Goal: Information Seeking & Learning: Learn about a topic

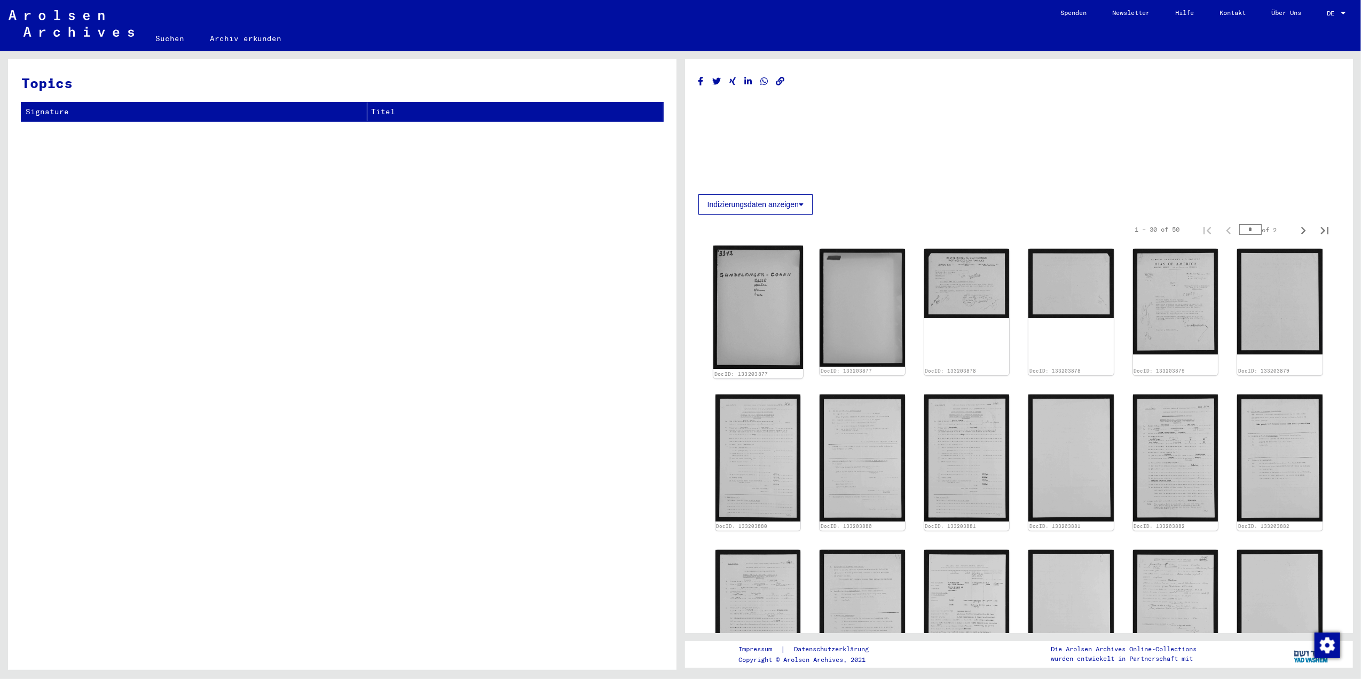
click at [751, 317] on img at bounding box center [758, 307] width 90 height 123
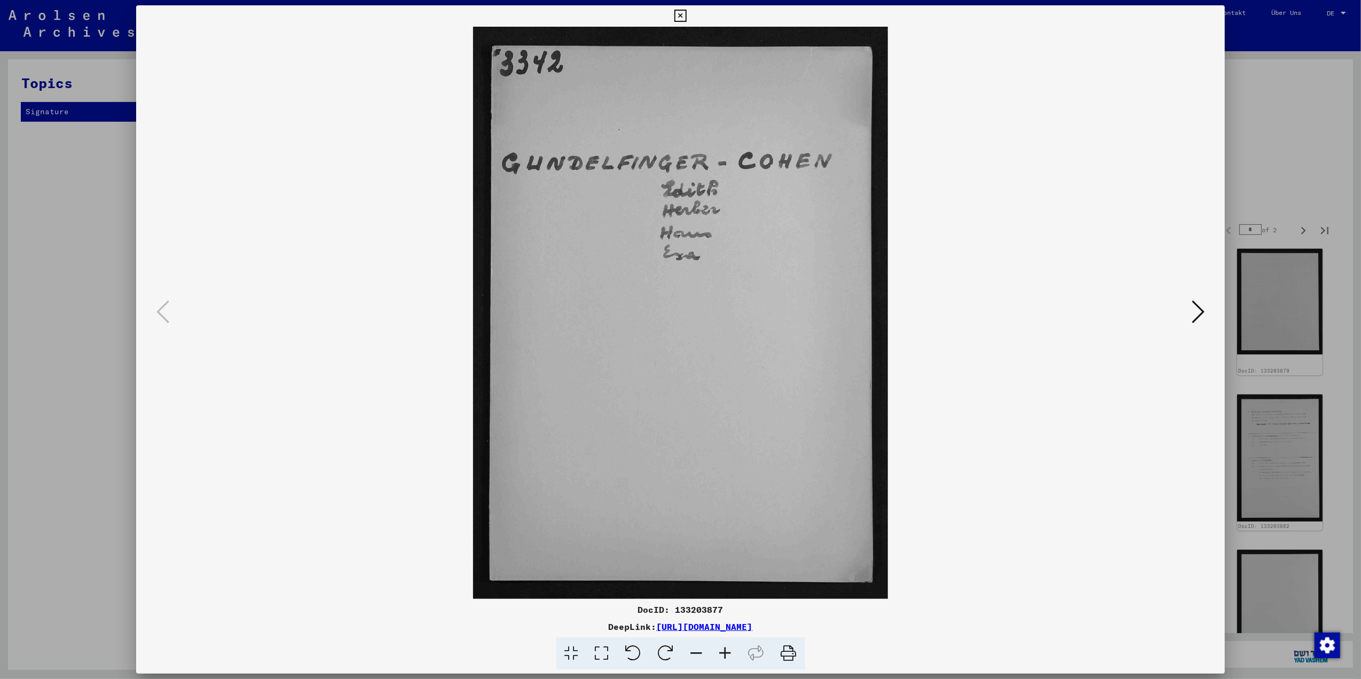
click at [1195, 317] on icon at bounding box center [1198, 312] width 13 height 26
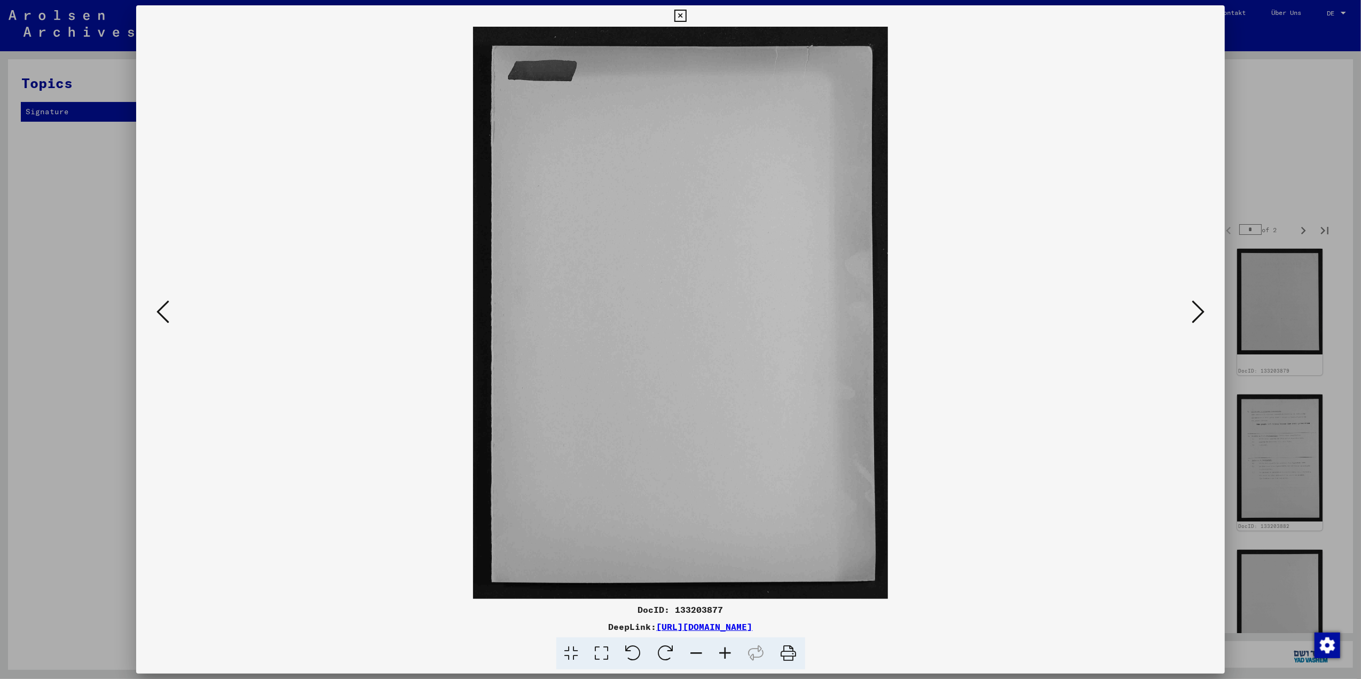
click at [1195, 314] on icon at bounding box center [1198, 312] width 13 height 26
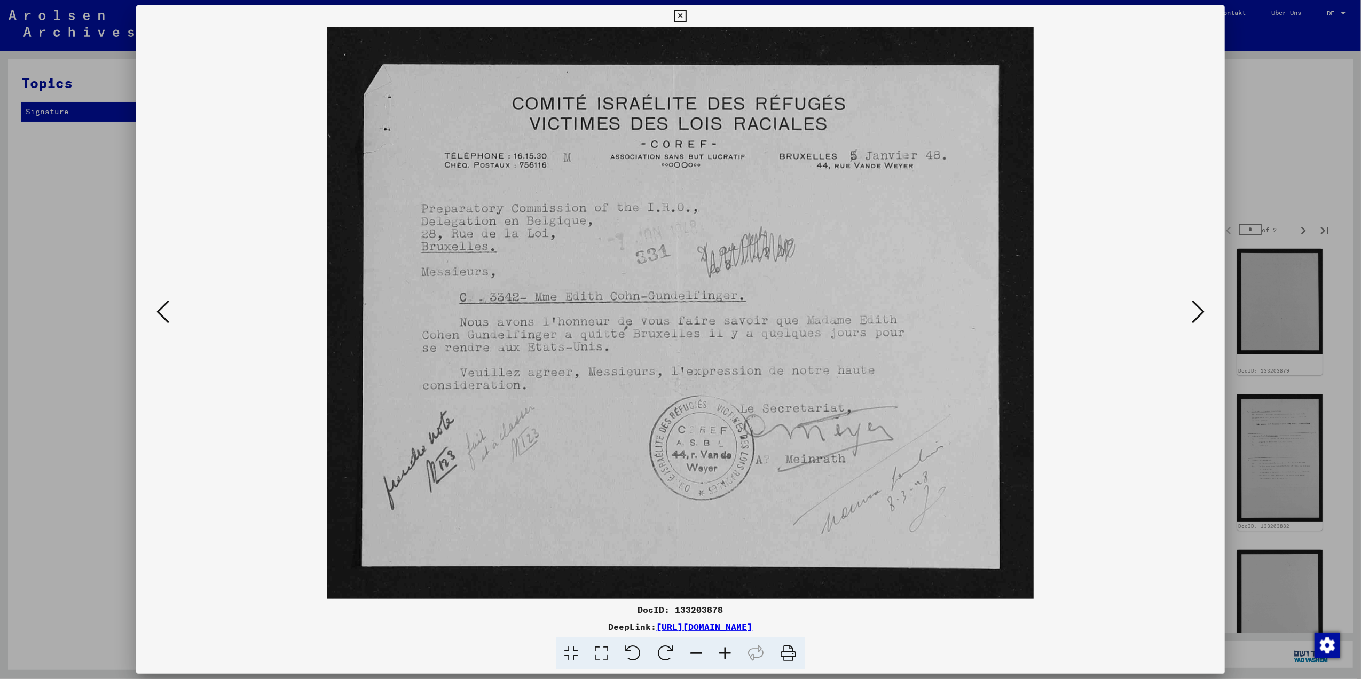
click at [1194, 312] on icon at bounding box center [1198, 312] width 13 height 26
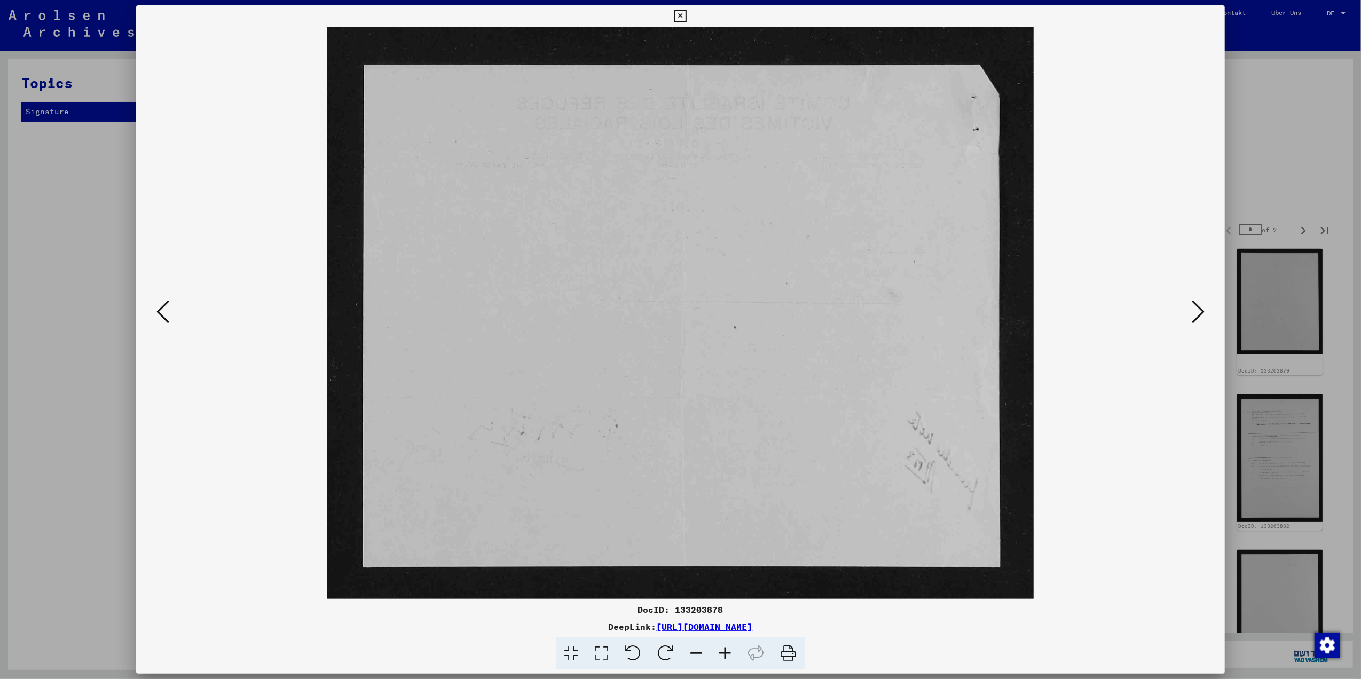
click at [1194, 312] on icon at bounding box center [1198, 312] width 13 height 26
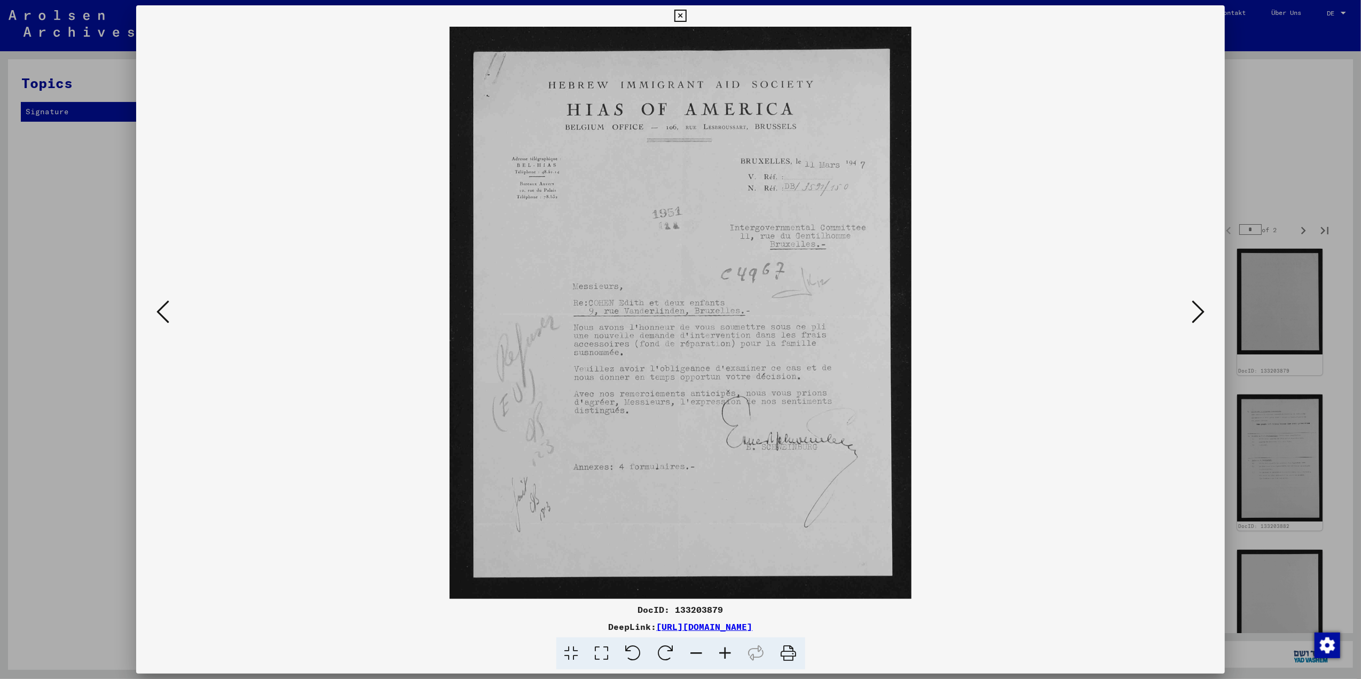
click at [1194, 312] on icon at bounding box center [1198, 312] width 13 height 26
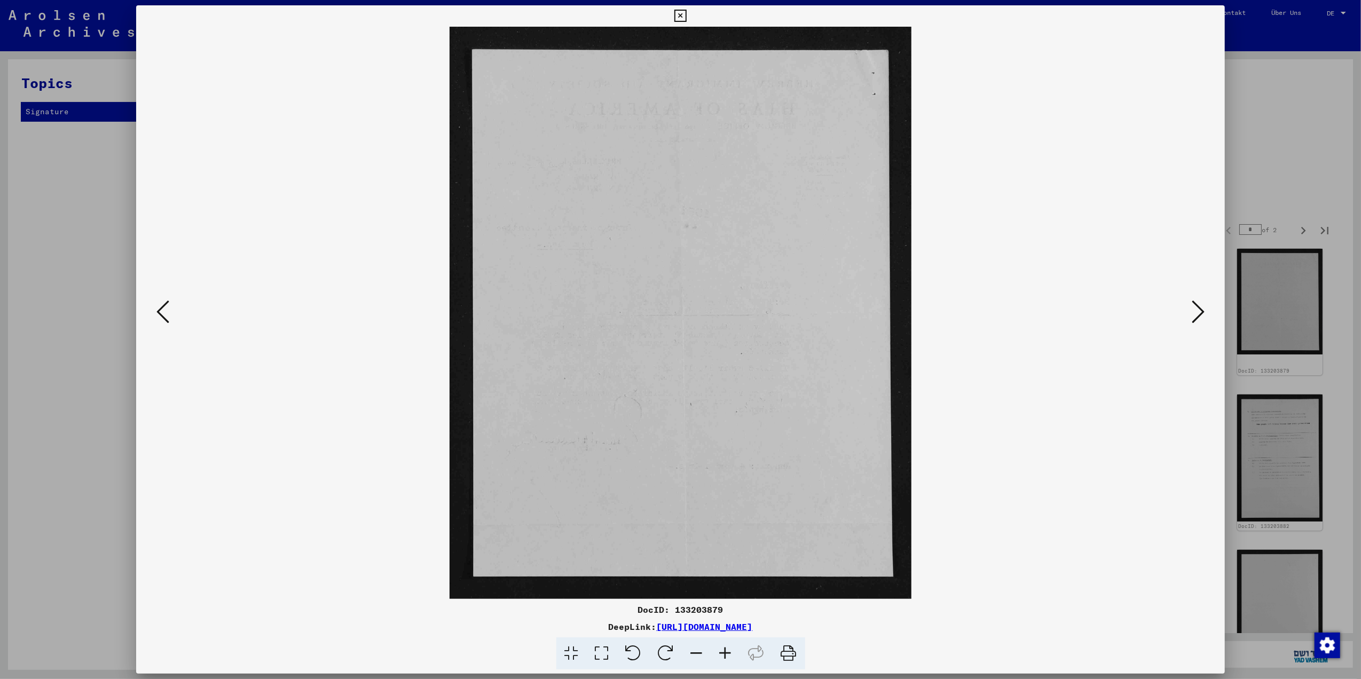
click at [1194, 312] on icon at bounding box center [1198, 312] width 13 height 26
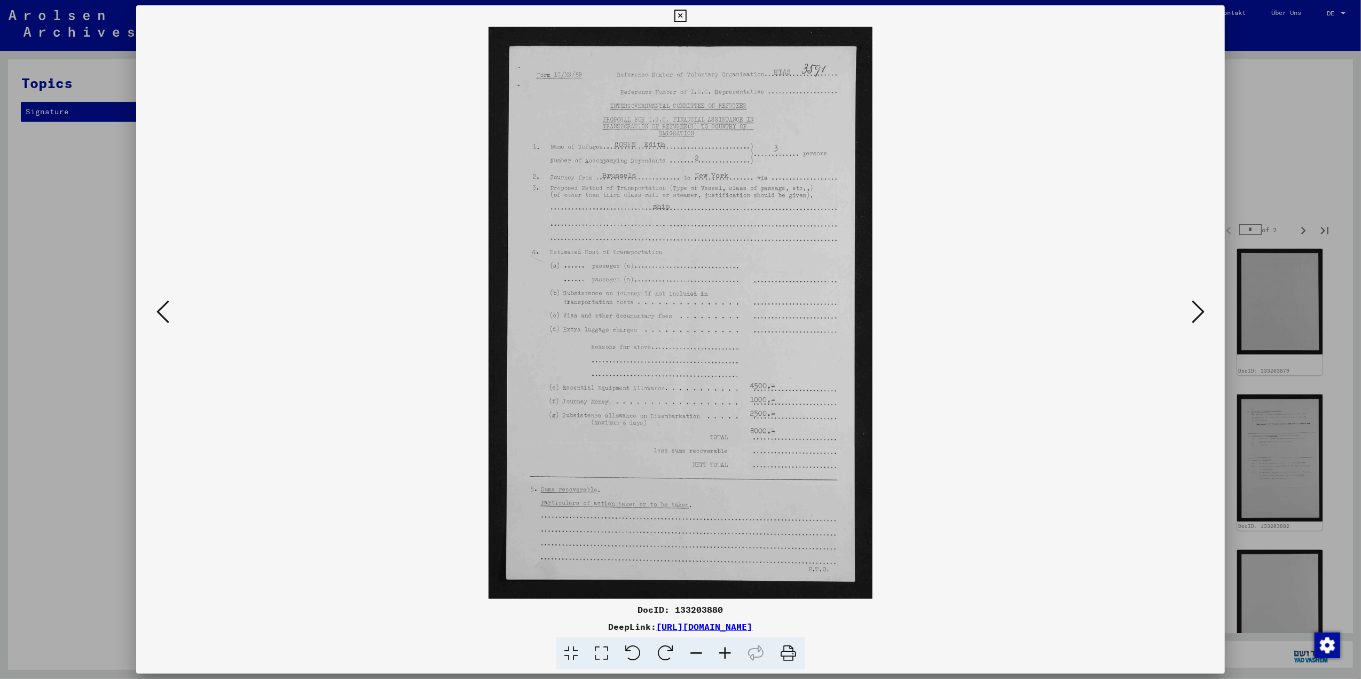
click at [1194, 312] on icon at bounding box center [1198, 312] width 13 height 26
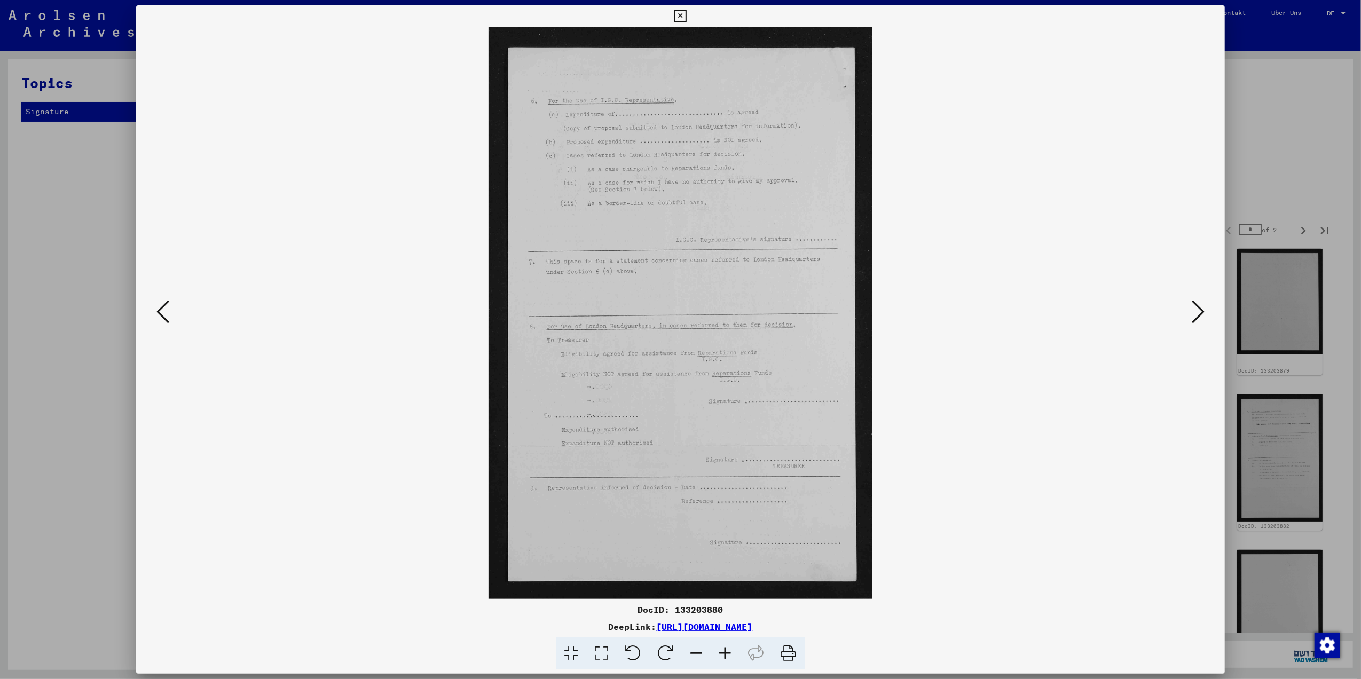
click at [1194, 312] on icon at bounding box center [1198, 312] width 13 height 26
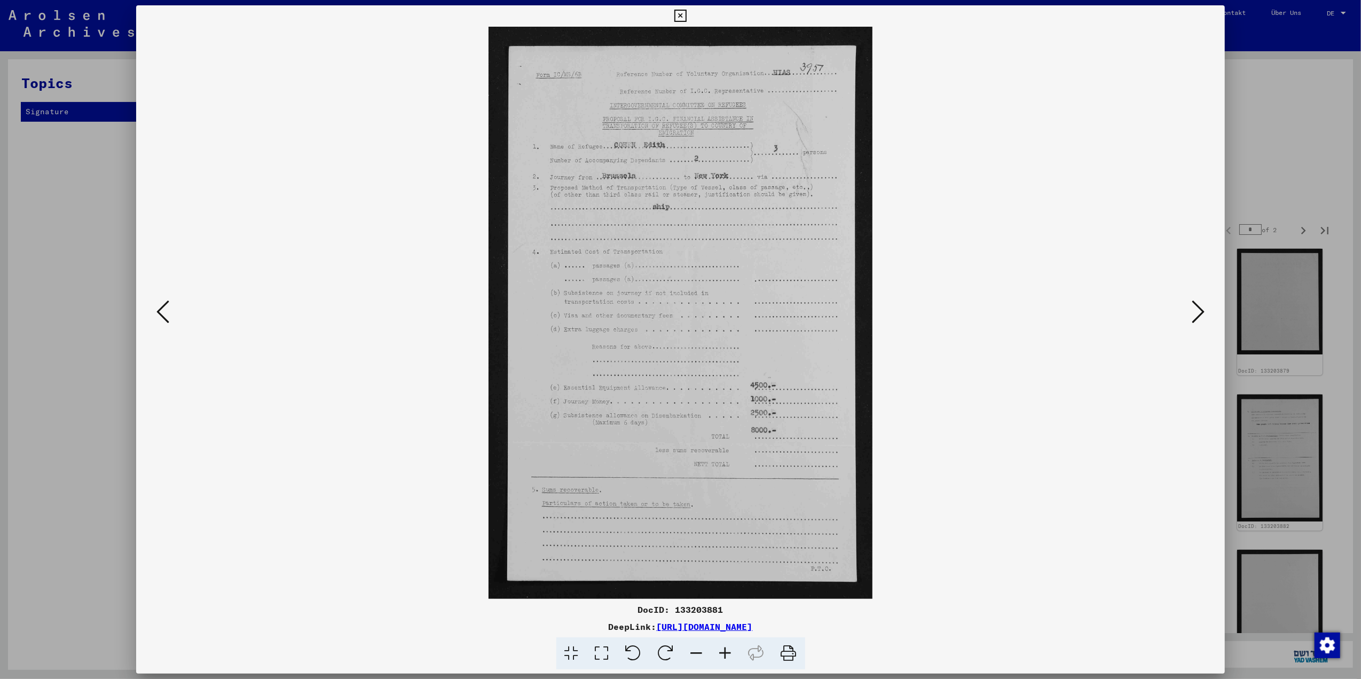
click at [1194, 312] on icon at bounding box center [1198, 312] width 13 height 26
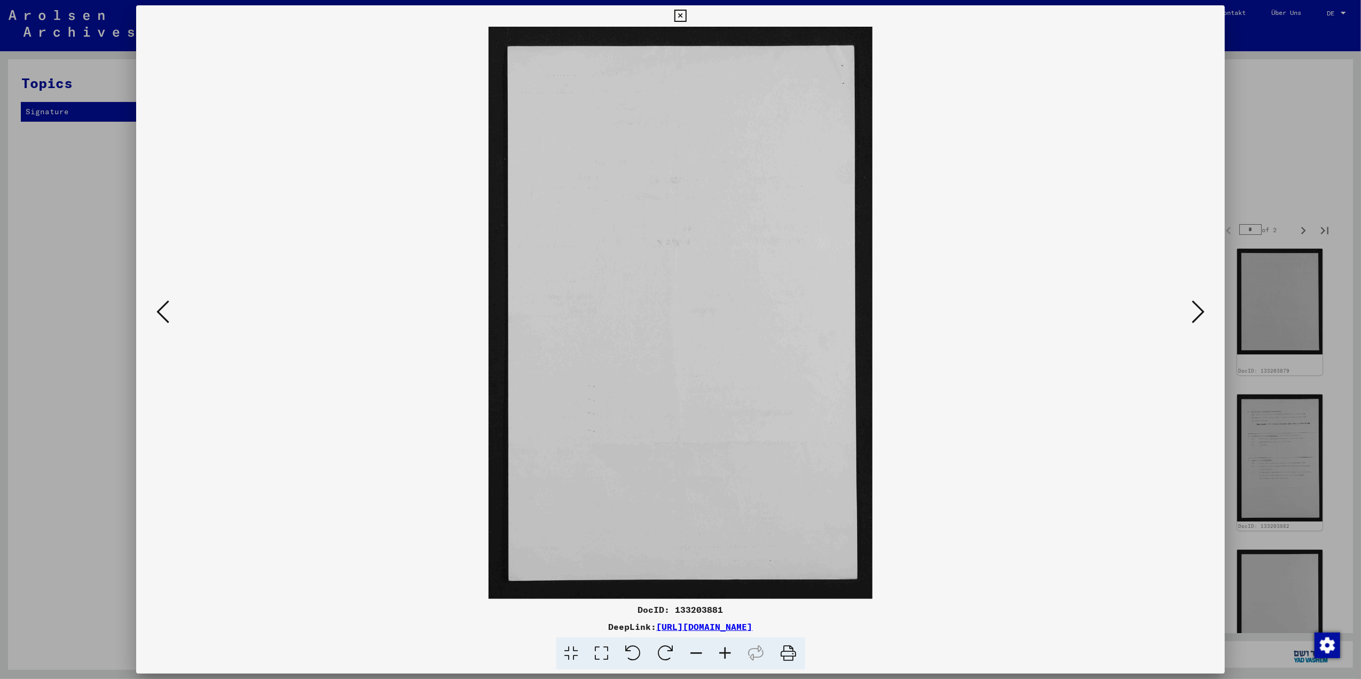
click at [1194, 312] on icon at bounding box center [1198, 312] width 13 height 26
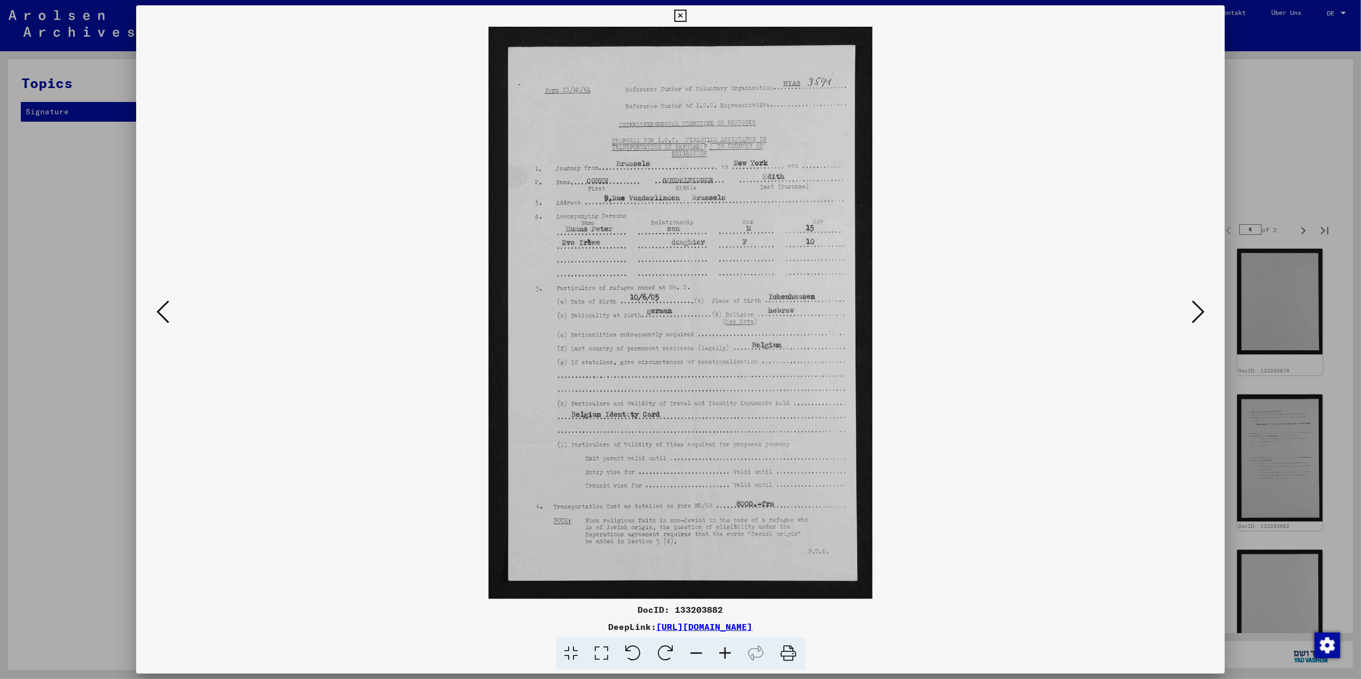
click at [1194, 312] on icon at bounding box center [1198, 312] width 13 height 26
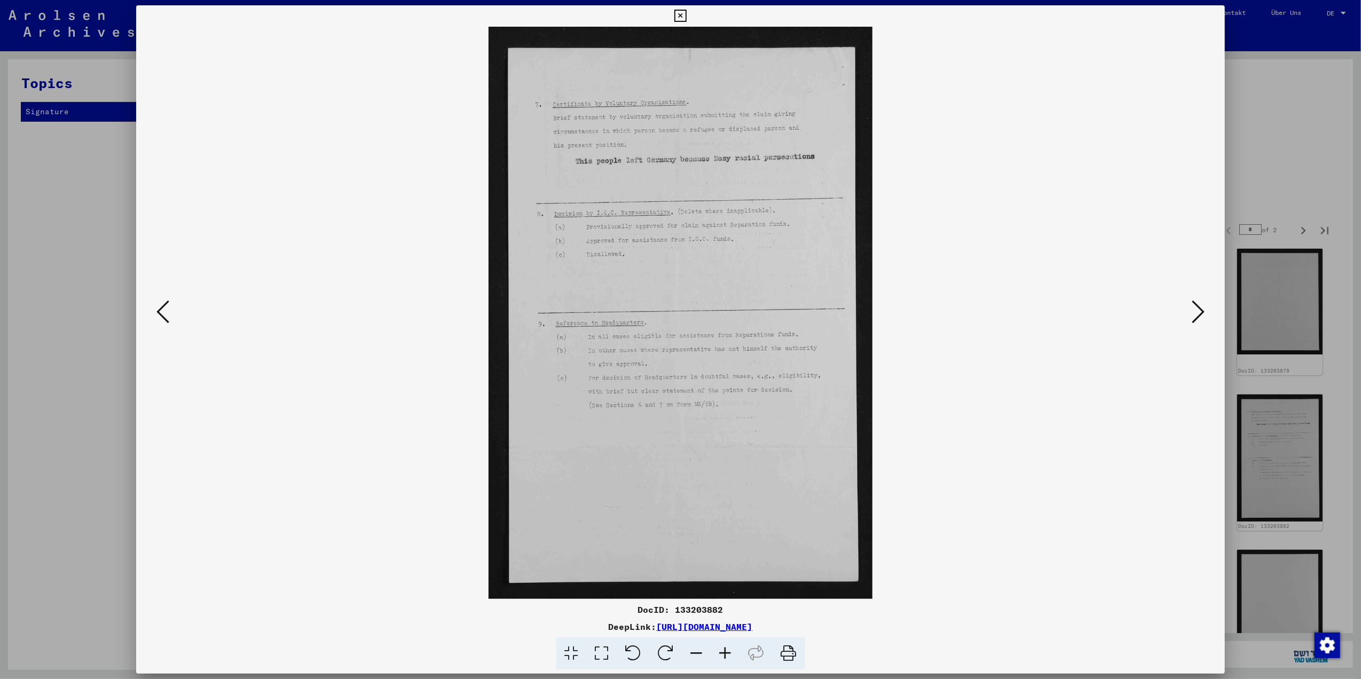
click at [1194, 312] on icon at bounding box center [1198, 312] width 13 height 26
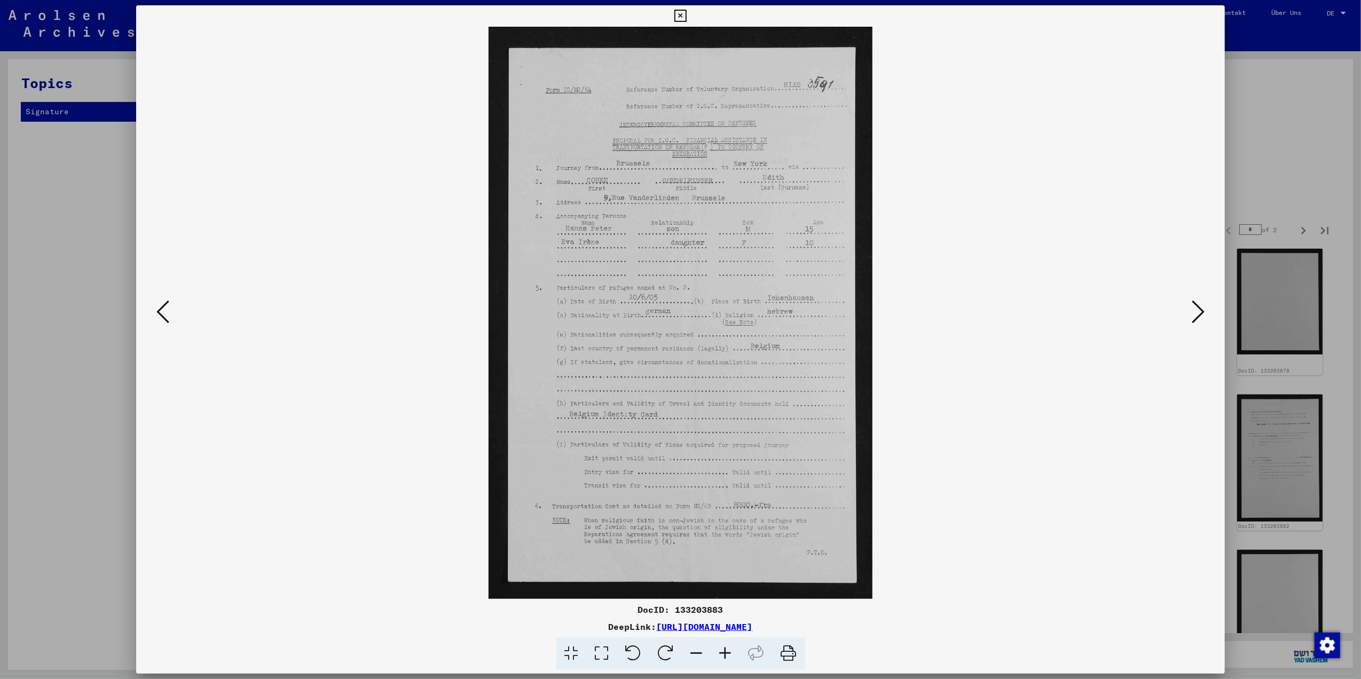
drag, startPoint x: 1194, startPoint y: 312, endPoint x: 1098, endPoint y: 369, distance: 111.8
click at [1098, 369] on div at bounding box center [680, 313] width 1089 height 572
click at [592, 654] on icon at bounding box center [602, 653] width 30 height 33
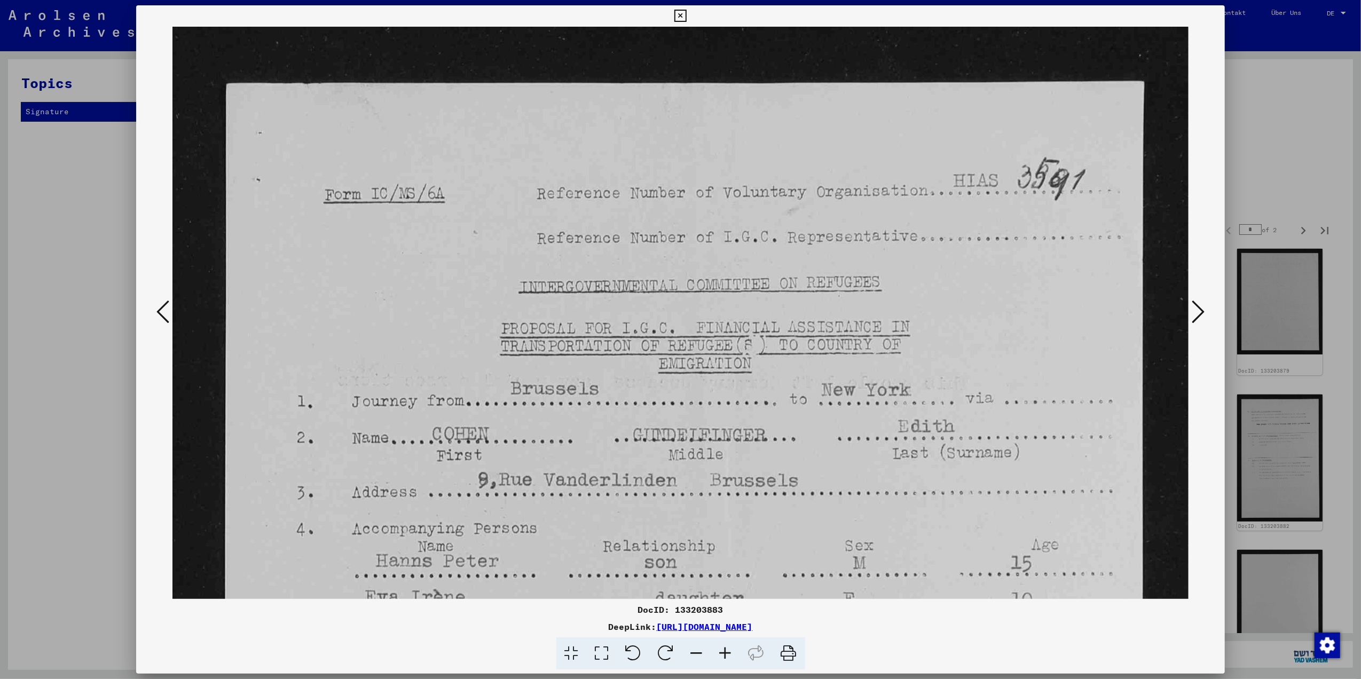
click at [605, 648] on icon at bounding box center [602, 653] width 30 height 33
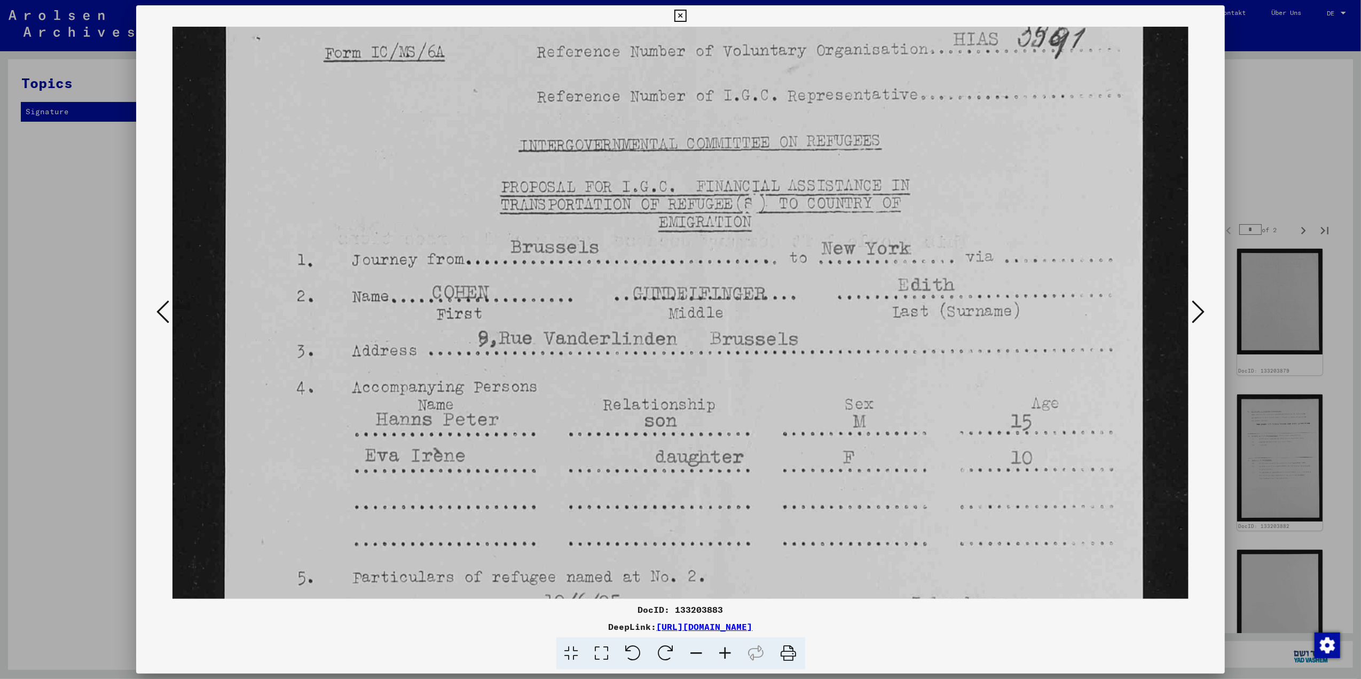
drag, startPoint x: 780, startPoint y: 563, endPoint x: 741, endPoint y: 423, distance: 144.7
click at [742, 421] on img at bounding box center [680, 643] width 1016 height 1517
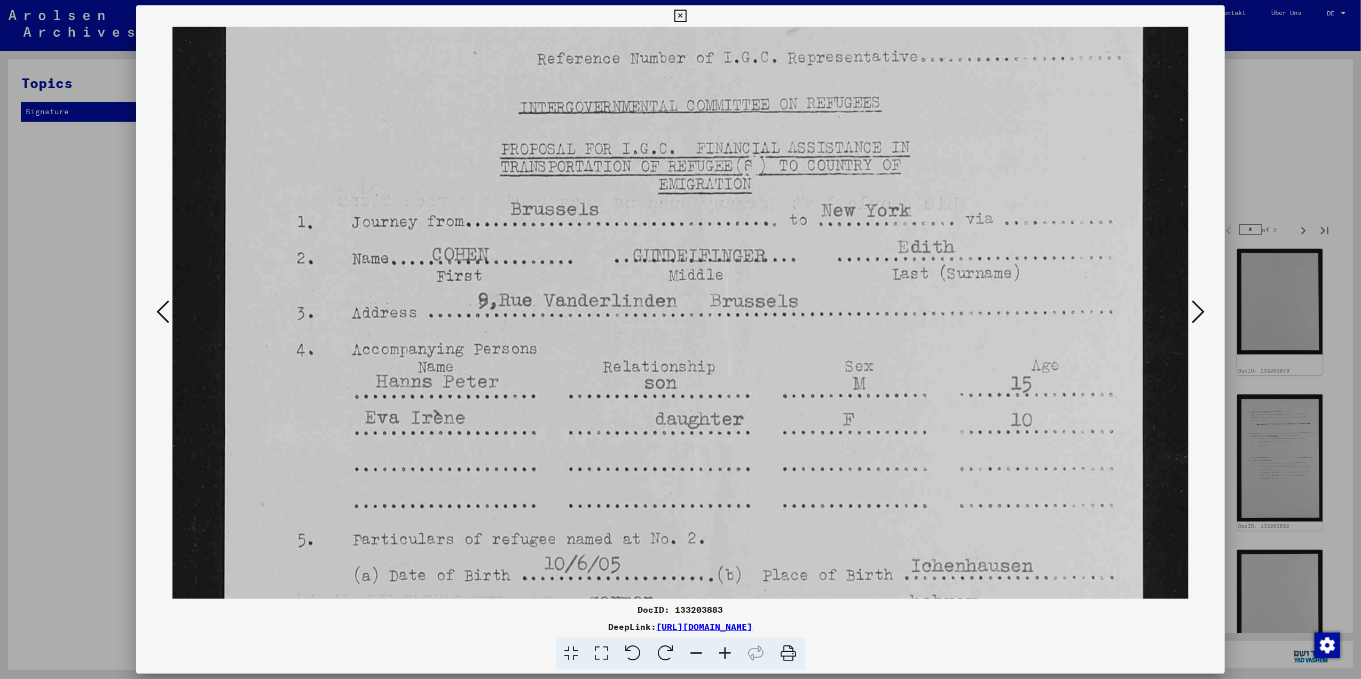
scroll to position [180, 0]
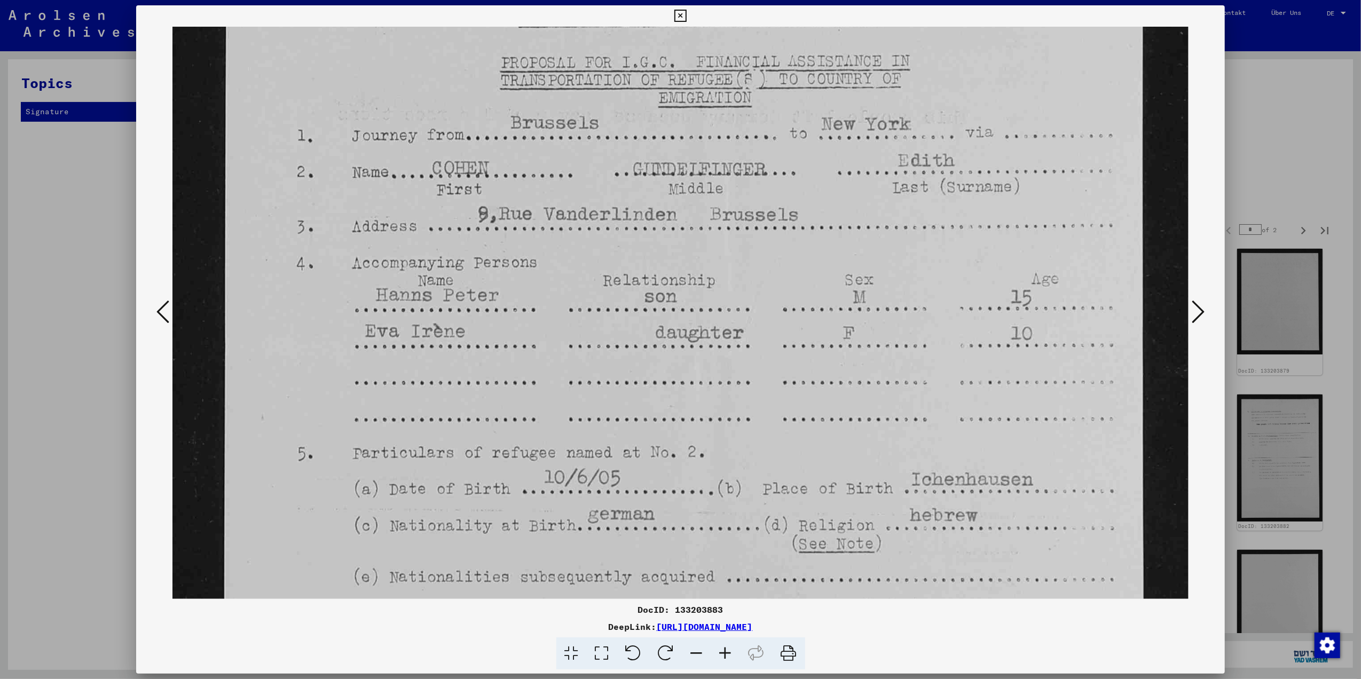
drag, startPoint x: 900, startPoint y: 500, endPoint x: 825, endPoint y: 387, distance: 135.8
click at [826, 387] on img at bounding box center [680, 519] width 1016 height 1517
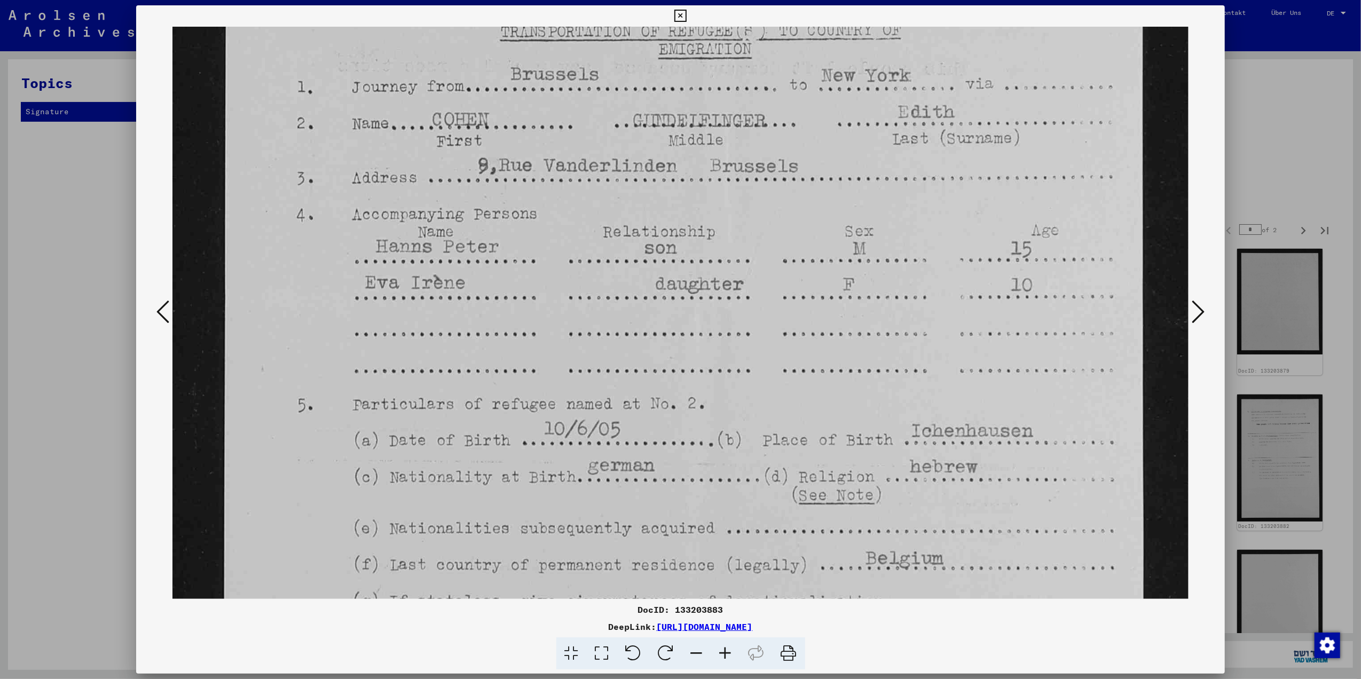
drag, startPoint x: 842, startPoint y: 455, endPoint x: 806, endPoint y: 396, distance: 69.3
click at [807, 398] on img at bounding box center [680, 470] width 1016 height 1517
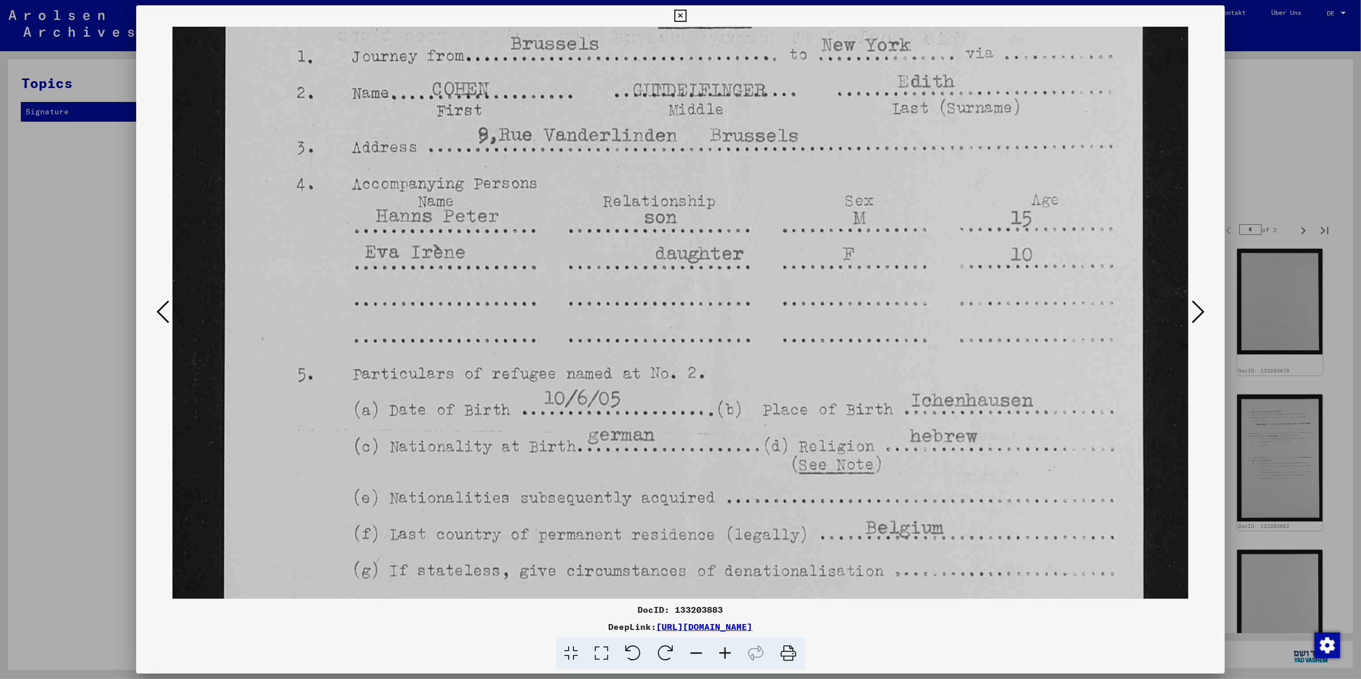
scroll to position [349, 0]
drag, startPoint x: 791, startPoint y: 472, endPoint x: 784, endPoint y: 452, distance: 22.1
click at [784, 452] on img at bounding box center [680, 436] width 1016 height 1517
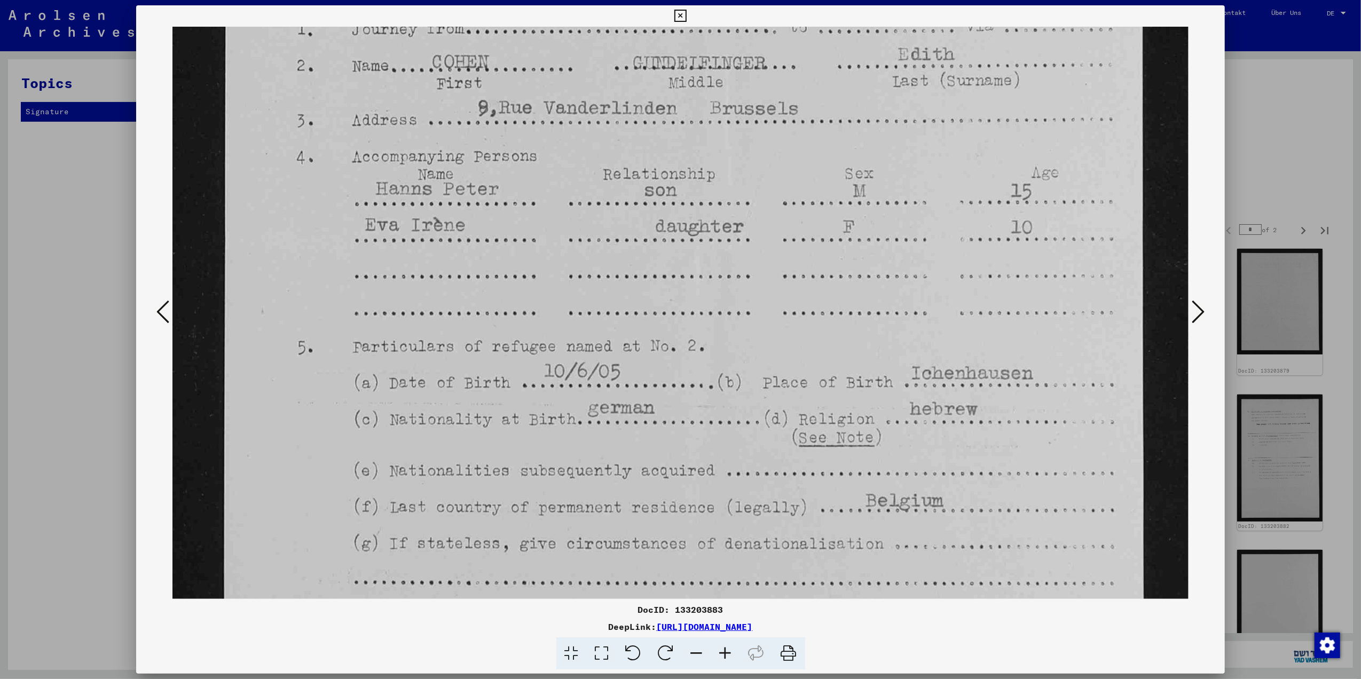
drag, startPoint x: 906, startPoint y: 240, endPoint x: 891, endPoint y: 235, distance: 15.9
click at [891, 235] on img at bounding box center [680, 413] width 1016 height 1517
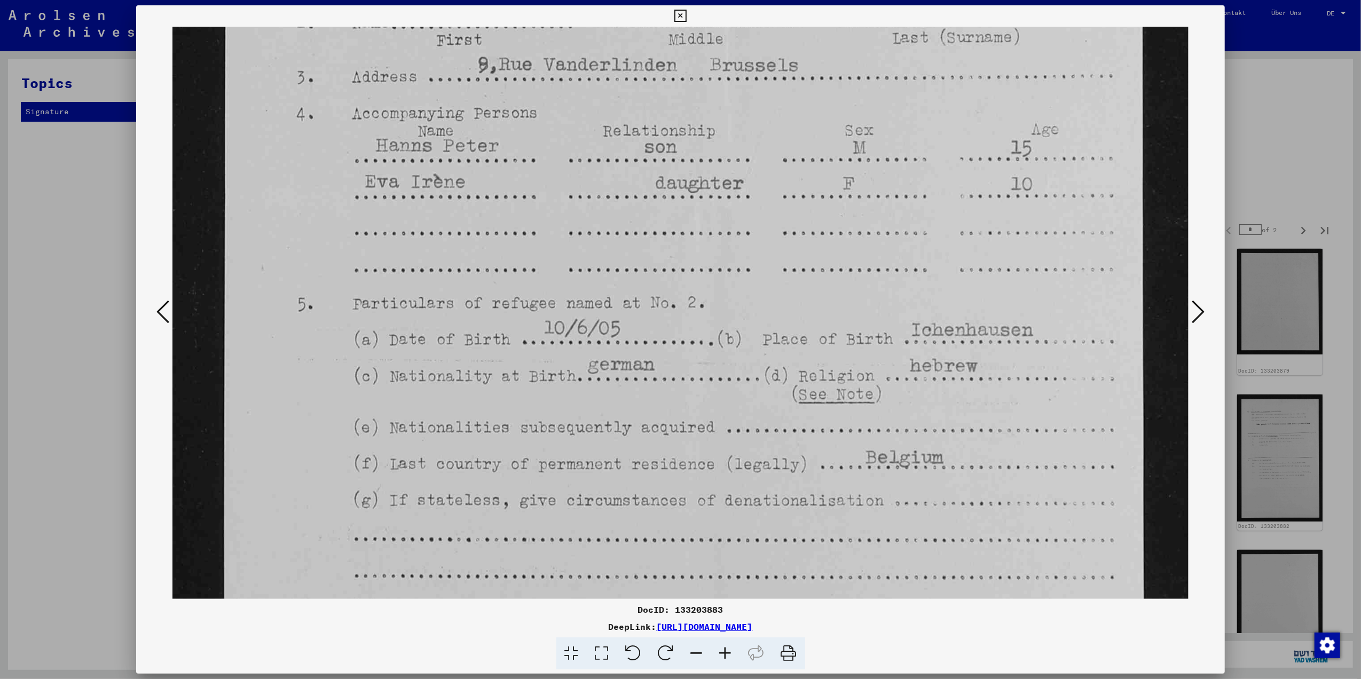
drag, startPoint x: 813, startPoint y: 464, endPoint x: 801, endPoint y: 420, distance: 45.7
click at [801, 420] on img at bounding box center [680, 369] width 1016 height 1517
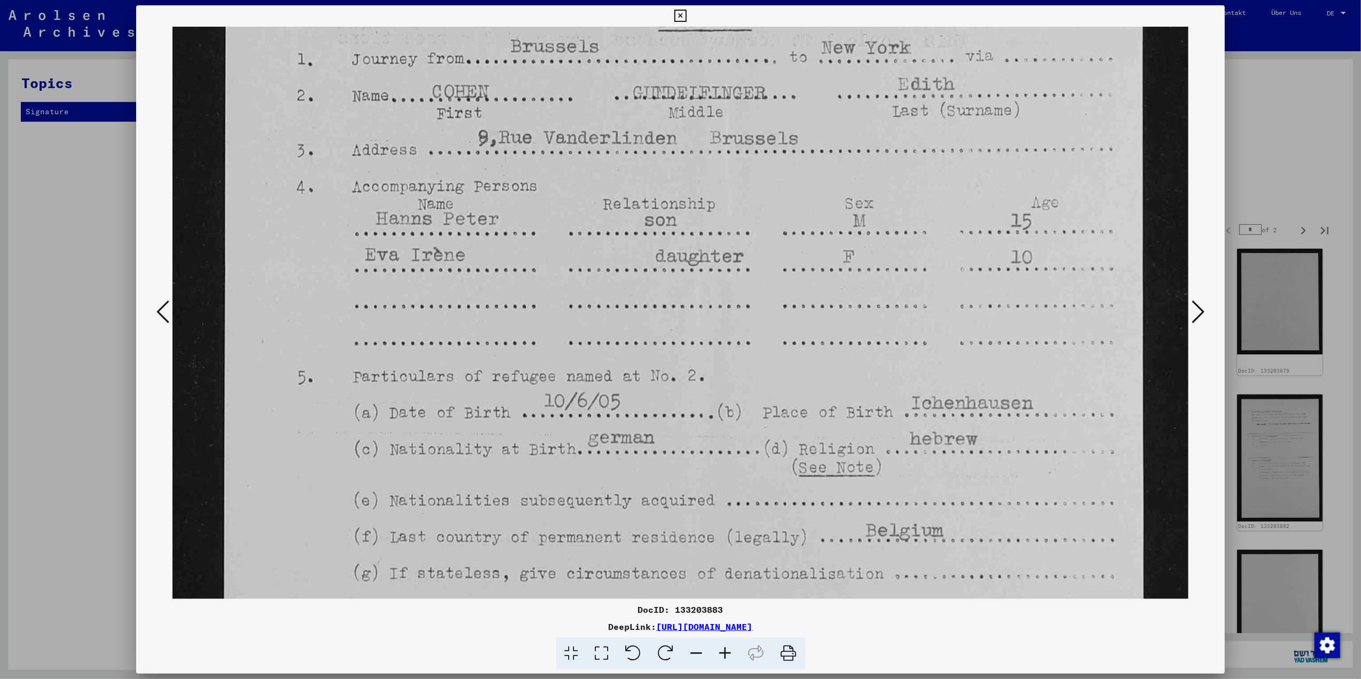
drag, startPoint x: 665, startPoint y: 362, endPoint x: 674, endPoint y: 481, distance: 119.4
click at [668, 449] on img at bounding box center [680, 442] width 1016 height 1517
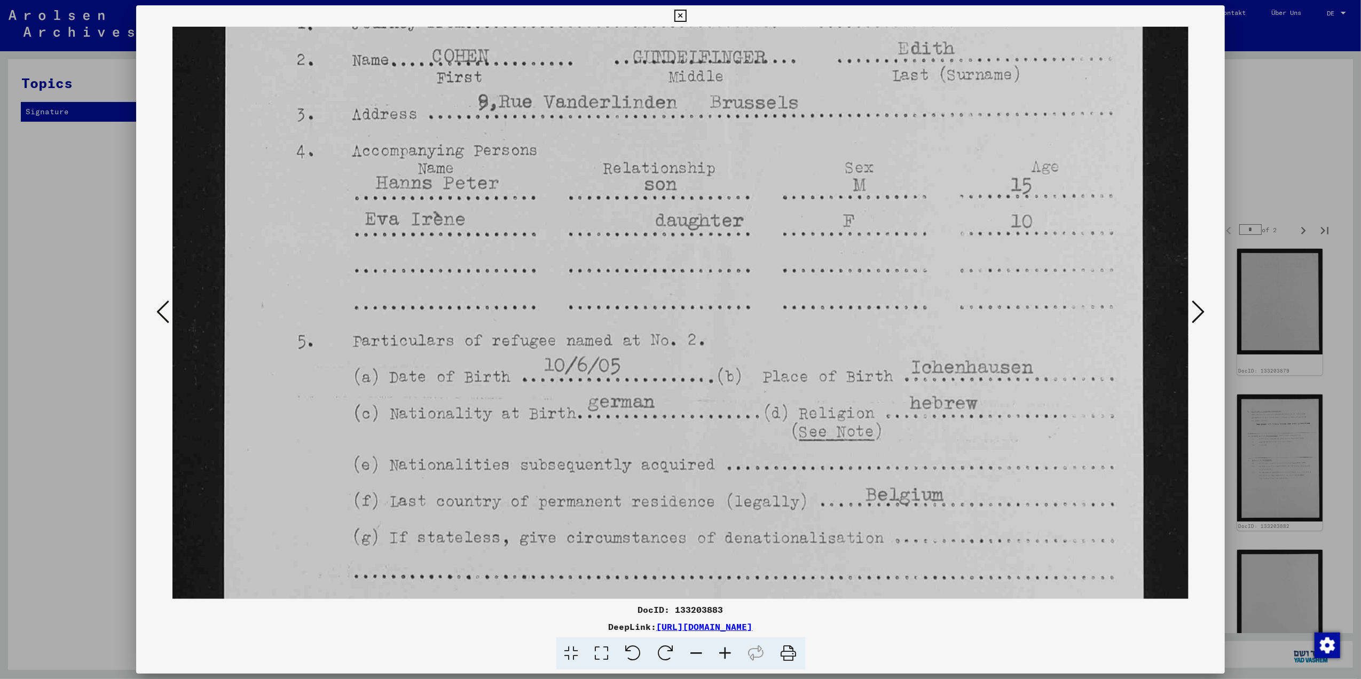
drag, startPoint x: 774, startPoint y: 519, endPoint x: 780, endPoint y: 460, distance: 59.0
click at [779, 467] on img at bounding box center [680, 407] width 1016 height 1517
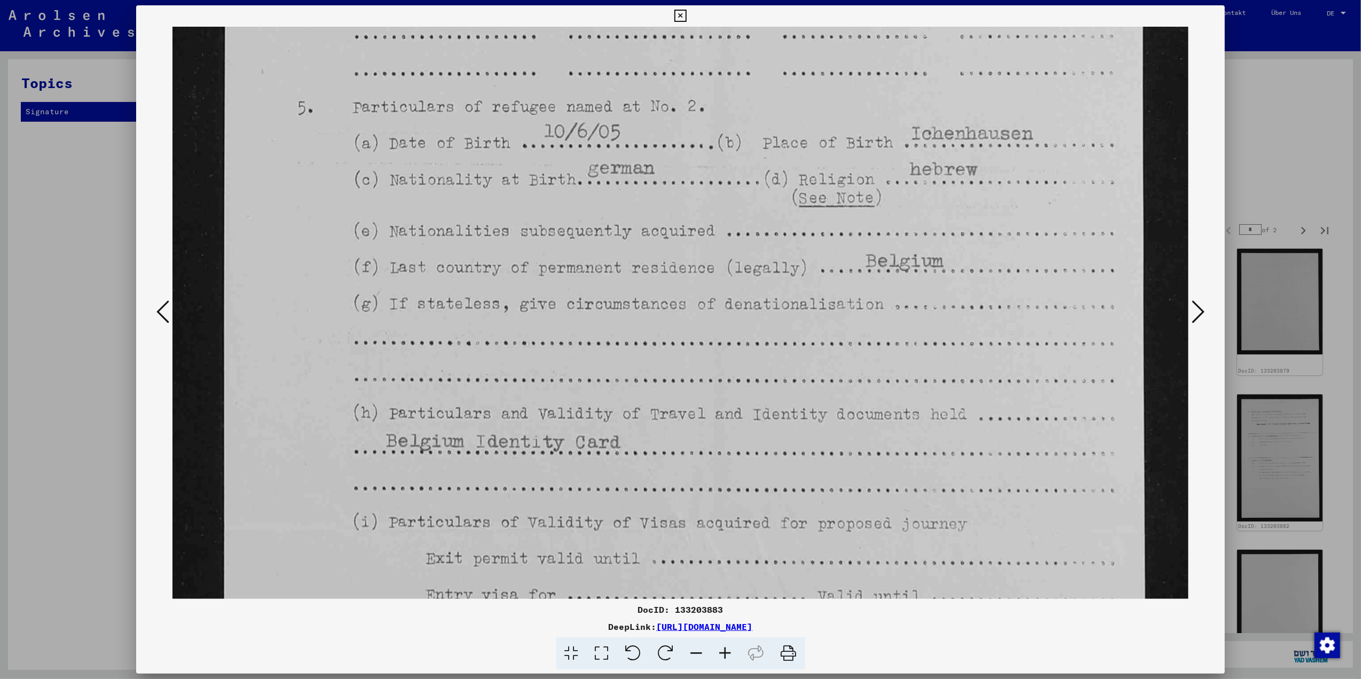
scroll to position [622, 0]
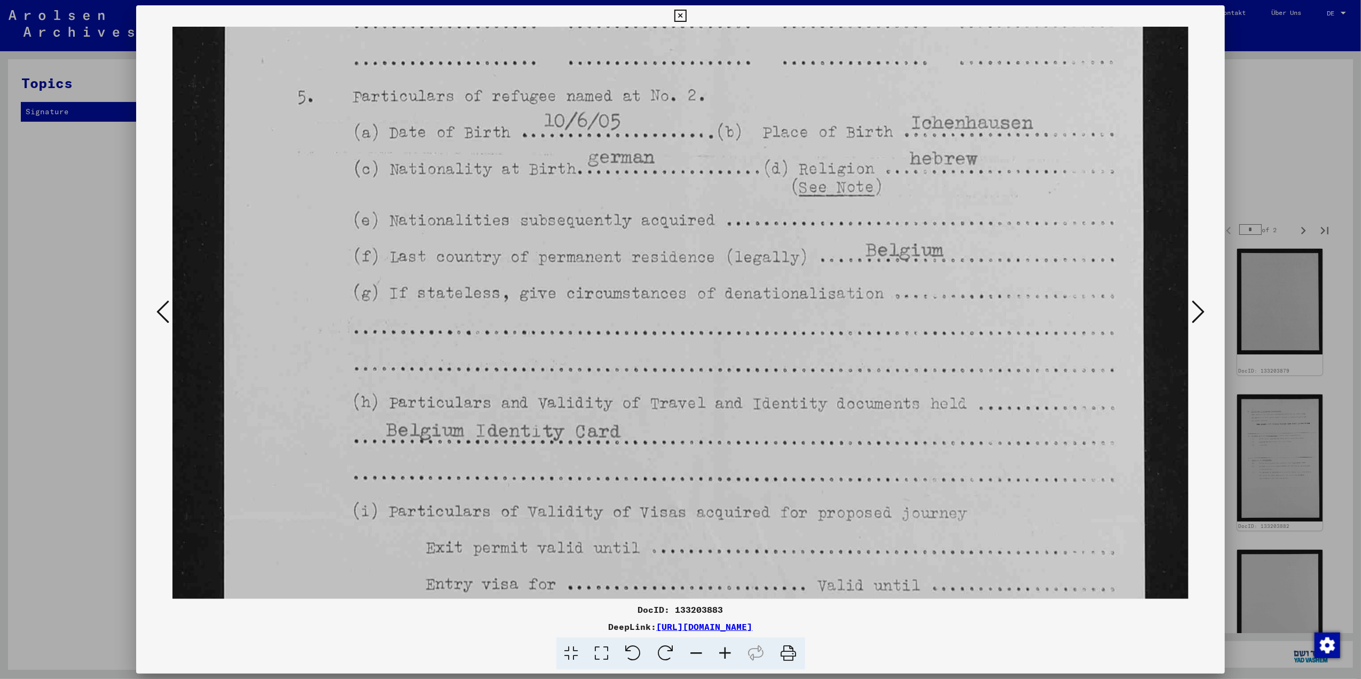
drag, startPoint x: 912, startPoint y: 558, endPoint x: 911, endPoint y: 327, distance: 230.6
click at [911, 327] on img at bounding box center [680, 162] width 1016 height 1517
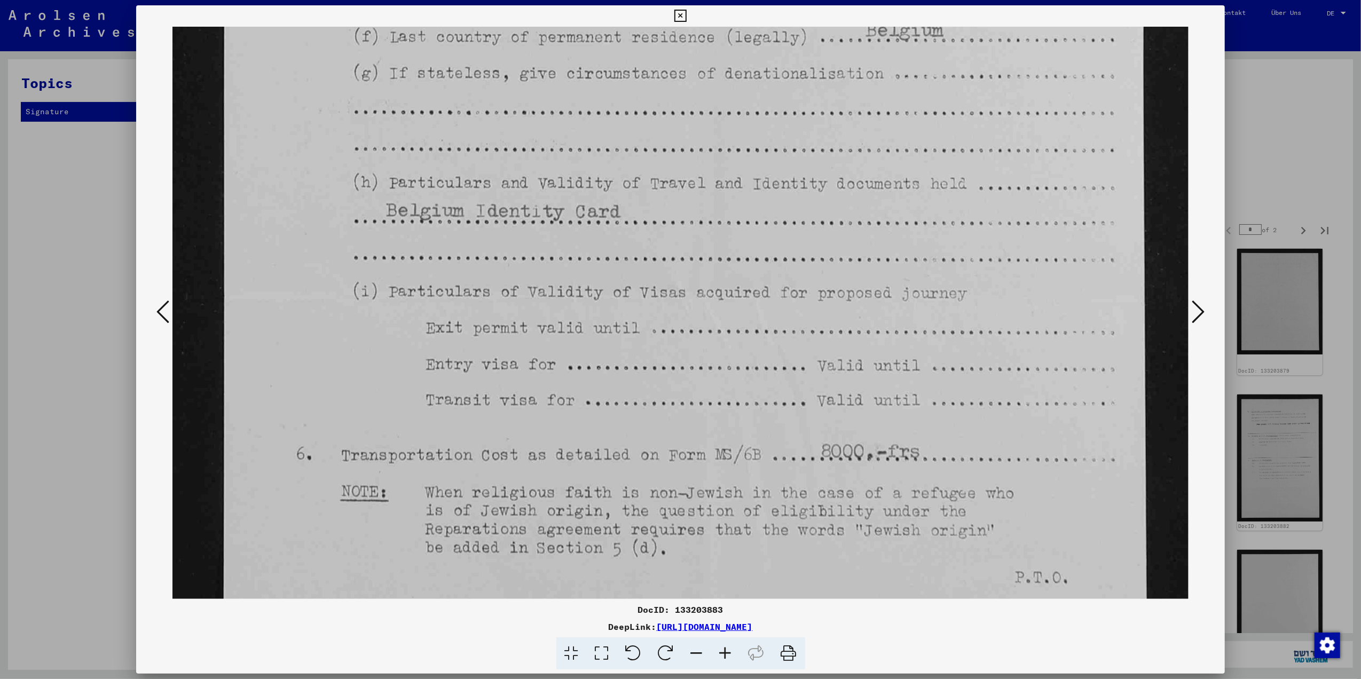
drag, startPoint x: 989, startPoint y: 487, endPoint x: 925, endPoint y: 269, distance: 227.7
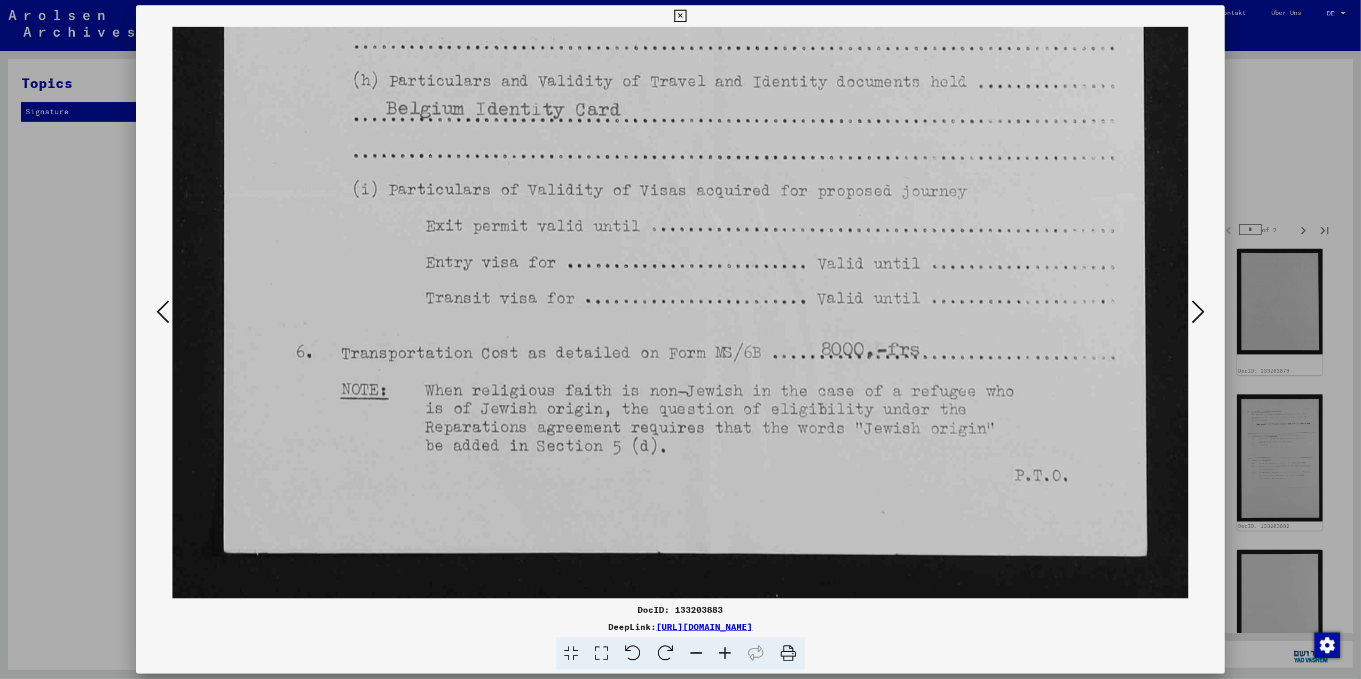
drag, startPoint x: 1010, startPoint y: 516, endPoint x: 972, endPoint y: 370, distance: 150.7
click at [163, 306] on icon at bounding box center [162, 312] width 13 height 26
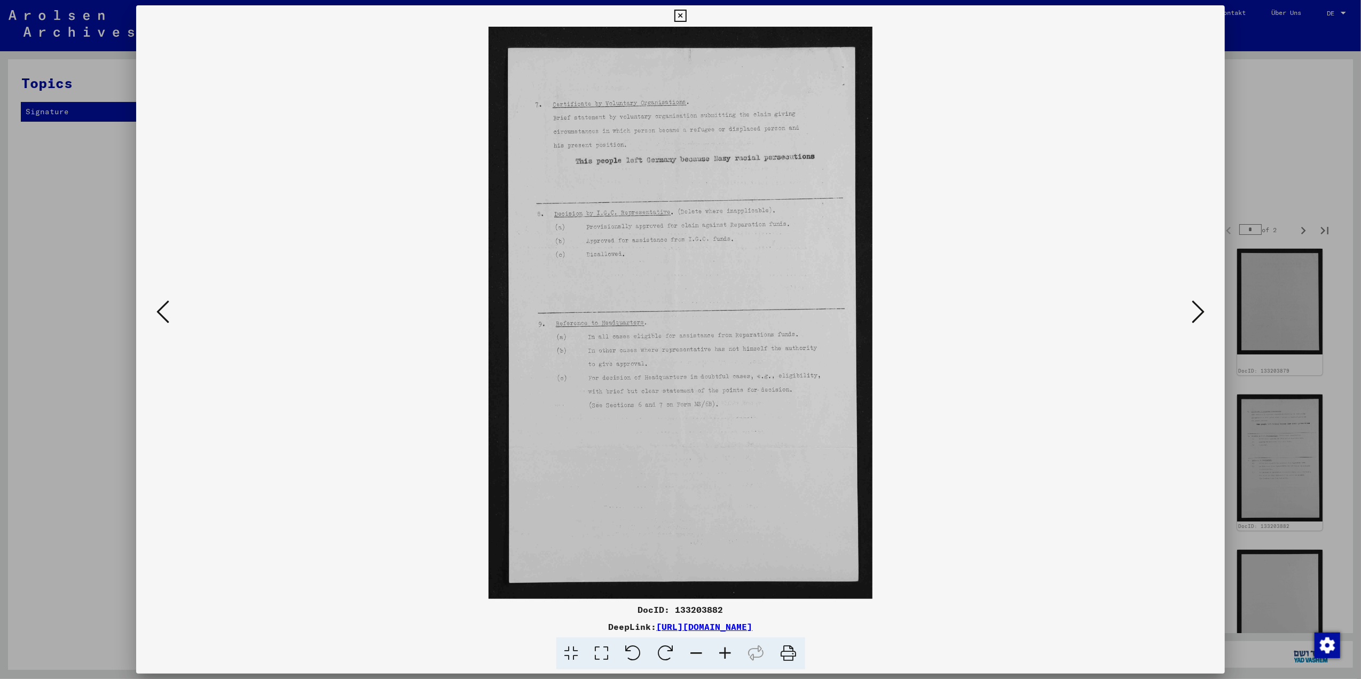
click at [163, 306] on icon at bounding box center [162, 312] width 13 height 26
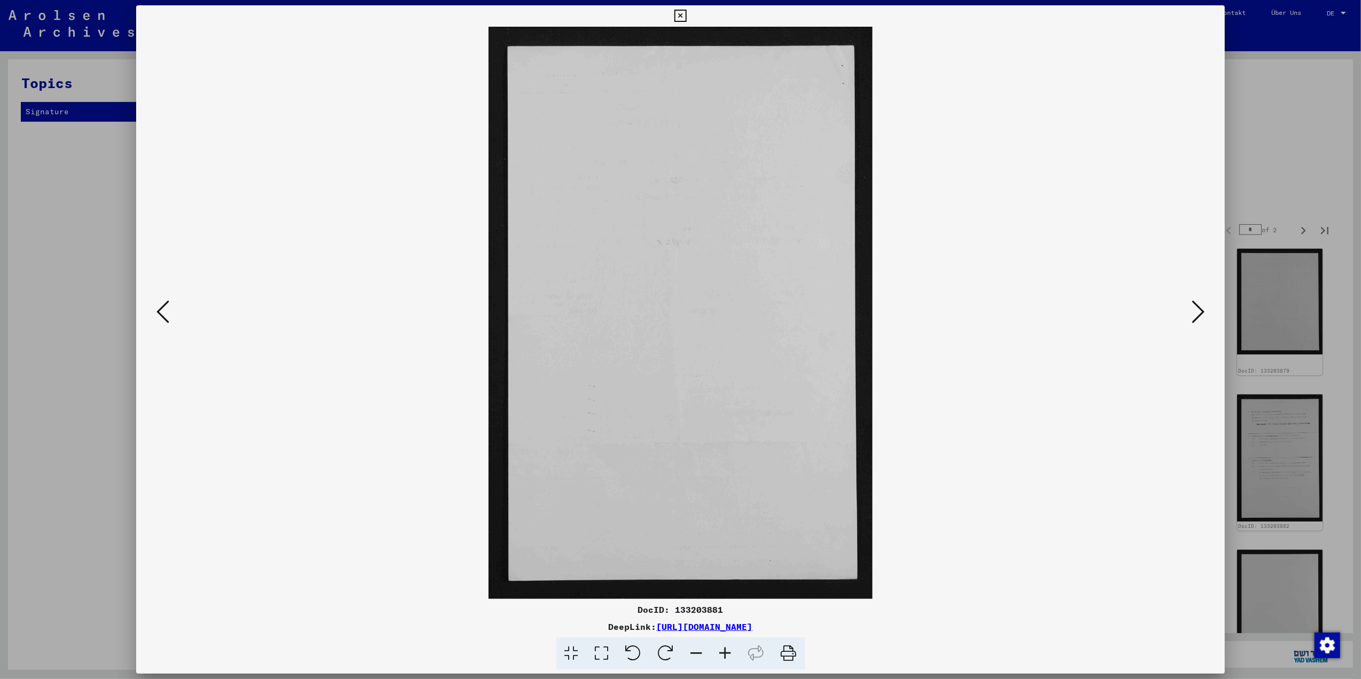
click at [162, 306] on icon at bounding box center [162, 312] width 13 height 26
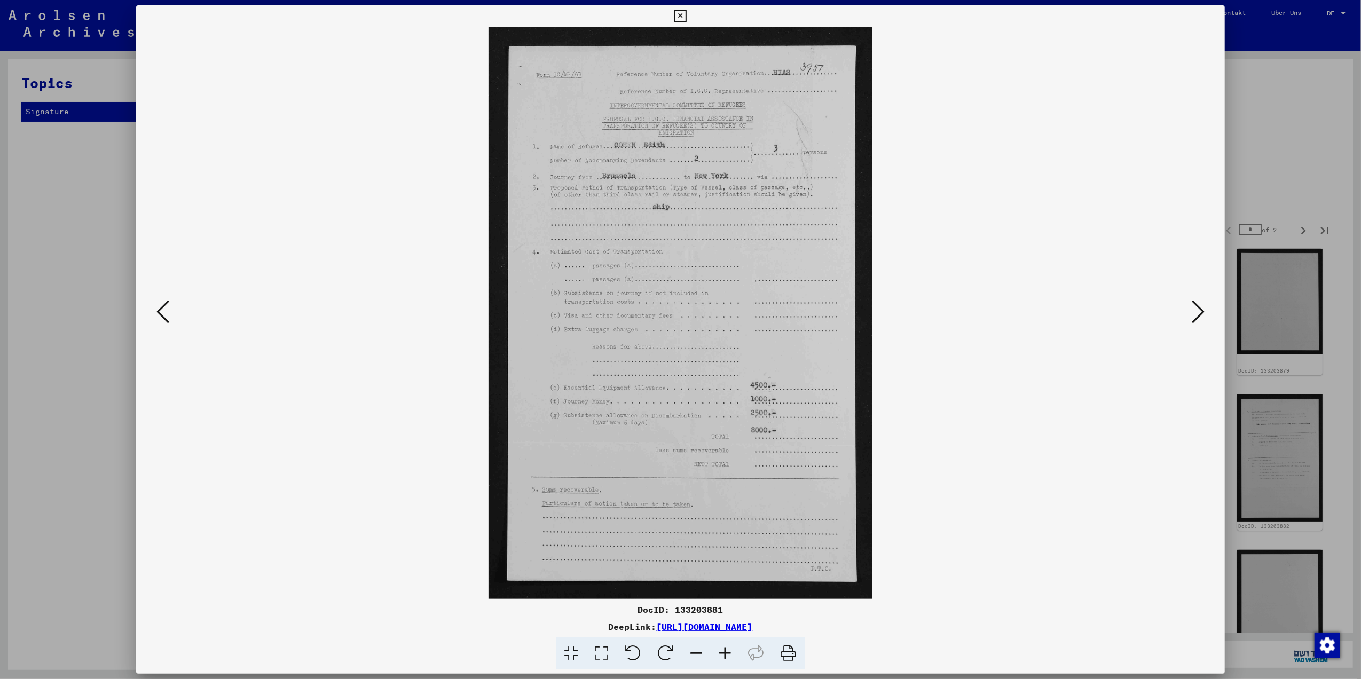
click at [161, 306] on icon at bounding box center [162, 312] width 13 height 26
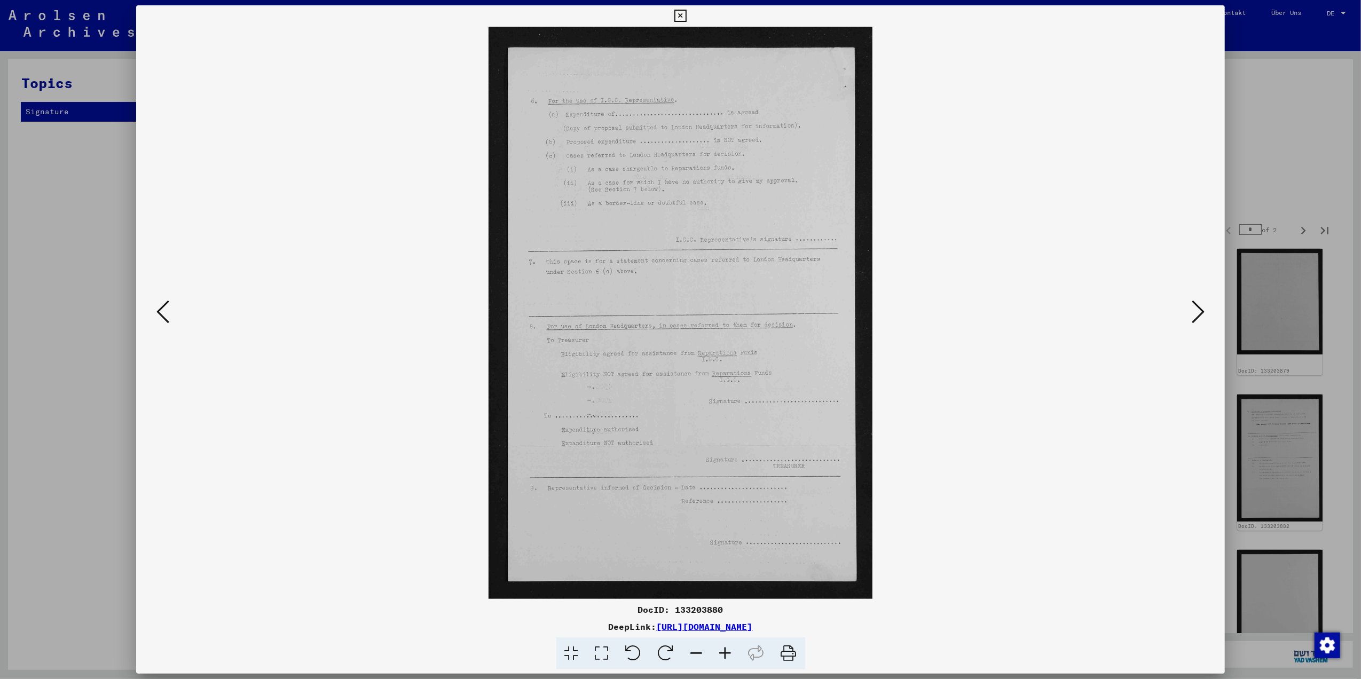
click at [161, 306] on icon at bounding box center [162, 312] width 13 height 26
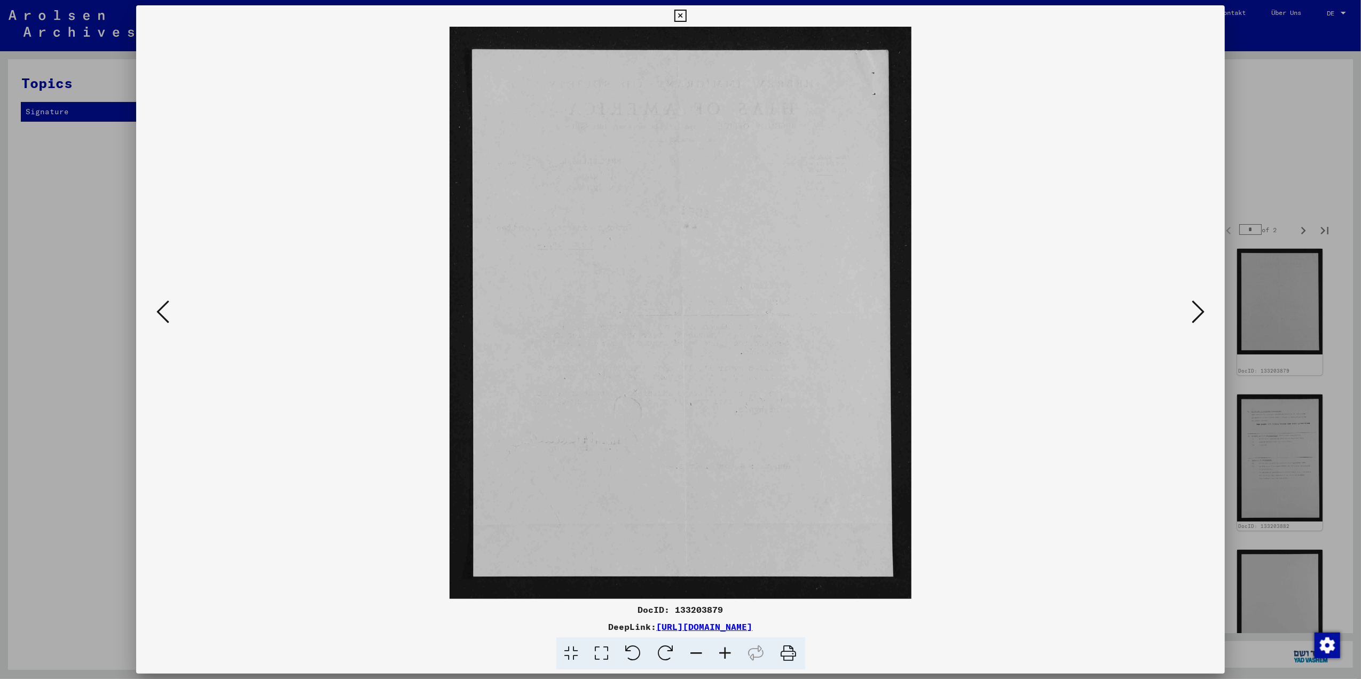
click at [161, 306] on icon at bounding box center [162, 312] width 13 height 26
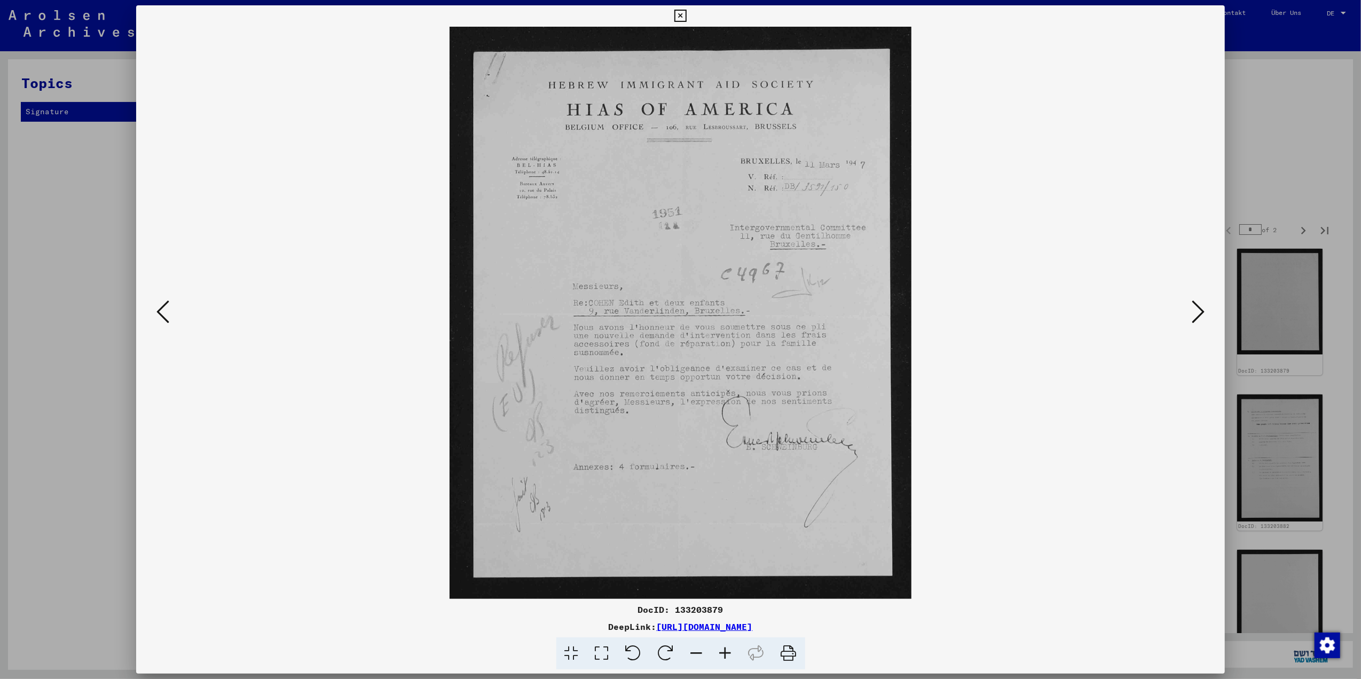
click at [161, 306] on icon at bounding box center [162, 312] width 13 height 26
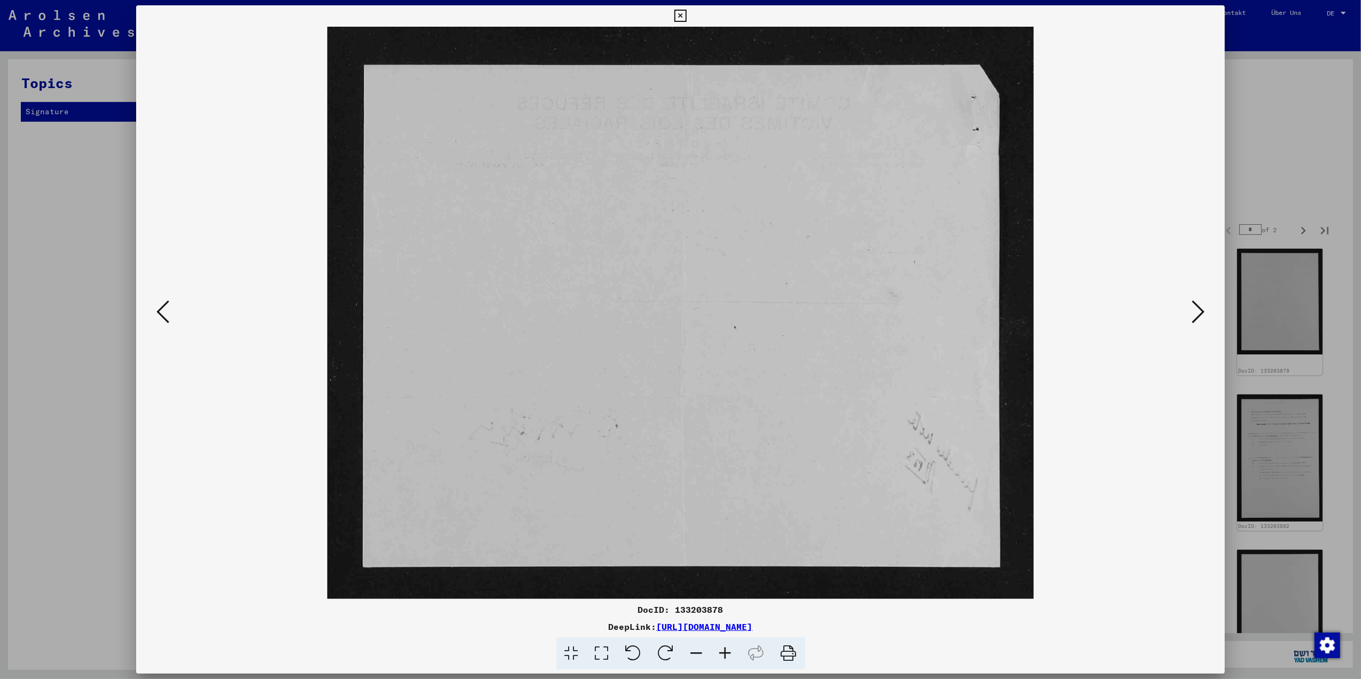
drag, startPoint x: 1179, startPoint y: 306, endPoint x: 1185, endPoint y: 310, distance: 7.0
click at [1185, 310] on img at bounding box center [680, 313] width 1016 height 572
click at [1195, 311] on icon at bounding box center [1198, 312] width 13 height 26
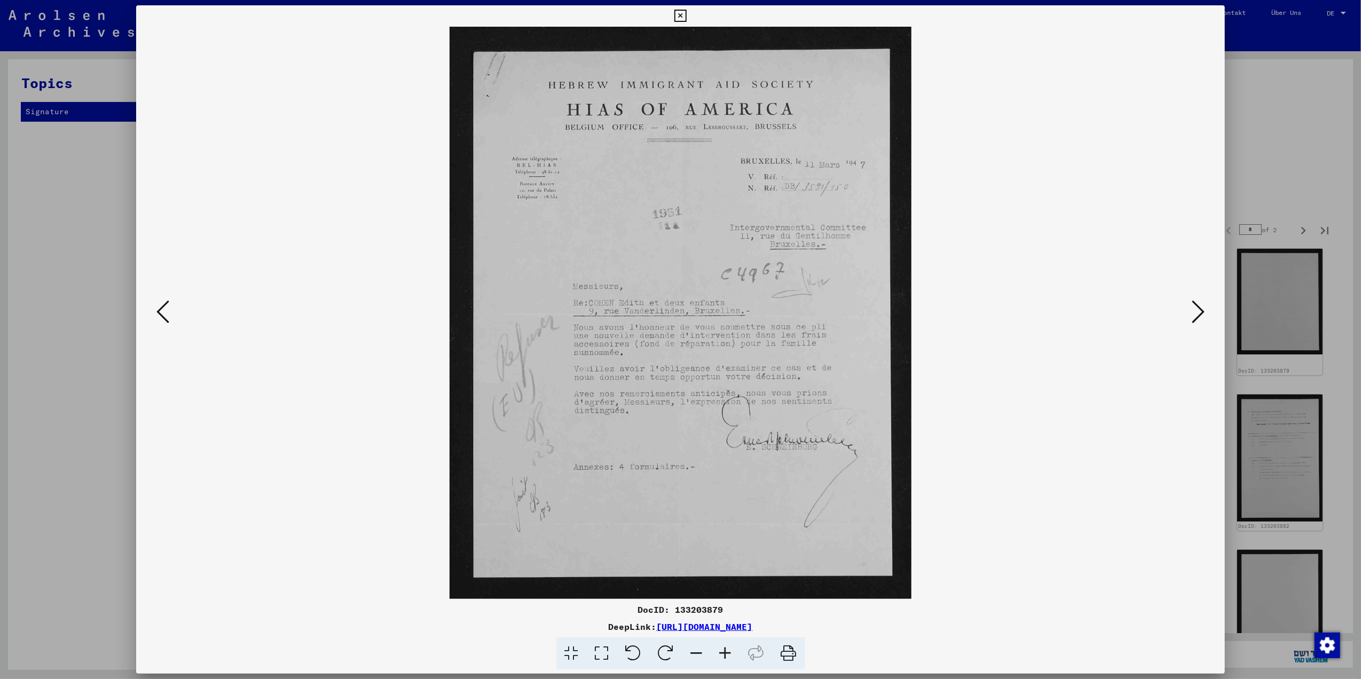
click at [1201, 320] on icon at bounding box center [1198, 312] width 13 height 26
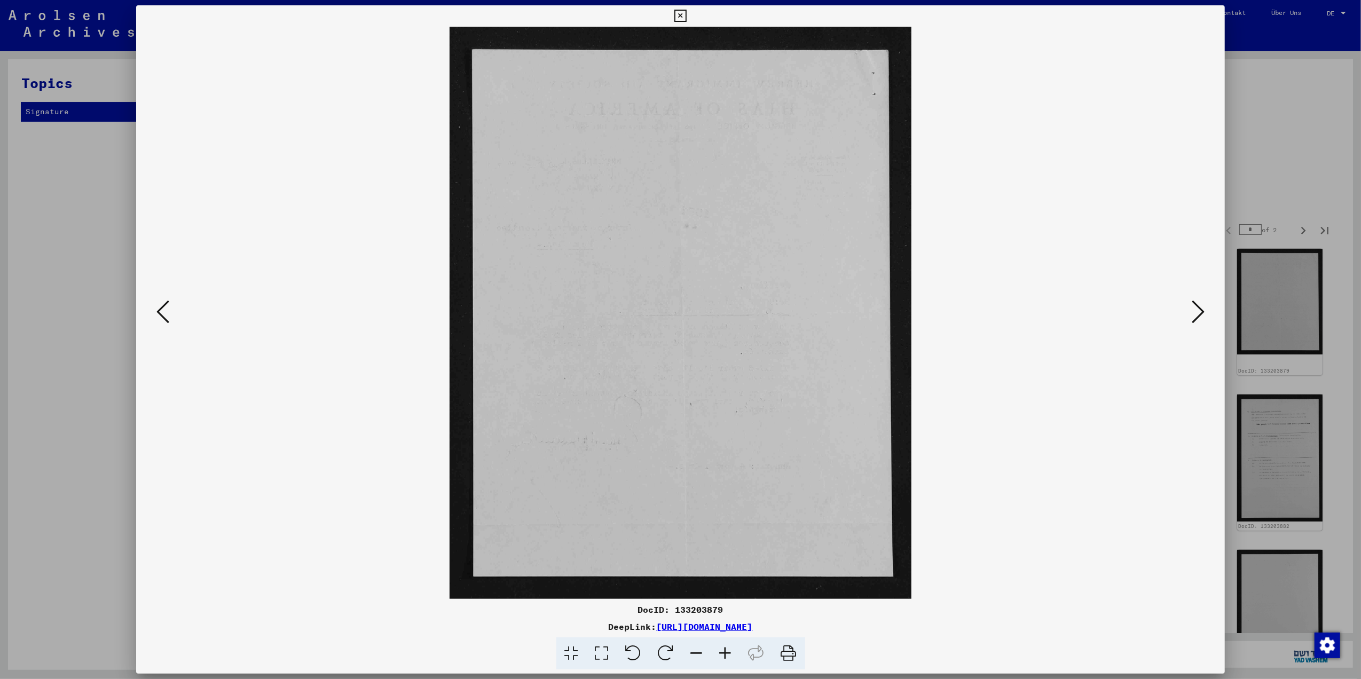
click at [1196, 314] on icon at bounding box center [1198, 312] width 13 height 26
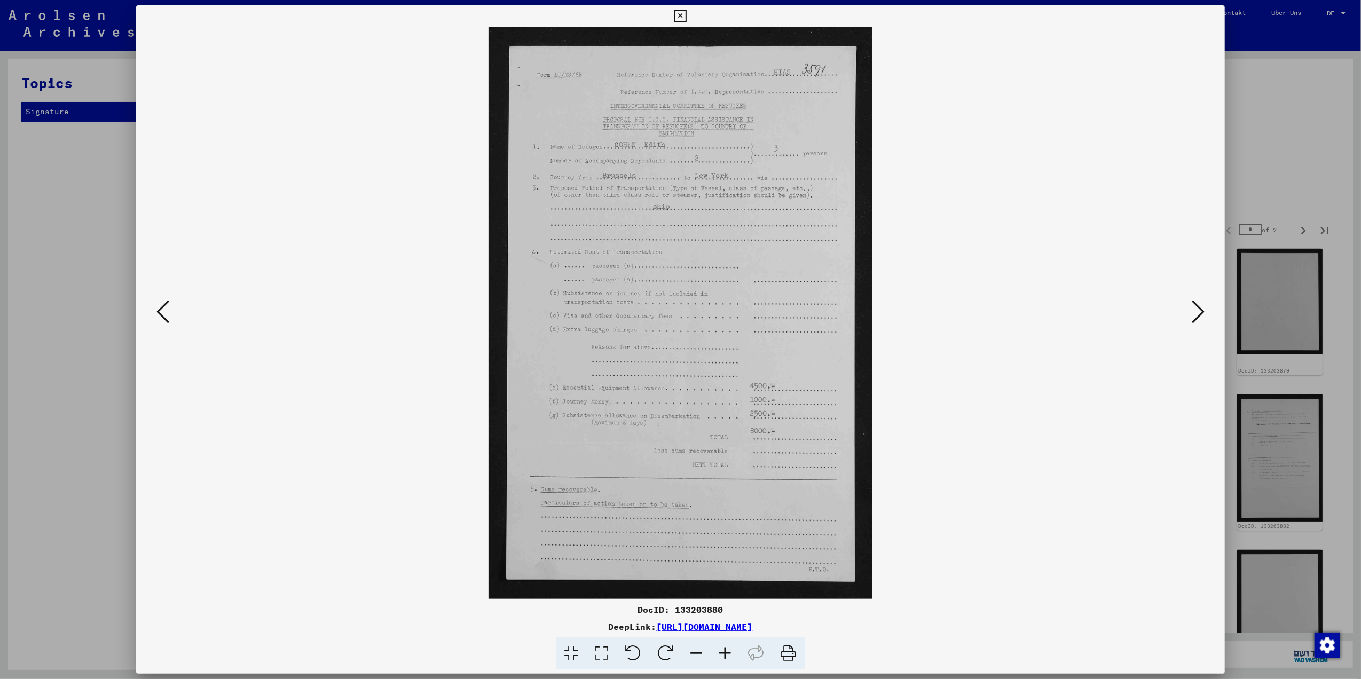
click at [1192, 317] on icon at bounding box center [1198, 312] width 13 height 26
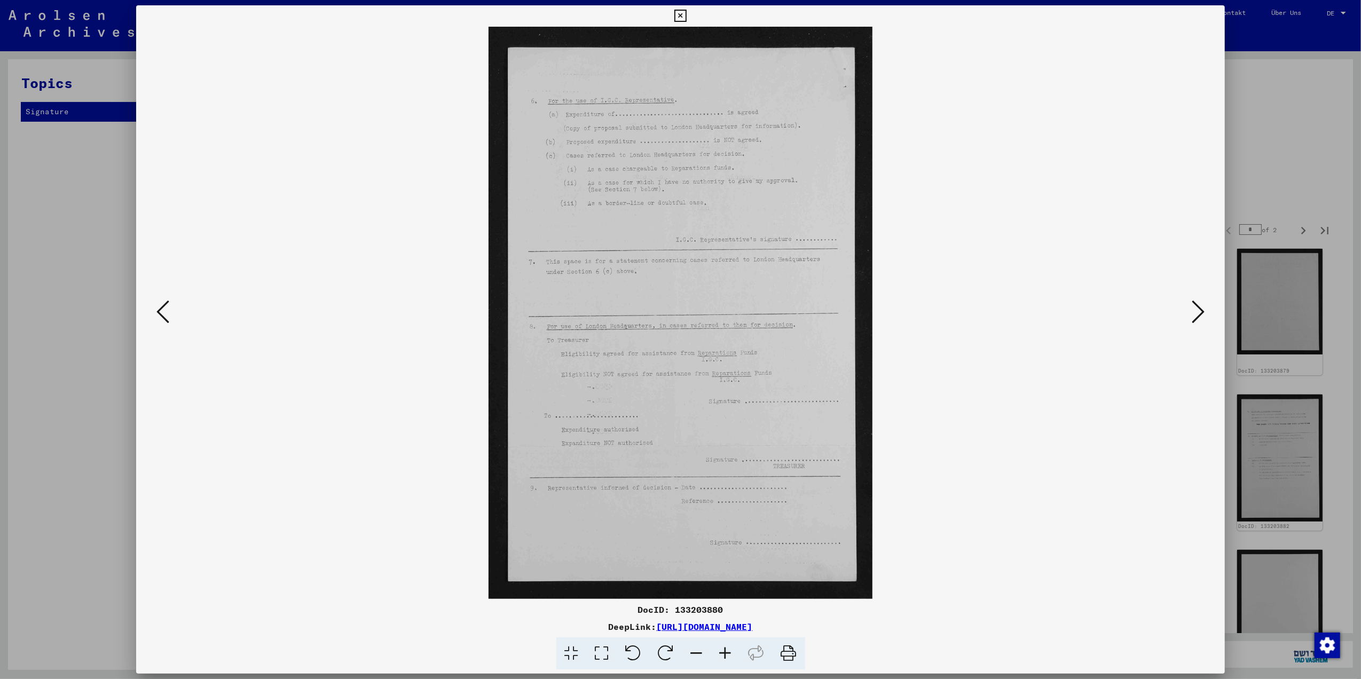
click at [1192, 317] on icon at bounding box center [1198, 312] width 13 height 26
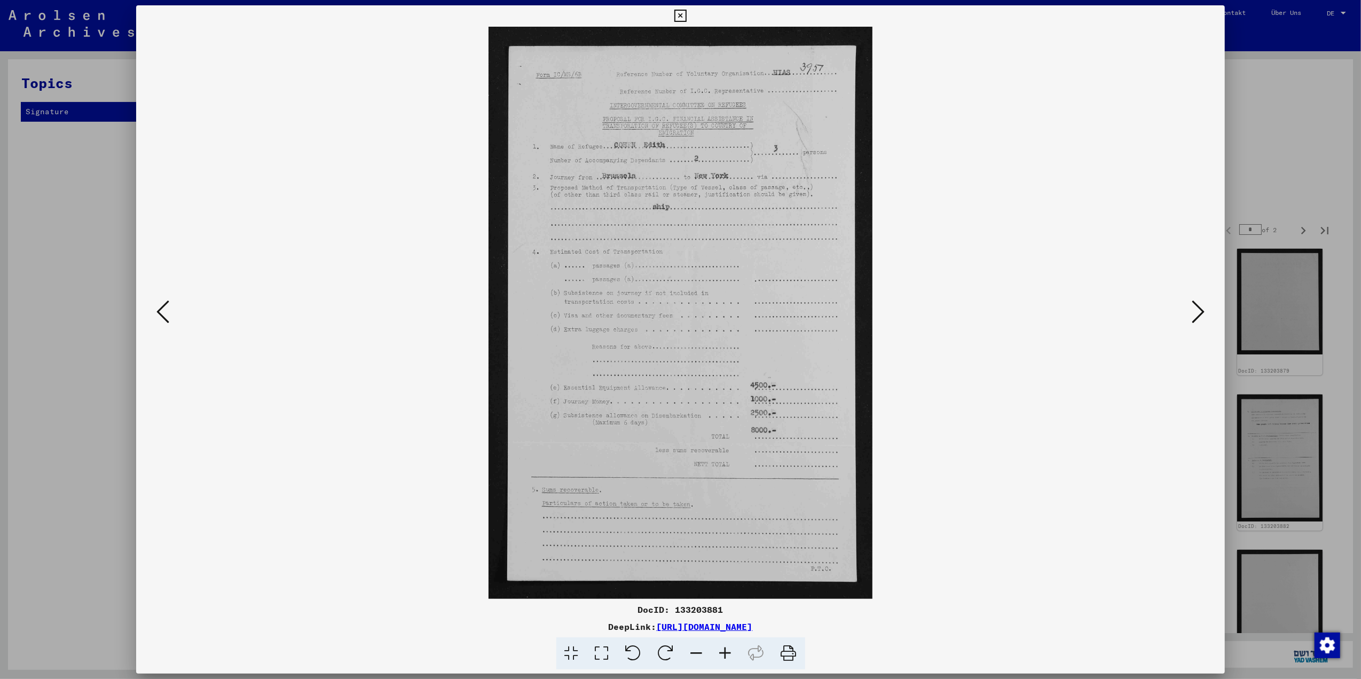
click at [1192, 317] on icon at bounding box center [1198, 312] width 13 height 26
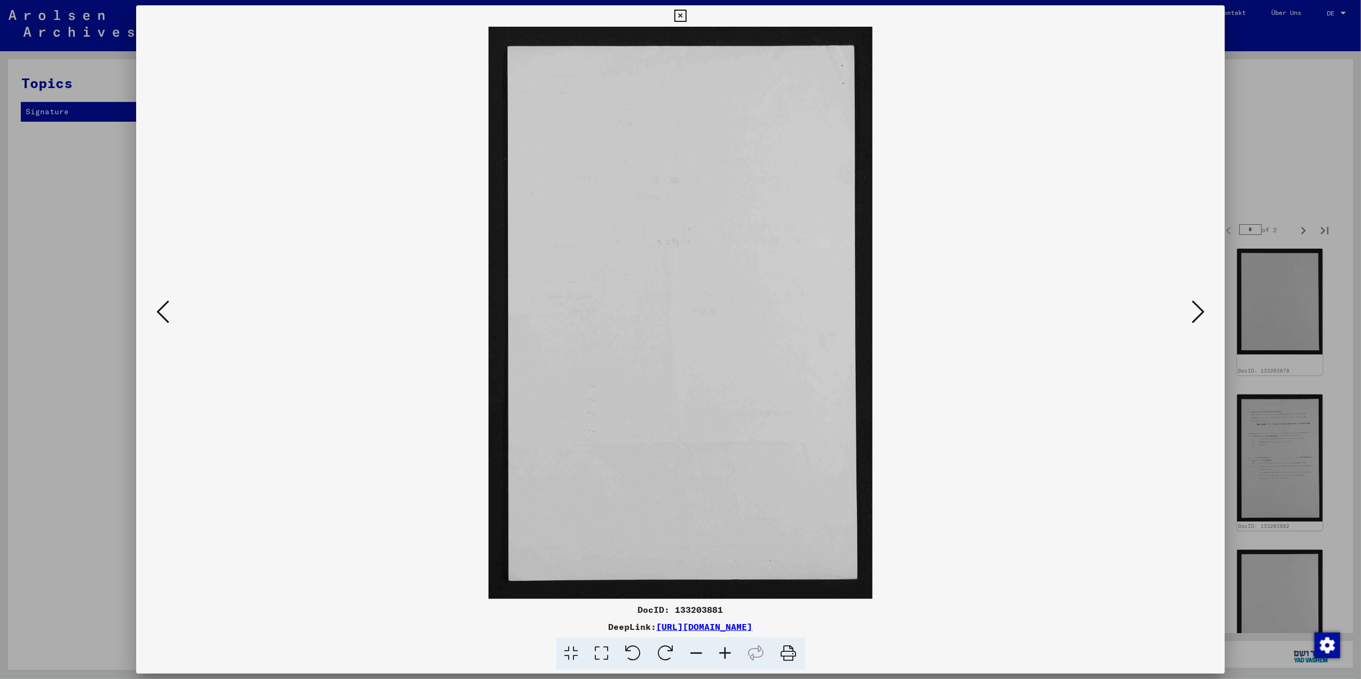
click at [1192, 317] on icon at bounding box center [1198, 312] width 13 height 26
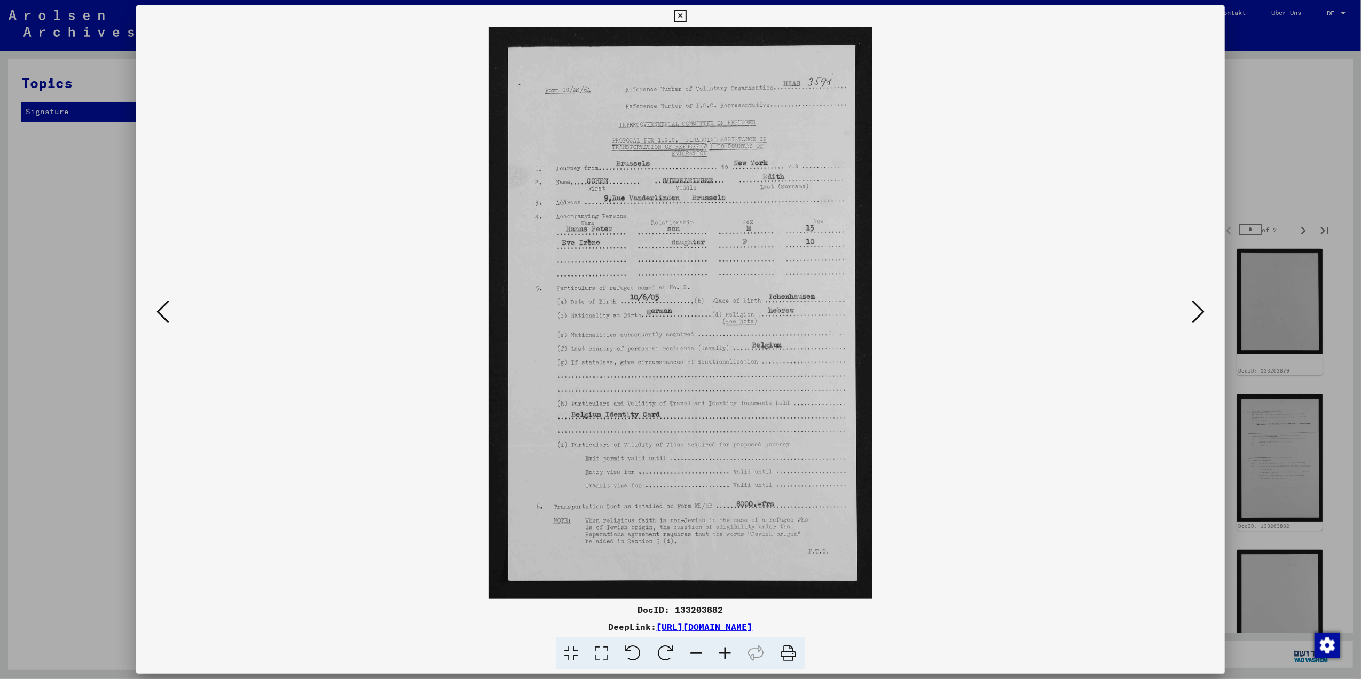
click at [650, 431] on img at bounding box center [680, 313] width 1016 height 572
drag, startPoint x: 664, startPoint y: 350, endPoint x: 84, endPoint y: 602, distance: 632.6
click at [789, 658] on icon at bounding box center [788, 653] width 33 height 33
click at [1226, 327] on div at bounding box center [680, 339] width 1361 height 679
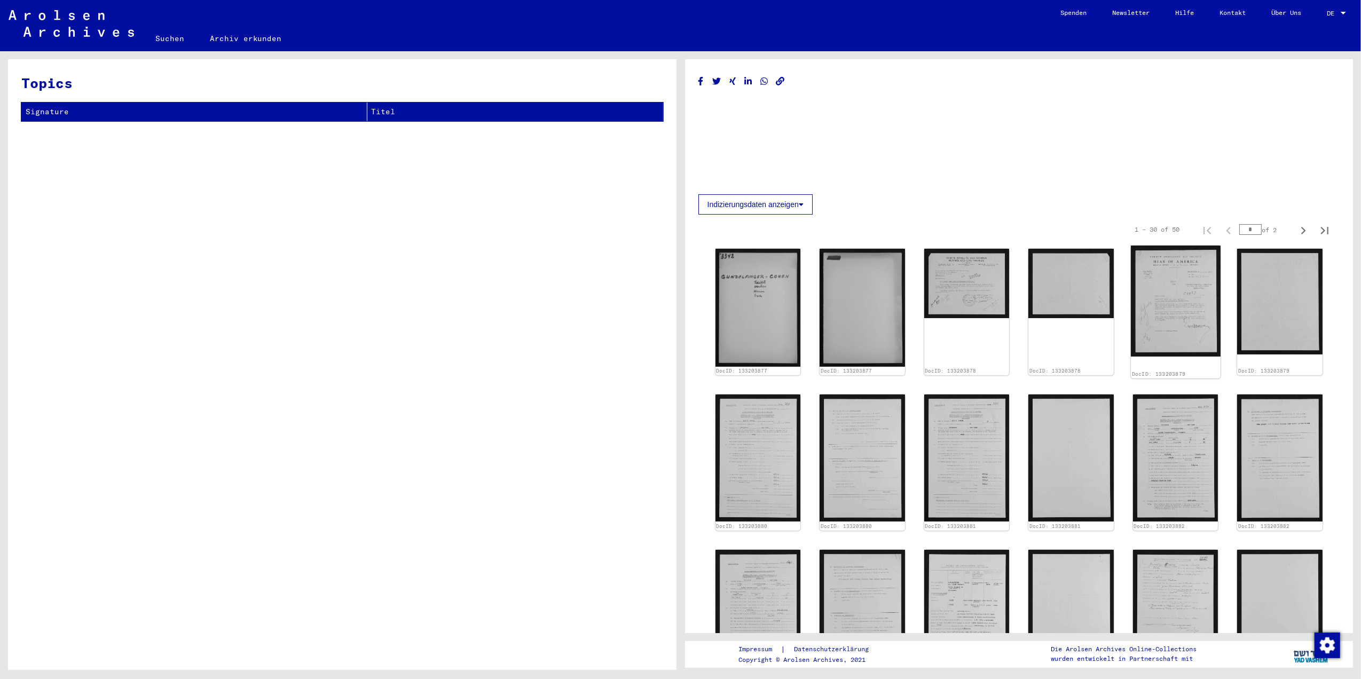
click at [1209, 314] on img at bounding box center [1176, 301] width 90 height 111
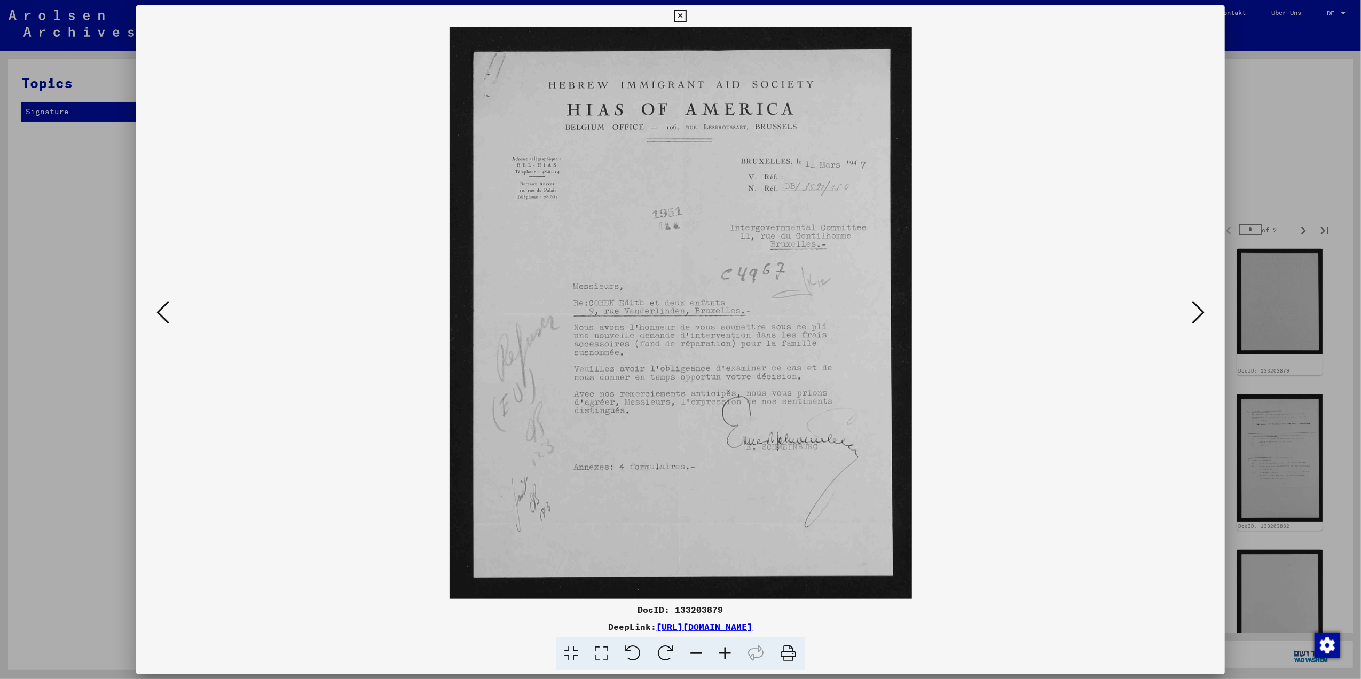
click at [1209, 314] on div "DocID: 133203879 DeepLink: [URL][DOMAIN_NAME]" at bounding box center [680, 339] width 1089 height 669
click at [1201, 313] on icon at bounding box center [1198, 312] width 13 height 26
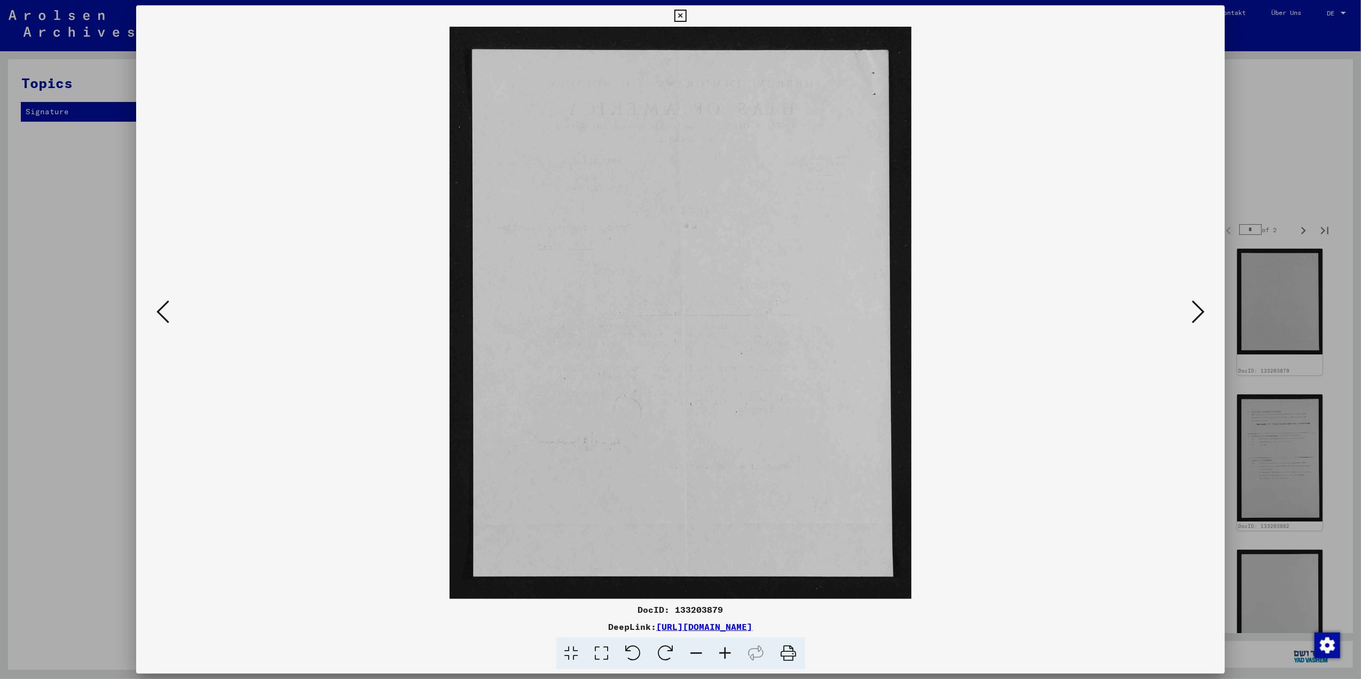
click at [1201, 313] on icon at bounding box center [1198, 312] width 13 height 26
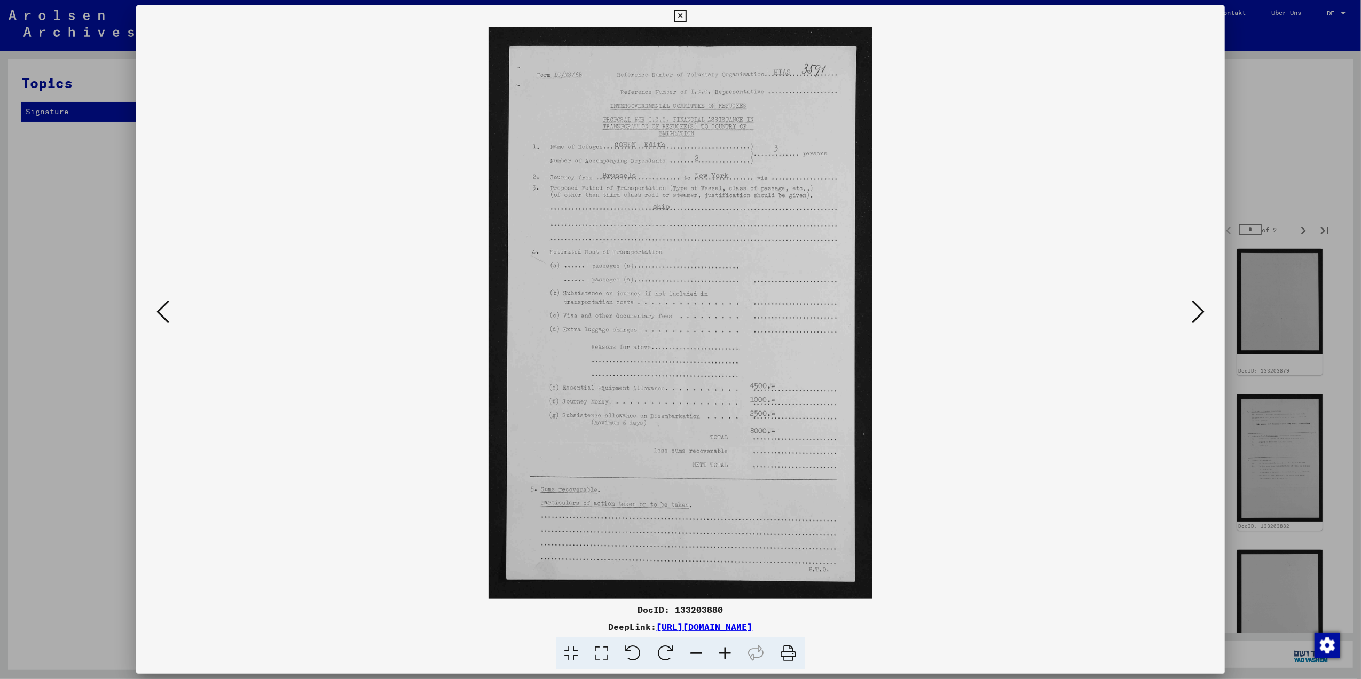
click at [1201, 313] on icon at bounding box center [1198, 312] width 13 height 26
click at [1200, 312] on icon at bounding box center [1198, 312] width 13 height 26
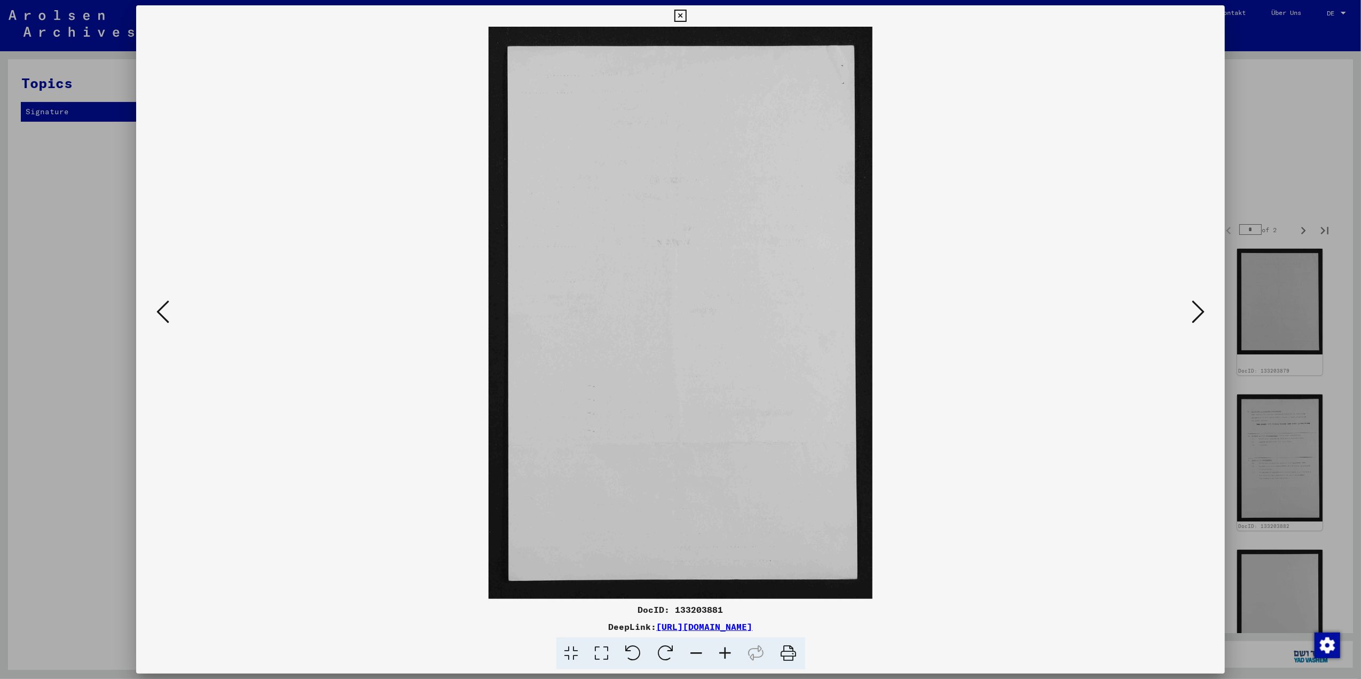
click at [1200, 312] on icon at bounding box center [1198, 312] width 13 height 26
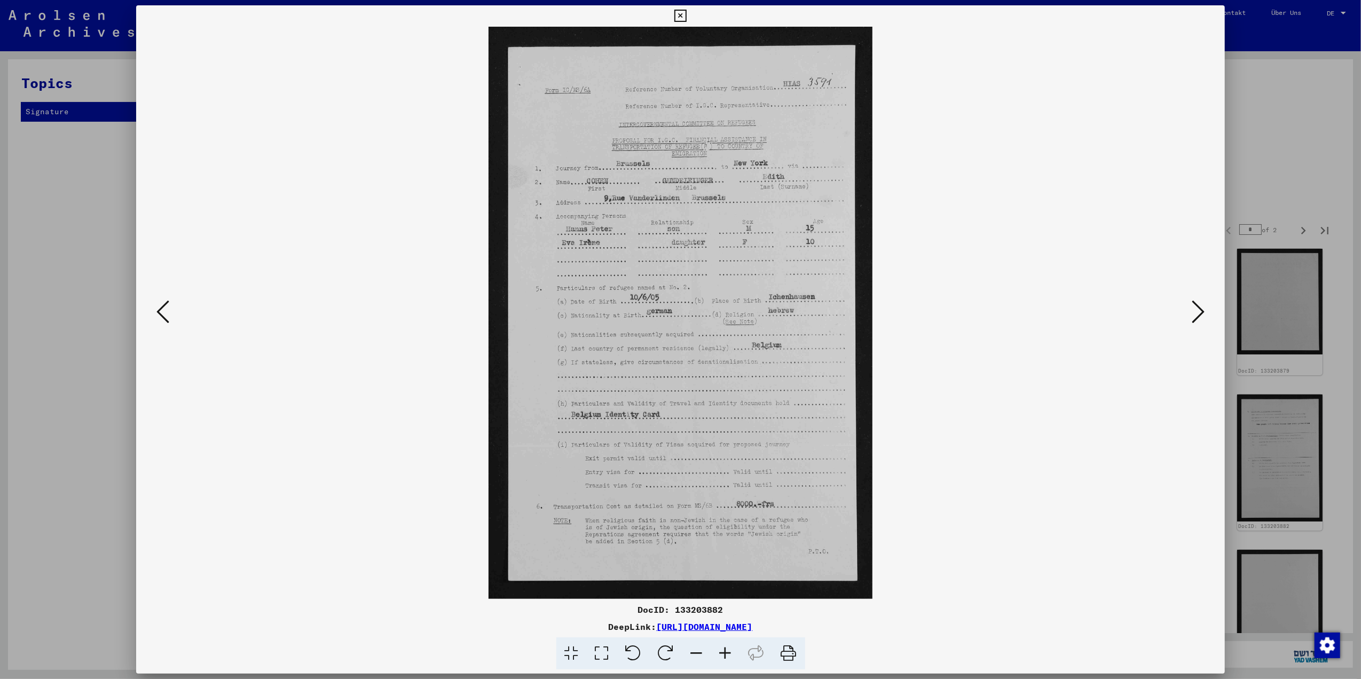
click at [1200, 311] on icon at bounding box center [1198, 312] width 13 height 26
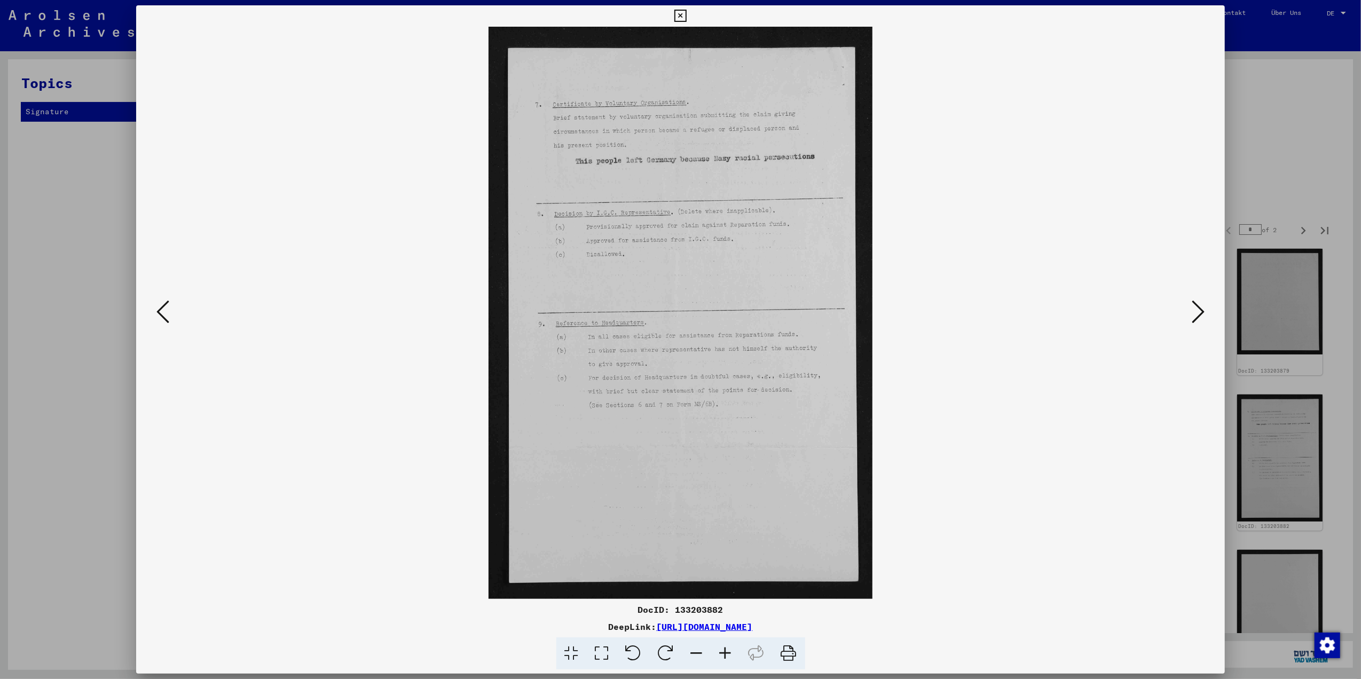
click at [1200, 311] on icon at bounding box center [1198, 312] width 13 height 26
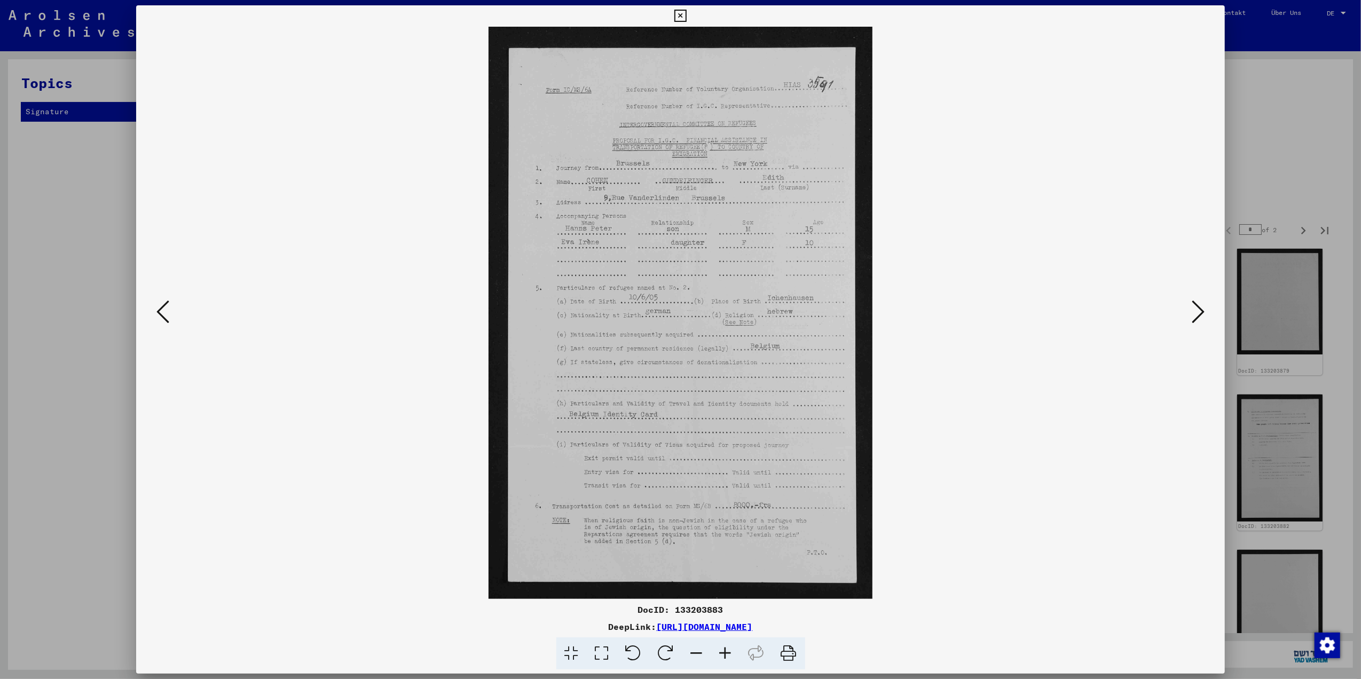
click at [1200, 311] on icon at bounding box center [1198, 312] width 13 height 26
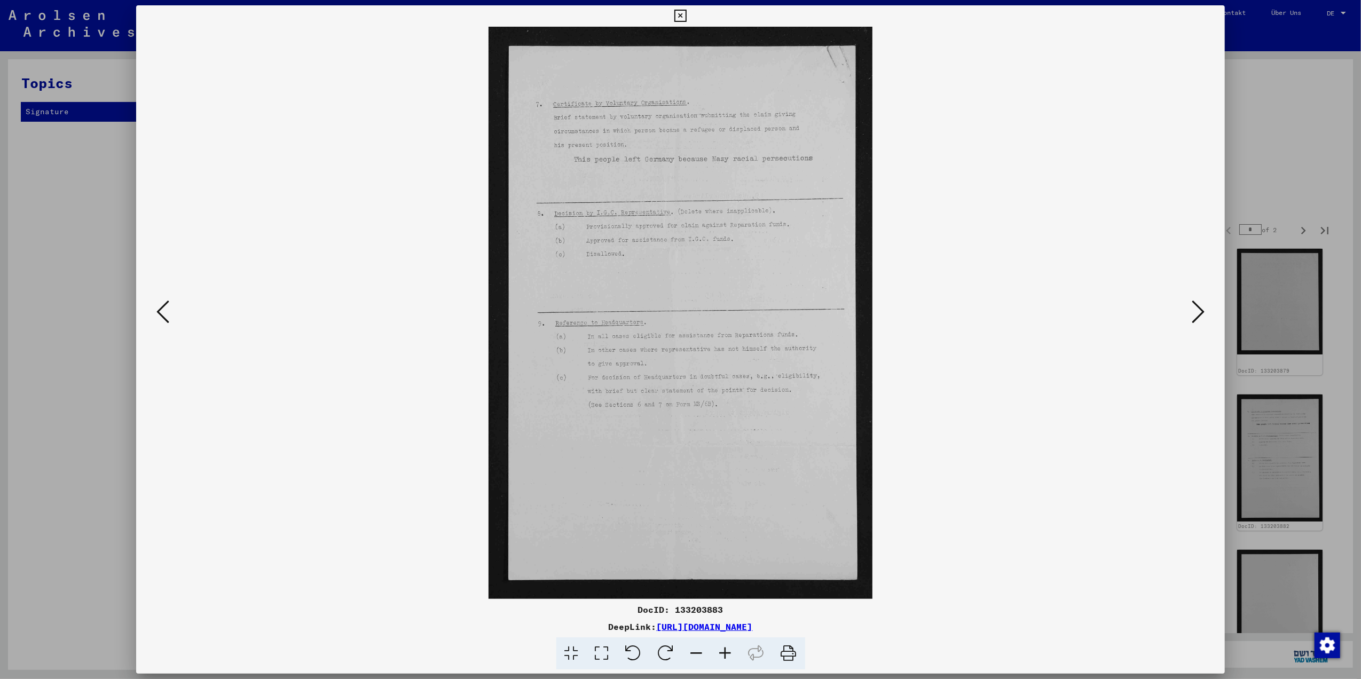
click at [156, 301] on icon at bounding box center [162, 312] width 13 height 26
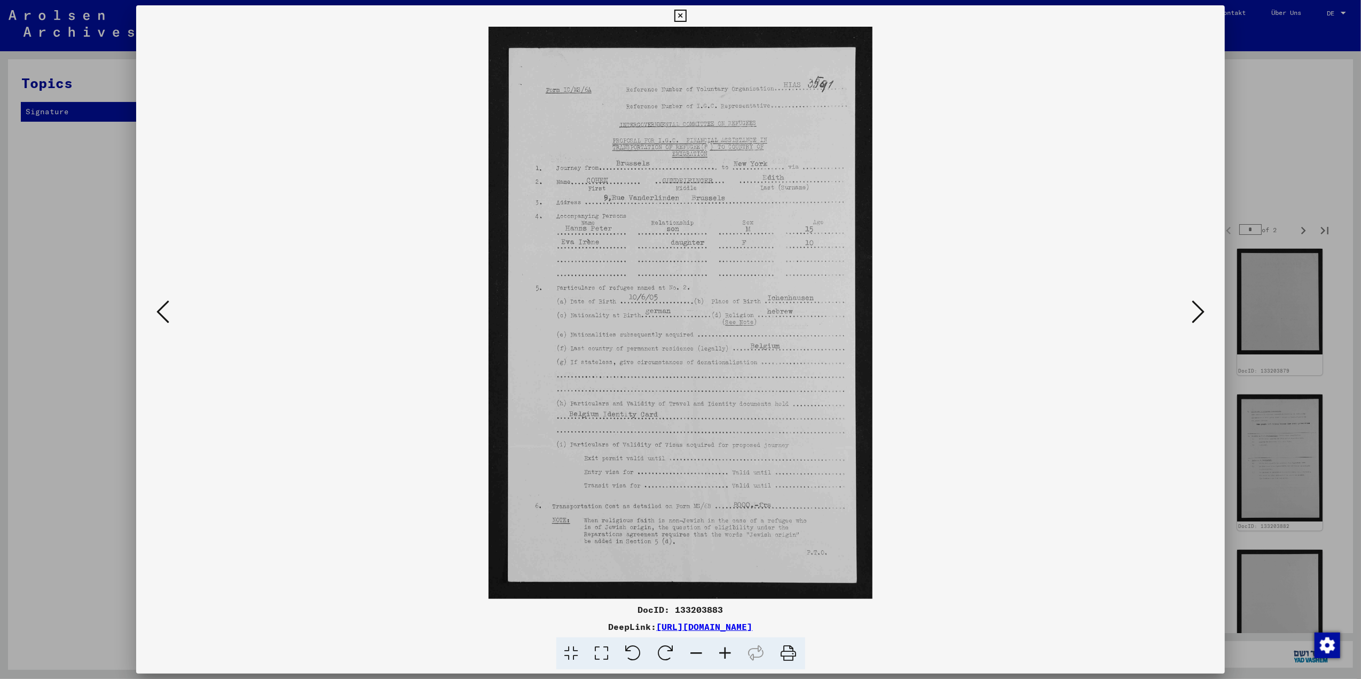
click at [1195, 319] on icon at bounding box center [1198, 312] width 13 height 26
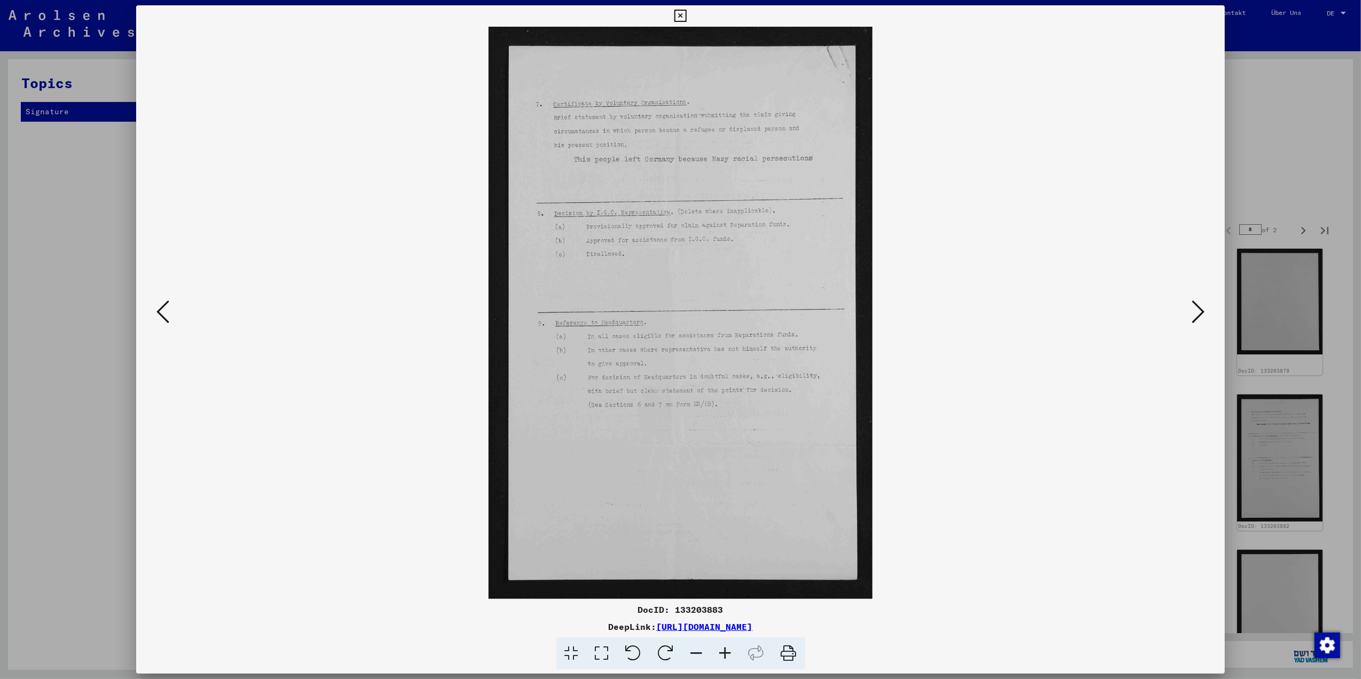
click at [1196, 314] on icon at bounding box center [1198, 312] width 13 height 26
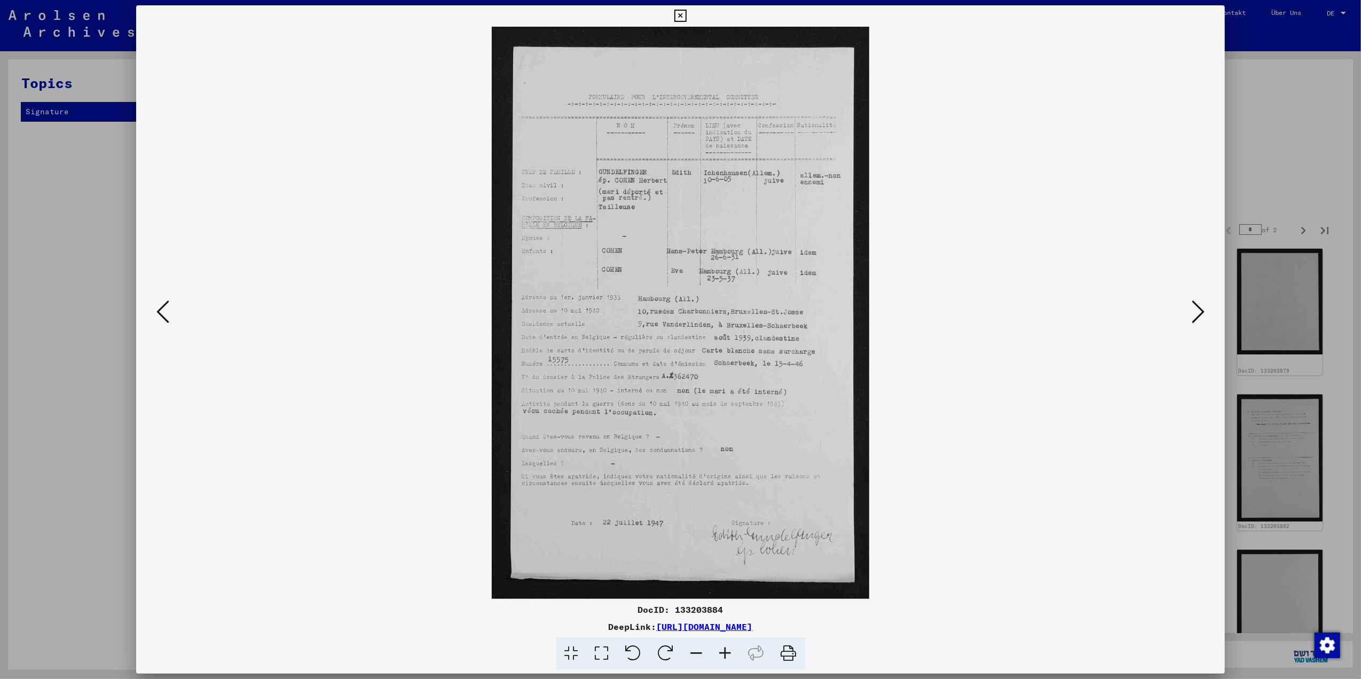
click at [1196, 314] on icon at bounding box center [1198, 312] width 13 height 26
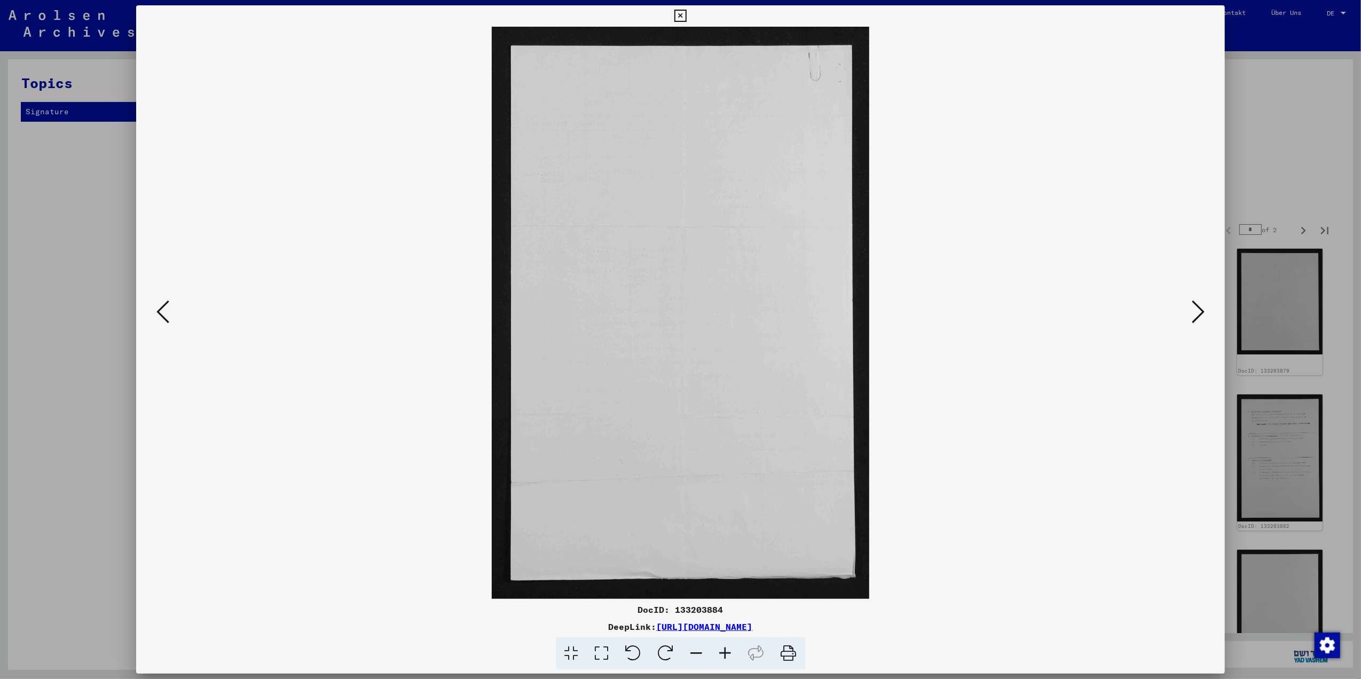
click at [1196, 314] on icon at bounding box center [1198, 312] width 13 height 26
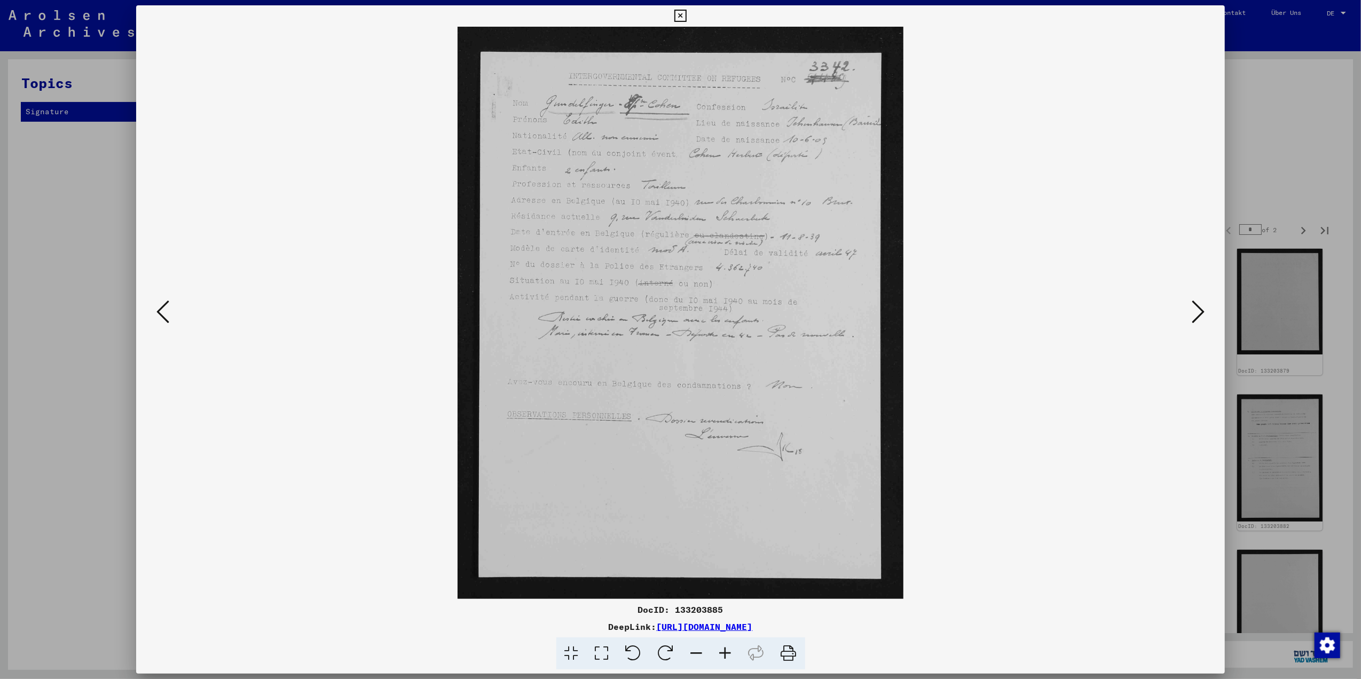
click at [161, 305] on icon at bounding box center [162, 312] width 13 height 26
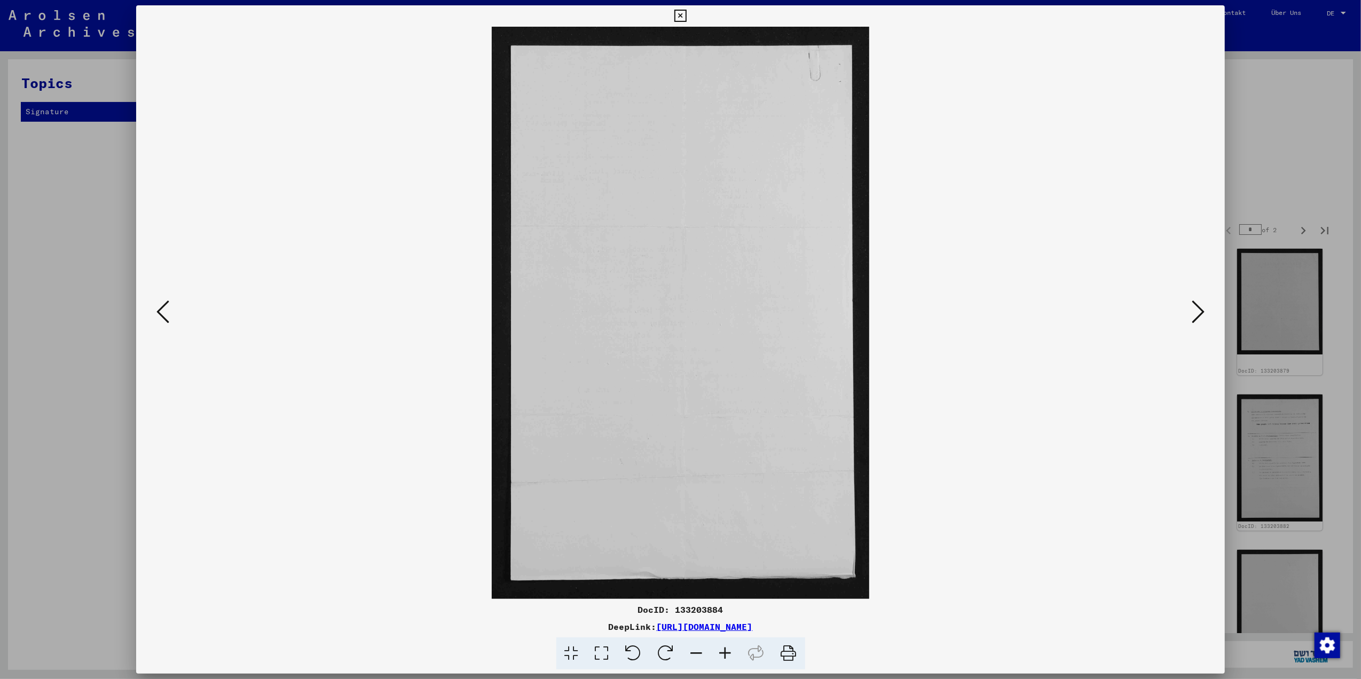
click at [161, 305] on icon at bounding box center [162, 312] width 13 height 26
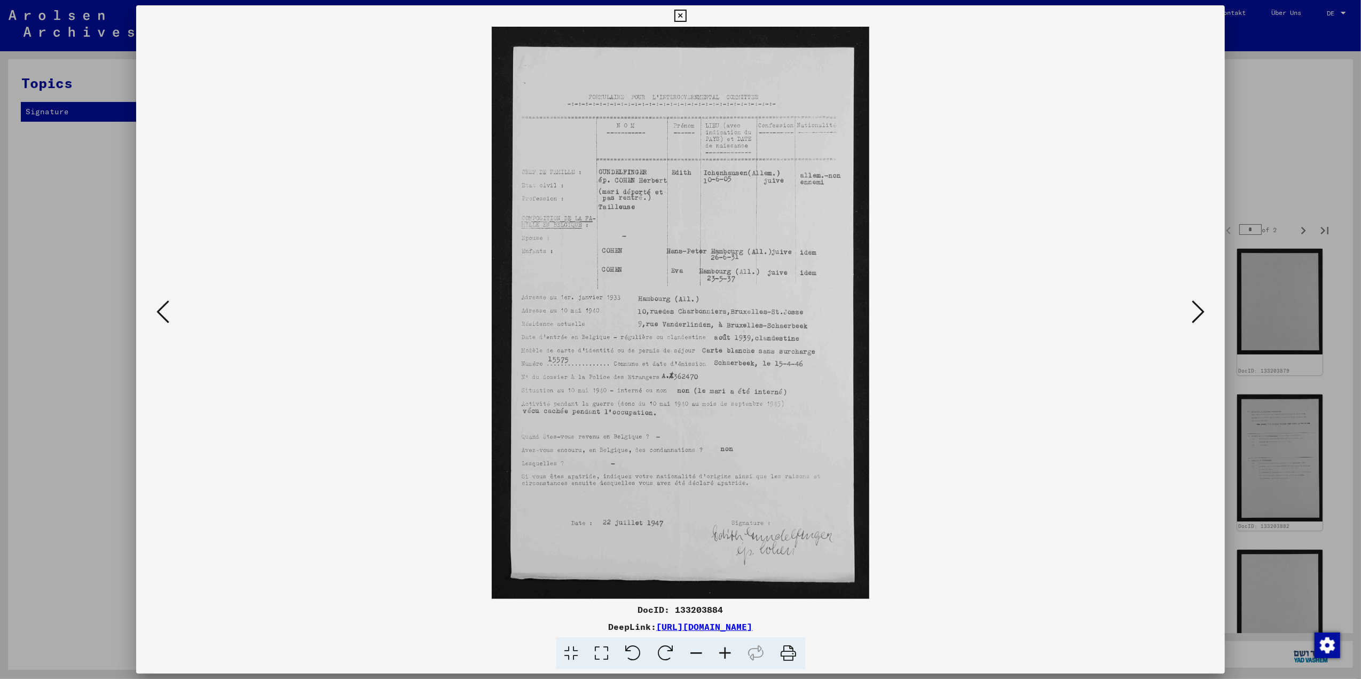
click at [1205, 304] on button at bounding box center [1197, 312] width 19 height 30
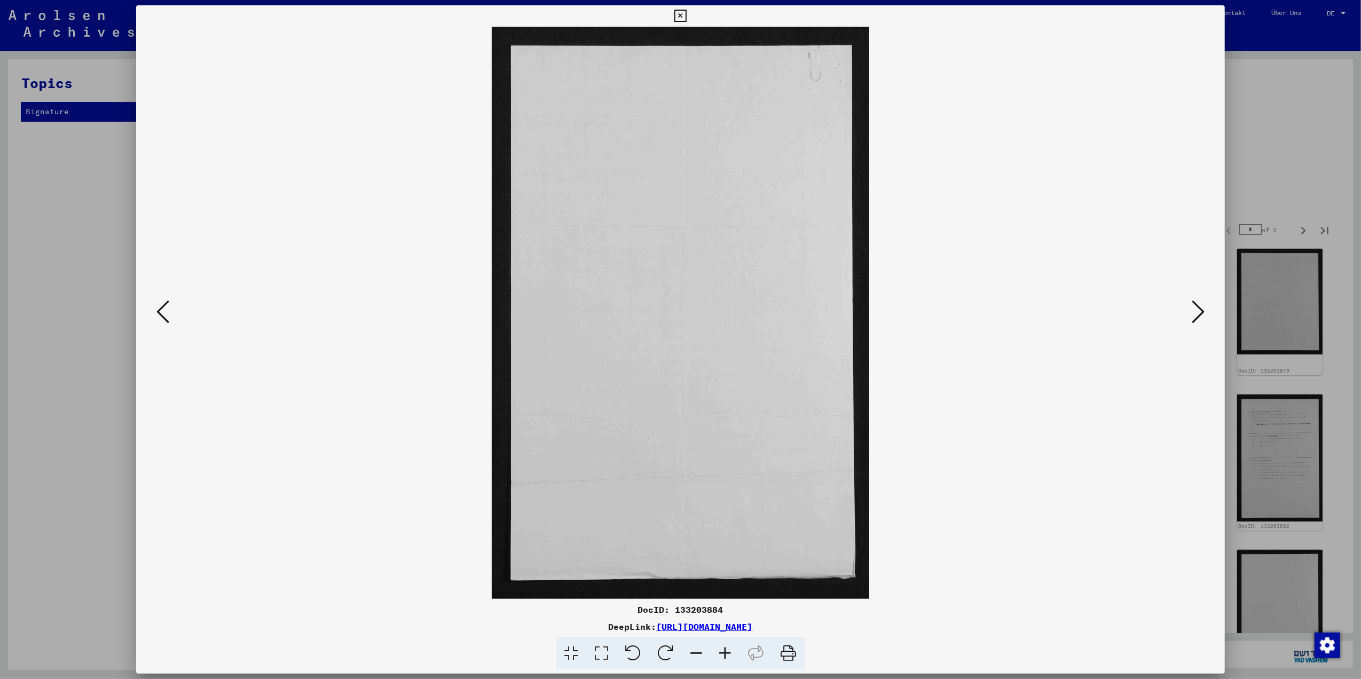
click at [1205, 304] on button at bounding box center [1197, 312] width 19 height 30
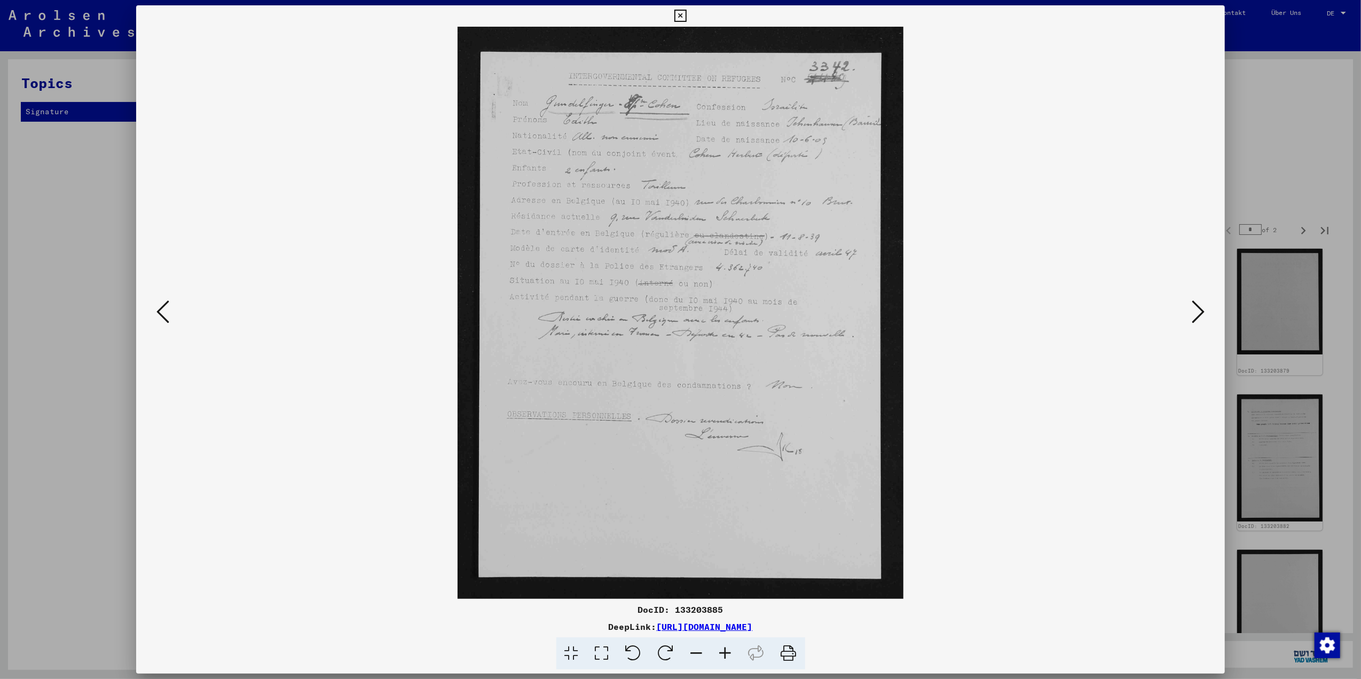
click at [607, 660] on icon at bounding box center [602, 653] width 30 height 33
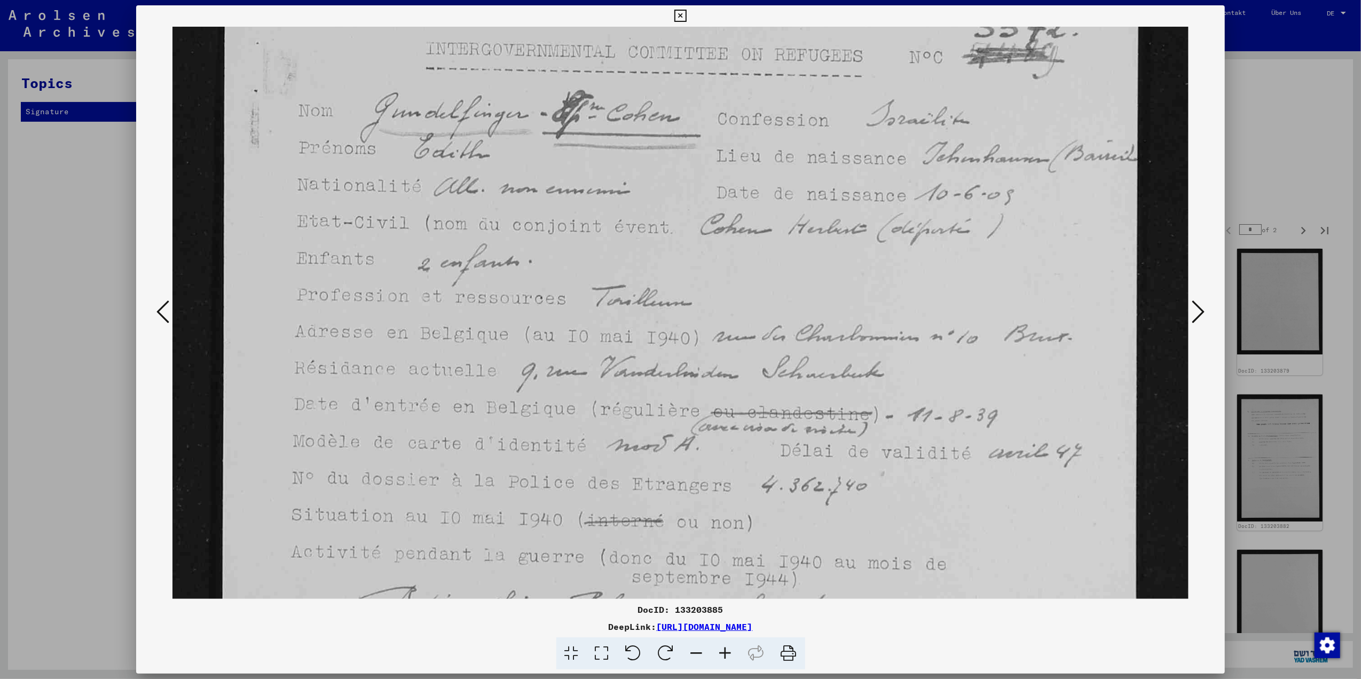
drag, startPoint x: 889, startPoint y: 468, endPoint x: 921, endPoint y: 383, distance: 90.7
click at [921, 384] on img at bounding box center [680, 588] width 1016 height 1304
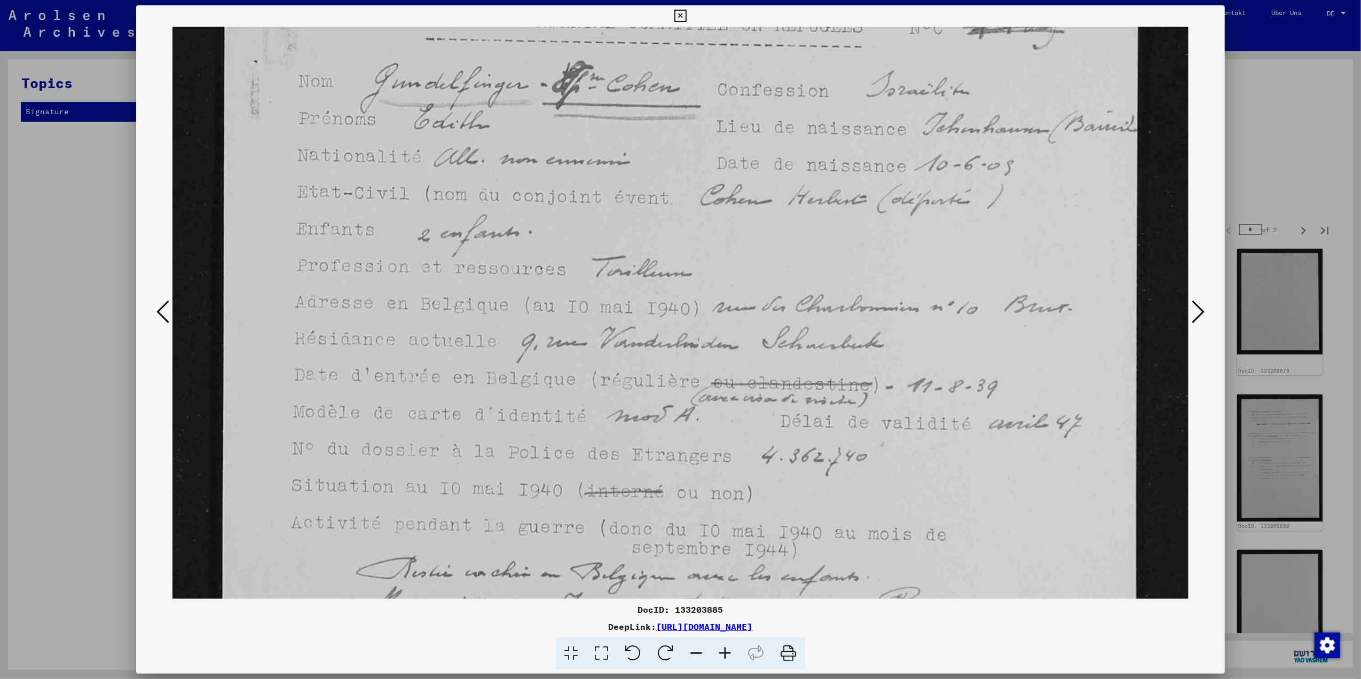
scroll to position [120, 0]
drag, startPoint x: 968, startPoint y: 487, endPoint x: 964, endPoint y: 464, distance: 23.3
click at [964, 464] on img at bounding box center [680, 559] width 1016 height 1304
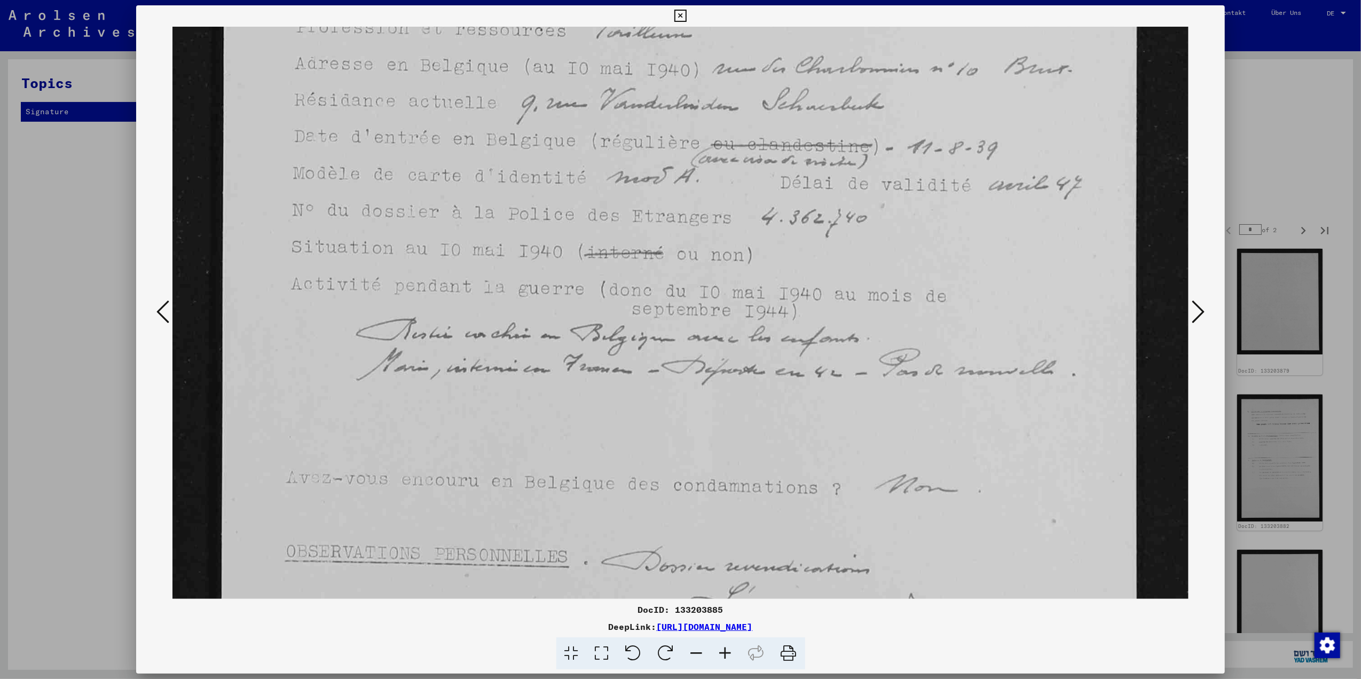
drag, startPoint x: 922, startPoint y: 460, endPoint x: 851, endPoint y: 225, distance: 245.5
click at [851, 225] on img at bounding box center [680, 320] width 1016 height 1304
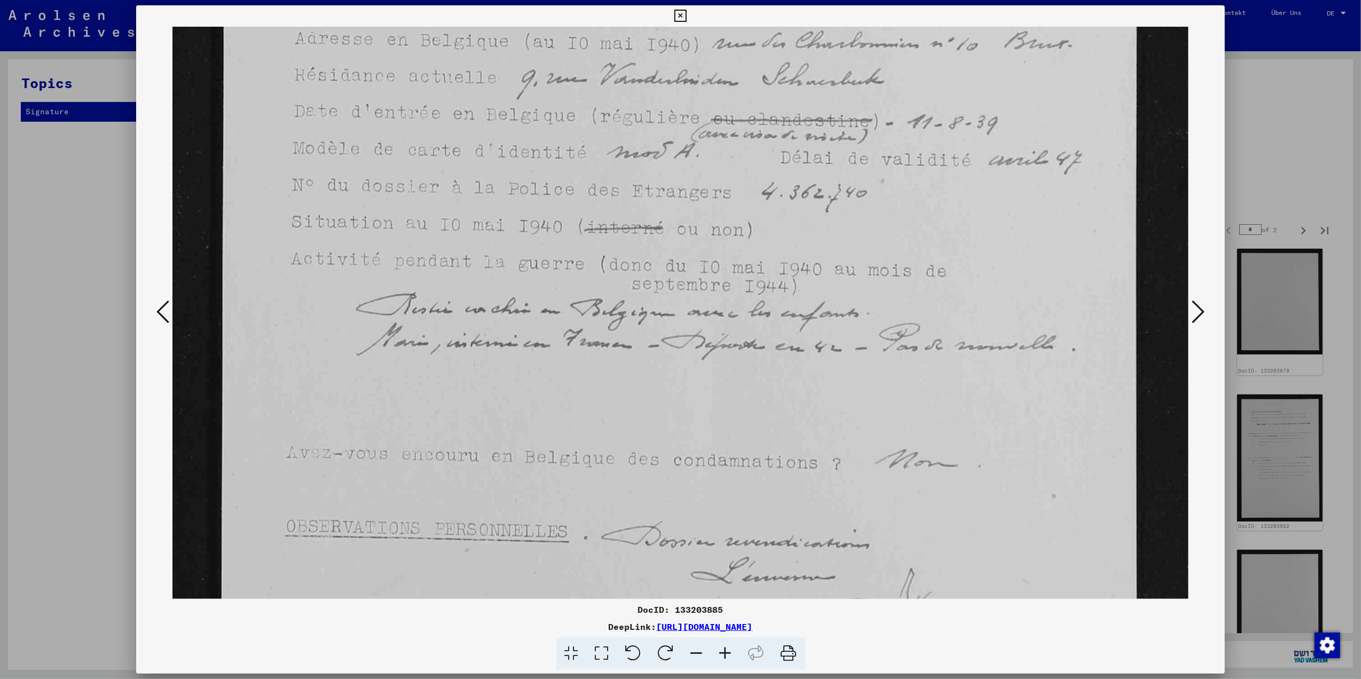
drag, startPoint x: 862, startPoint y: 344, endPoint x: 847, endPoint y: 321, distance: 27.4
click at [847, 321] on img at bounding box center [680, 295] width 1016 height 1304
click at [1188, 314] on img at bounding box center [680, 292] width 1016 height 1304
click at [1196, 315] on icon at bounding box center [1198, 312] width 13 height 26
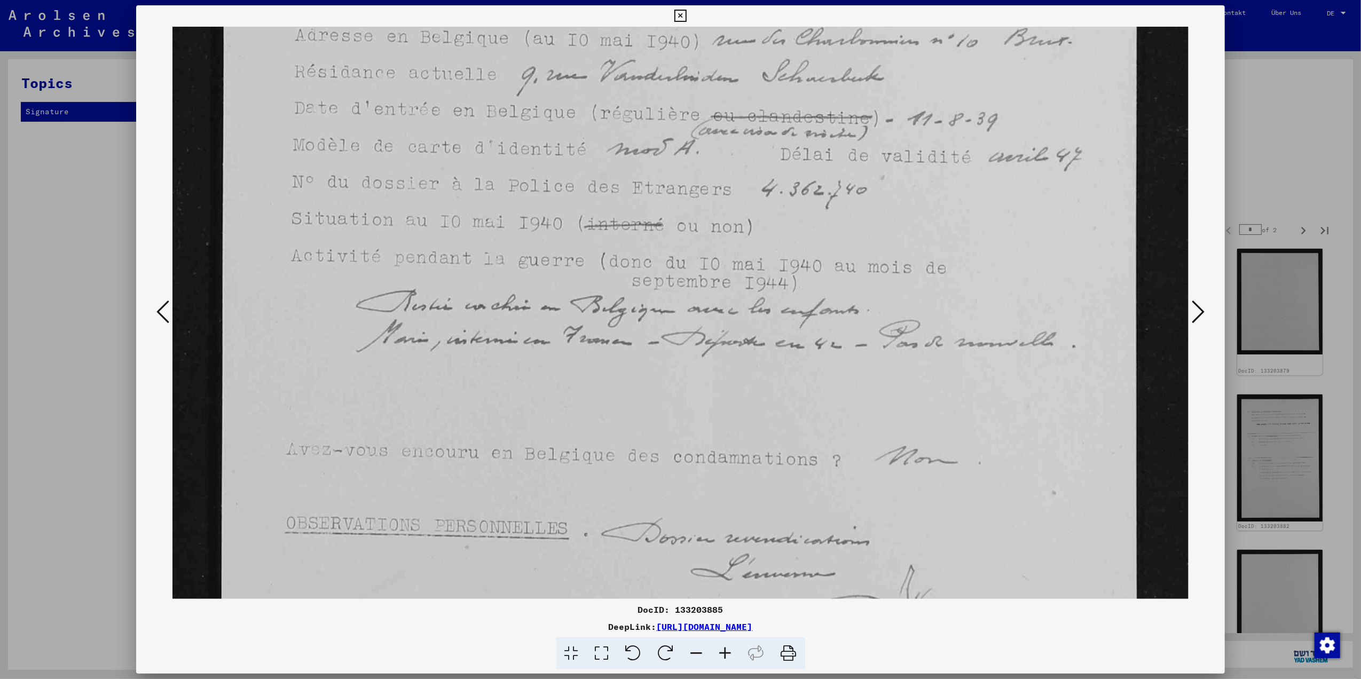
scroll to position [0, 0]
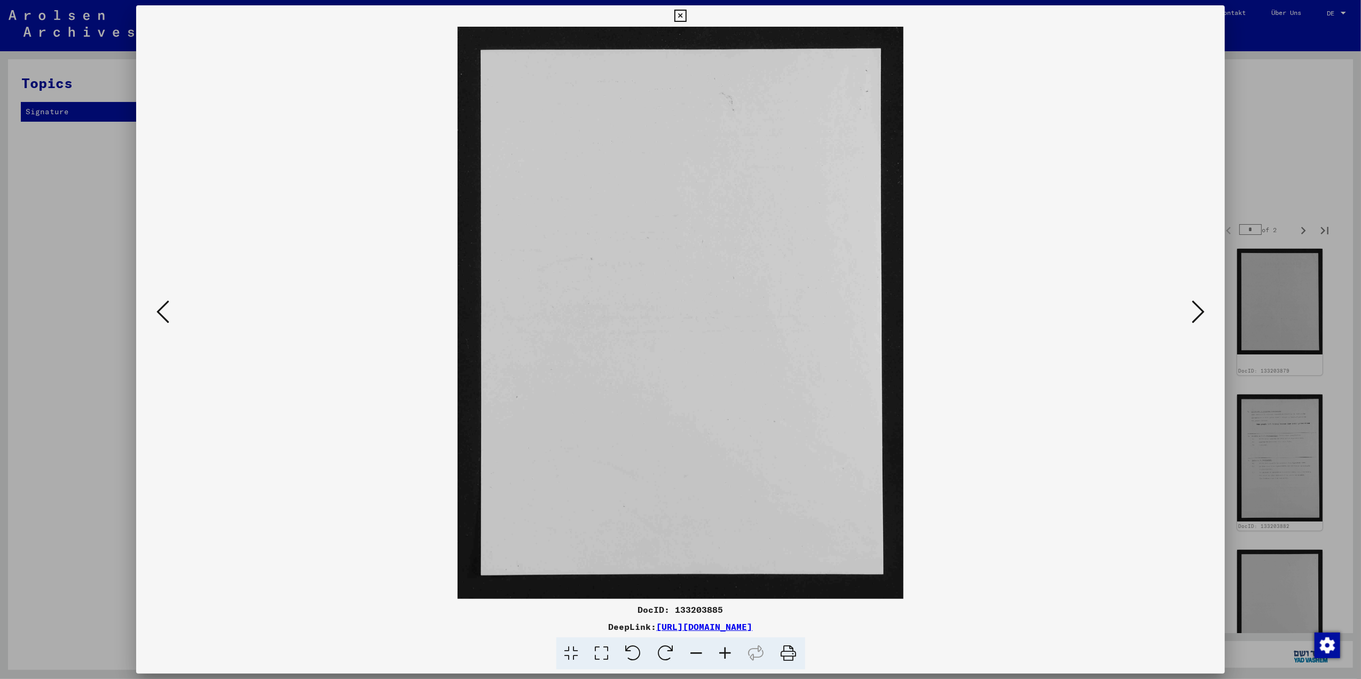
click at [1203, 310] on icon at bounding box center [1198, 312] width 13 height 26
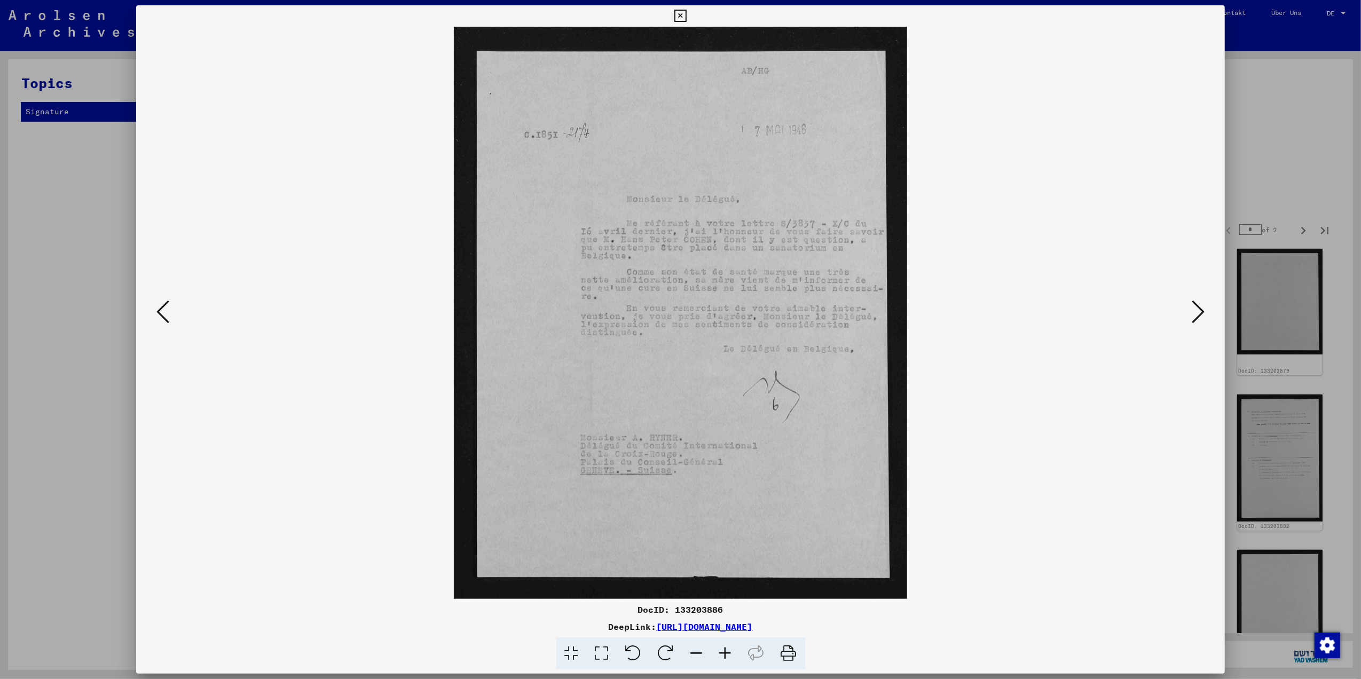
click at [1185, 311] on div at bounding box center [680, 313] width 1089 height 572
click at [1193, 302] on icon at bounding box center [1198, 312] width 13 height 26
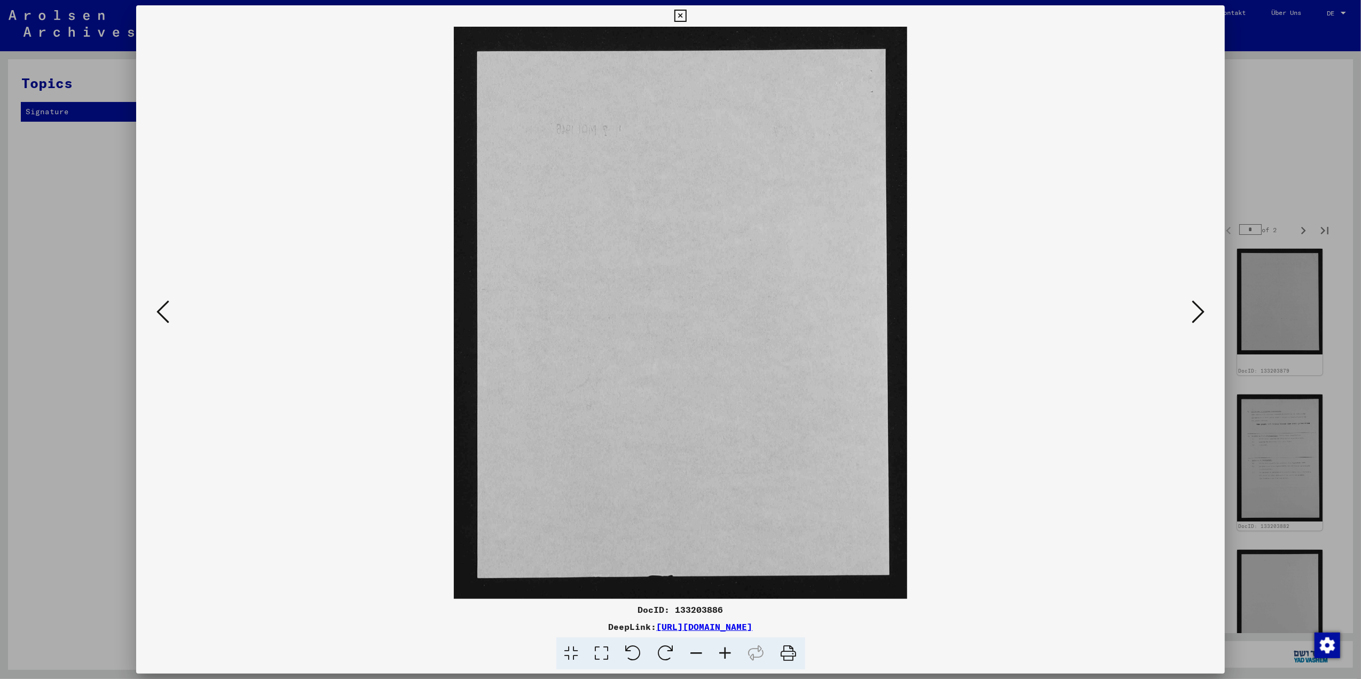
click at [1204, 311] on icon at bounding box center [1198, 312] width 13 height 26
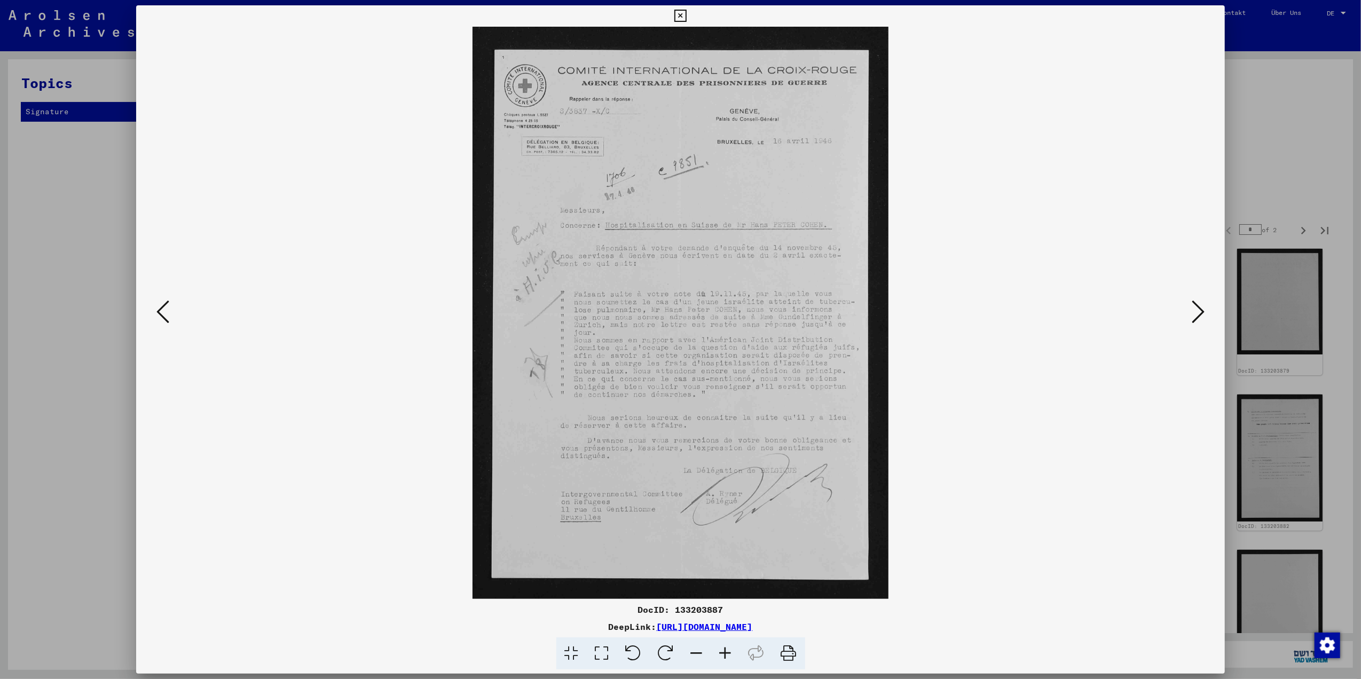
click at [1202, 309] on icon at bounding box center [1198, 312] width 13 height 26
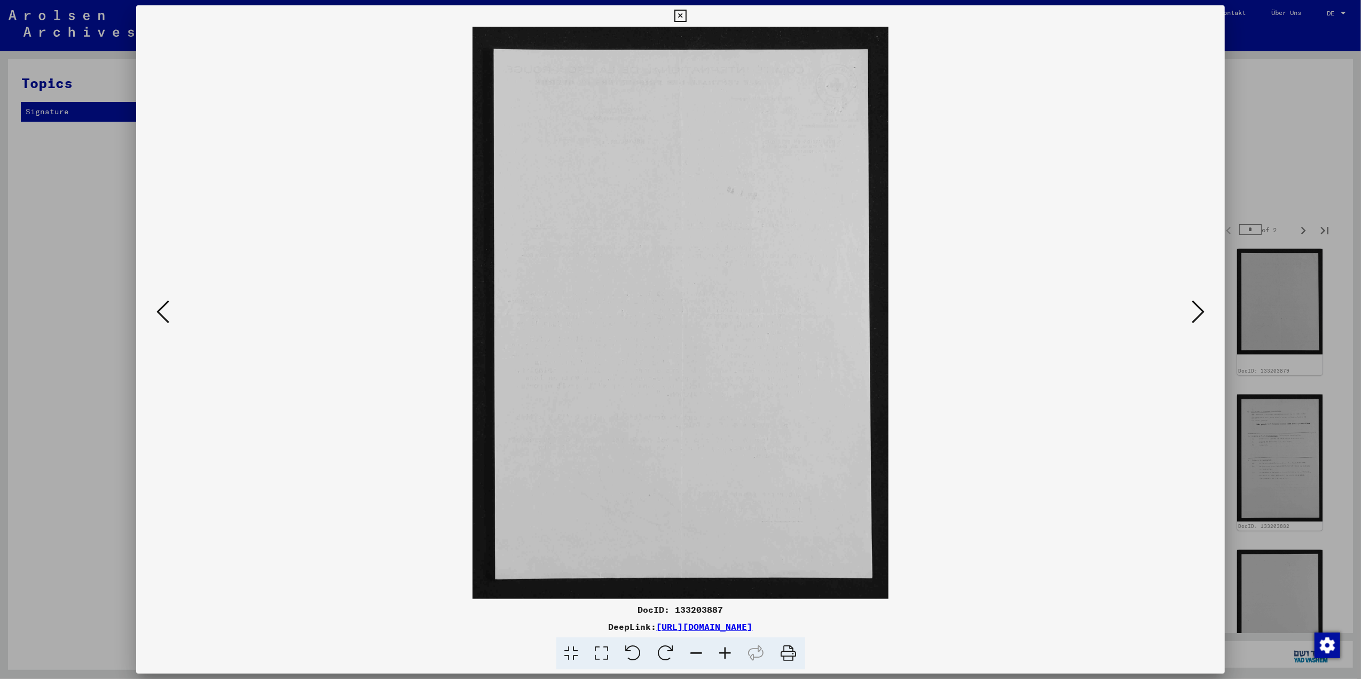
click at [1202, 309] on icon at bounding box center [1198, 312] width 13 height 26
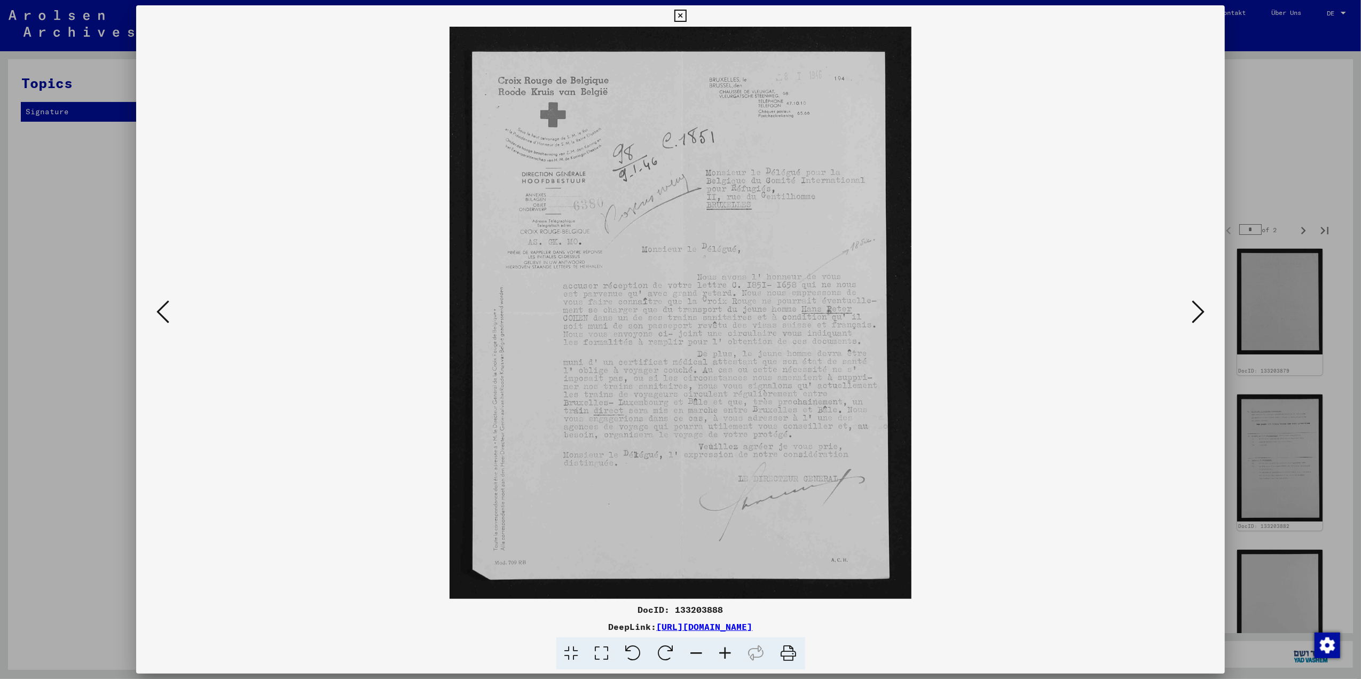
click at [1201, 306] on icon at bounding box center [1198, 312] width 13 height 26
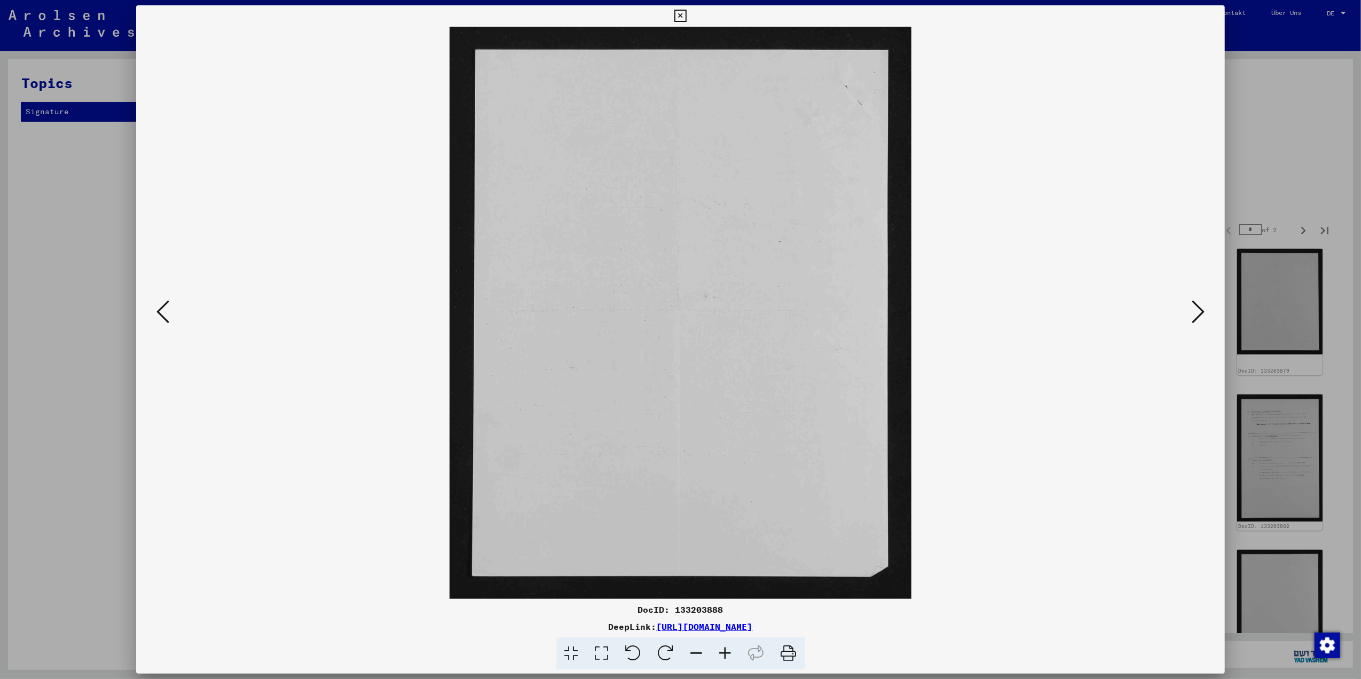
click at [1201, 306] on icon at bounding box center [1198, 312] width 13 height 26
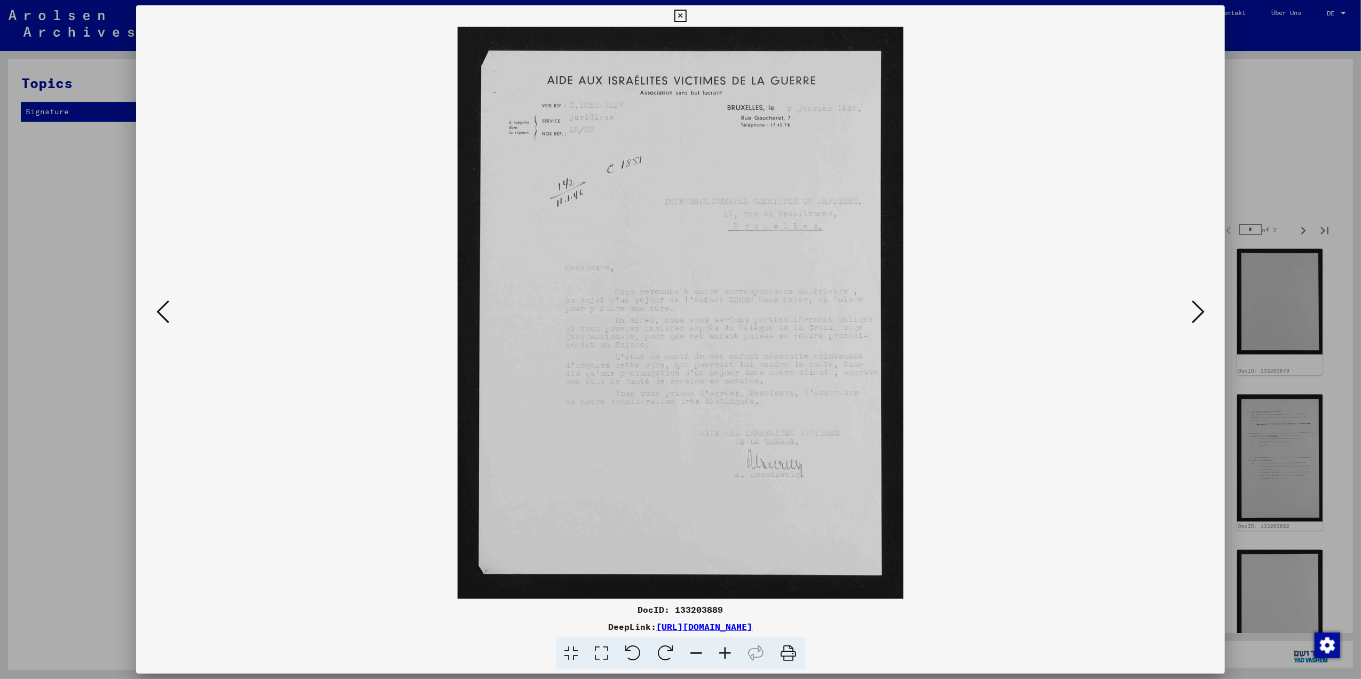
click at [1201, 306] on icon at bounding box center [1198, 312] width 13 height 26
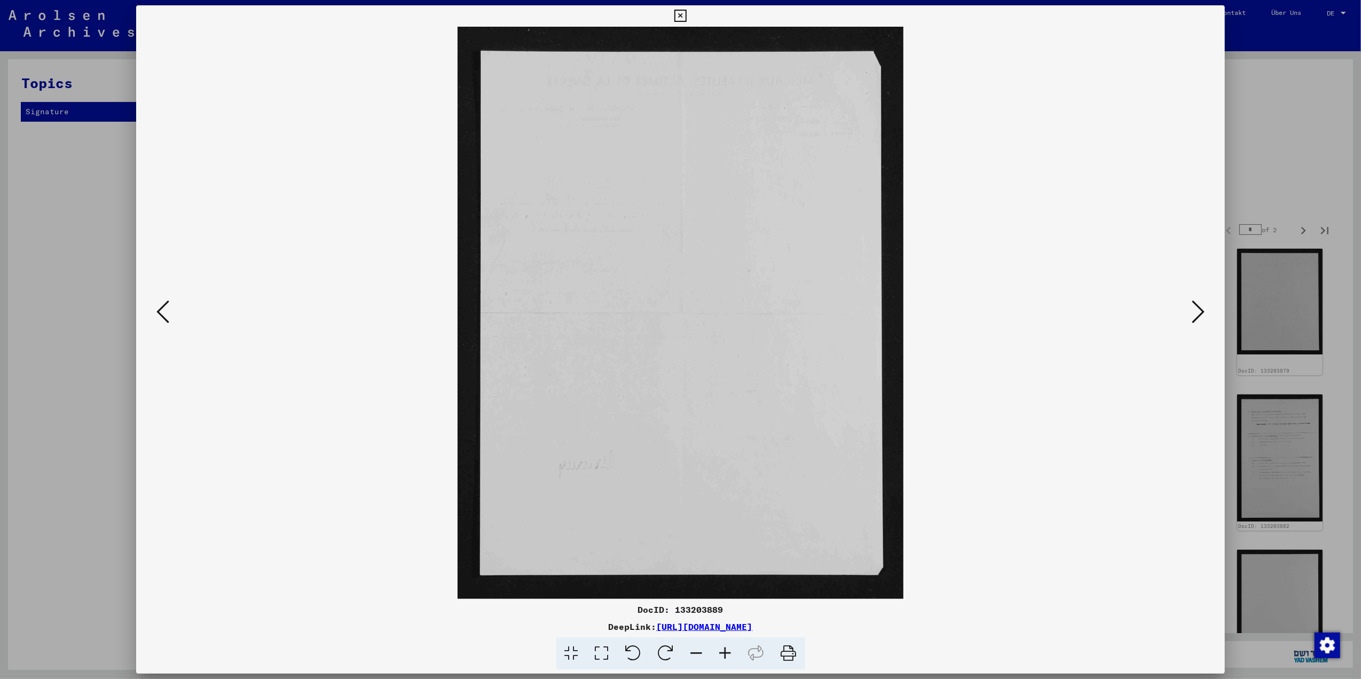
click at [1201, 306] on icon at bounding box center [1198, 312] width 13 height 26
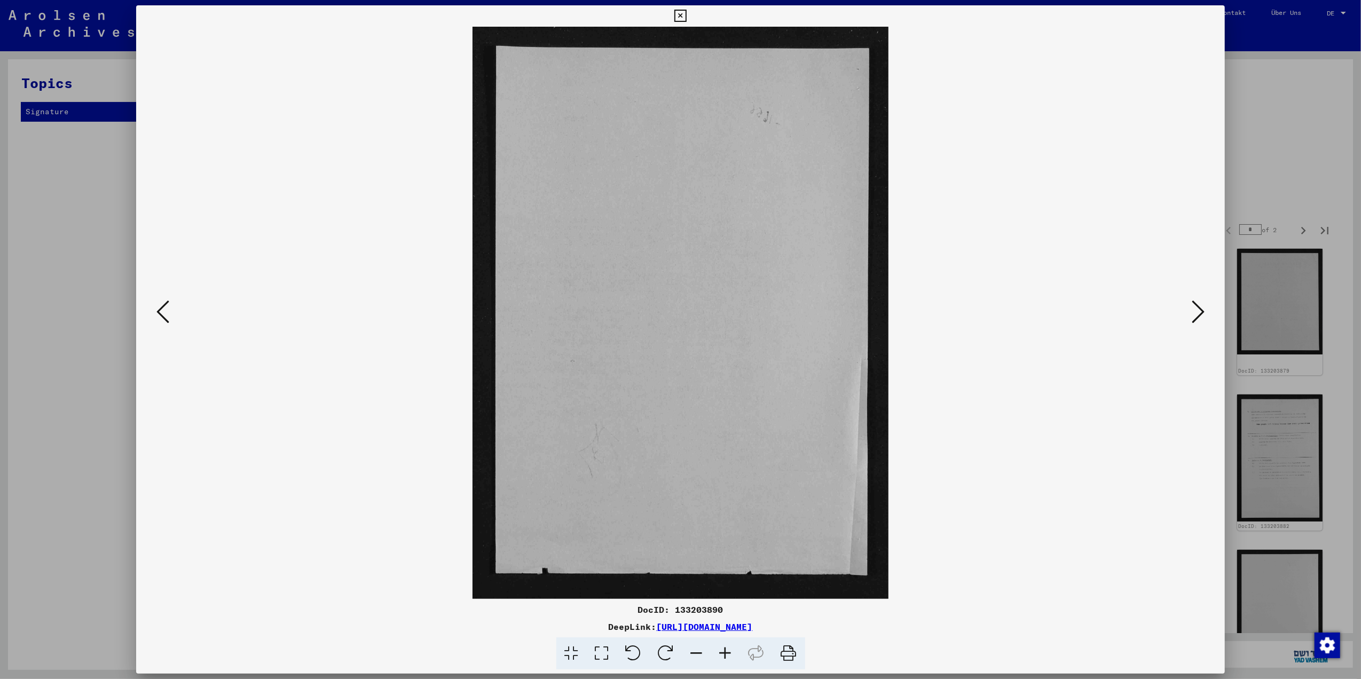
click at [1201, 306] on icon at bounding box center [1198, 312] width 13 height 26
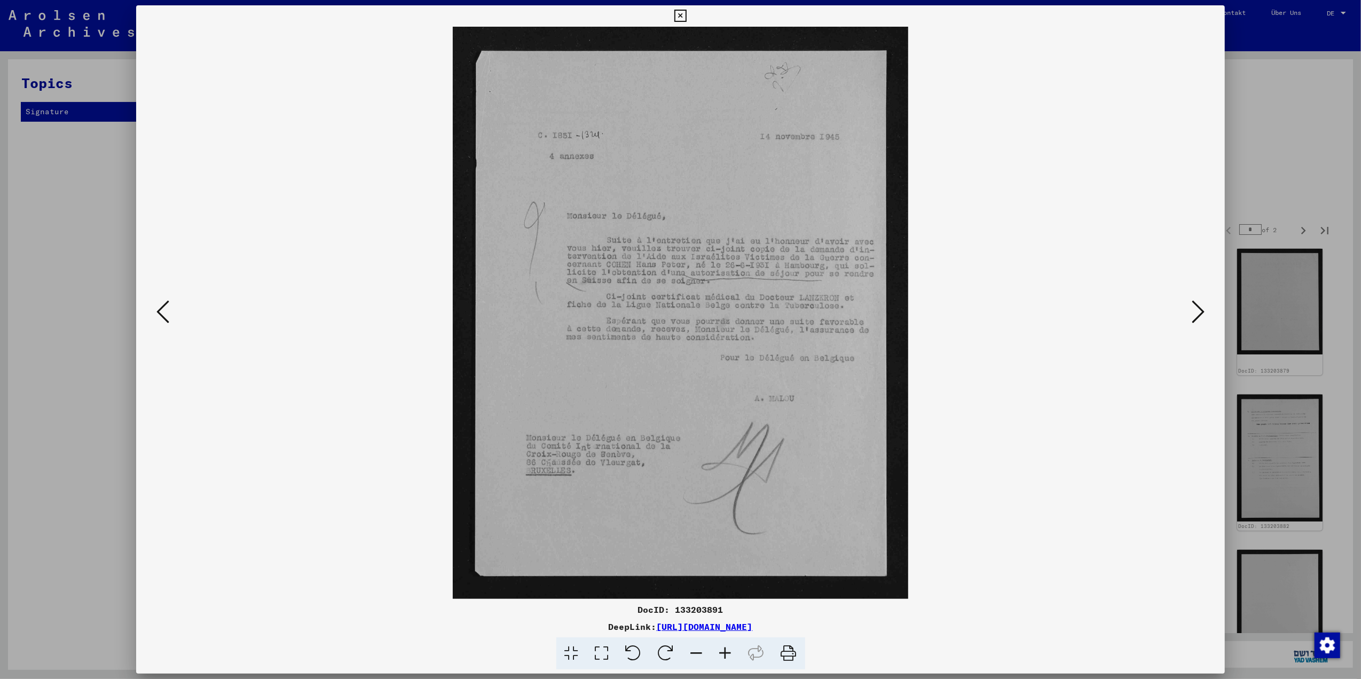
click at [1201, 306] on icon at bounding box center [1198, 312] width 13 height 26
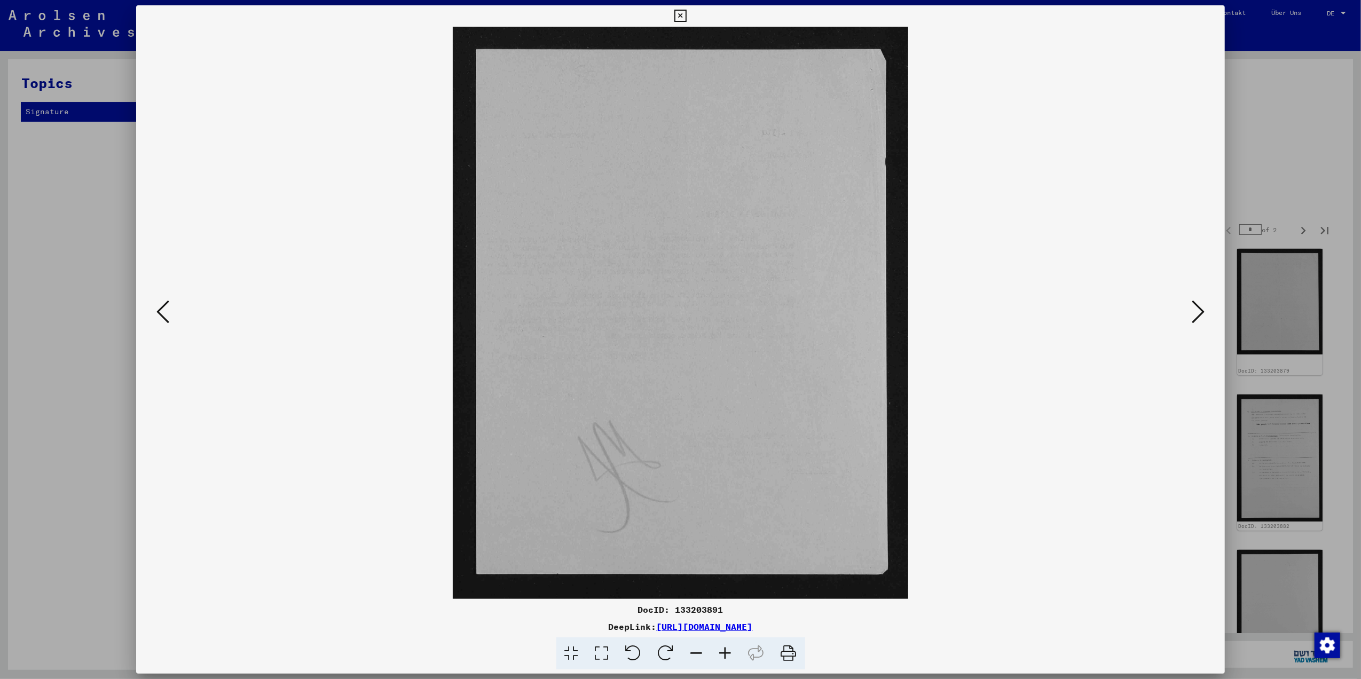
click at [1201, 306] on icon at bounding box center [1198, 312] width 13 height 26
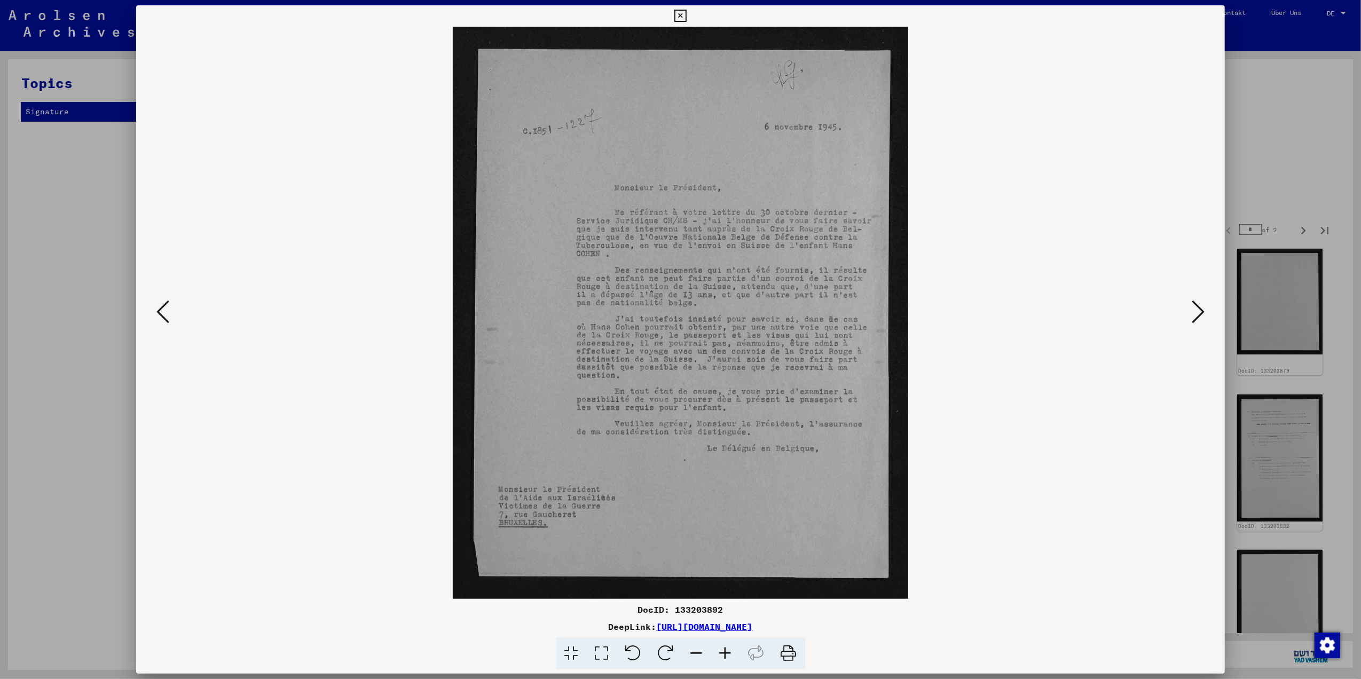
click at [1201, 306] on icon at bounding box center [1198, 312] width 13 height 26
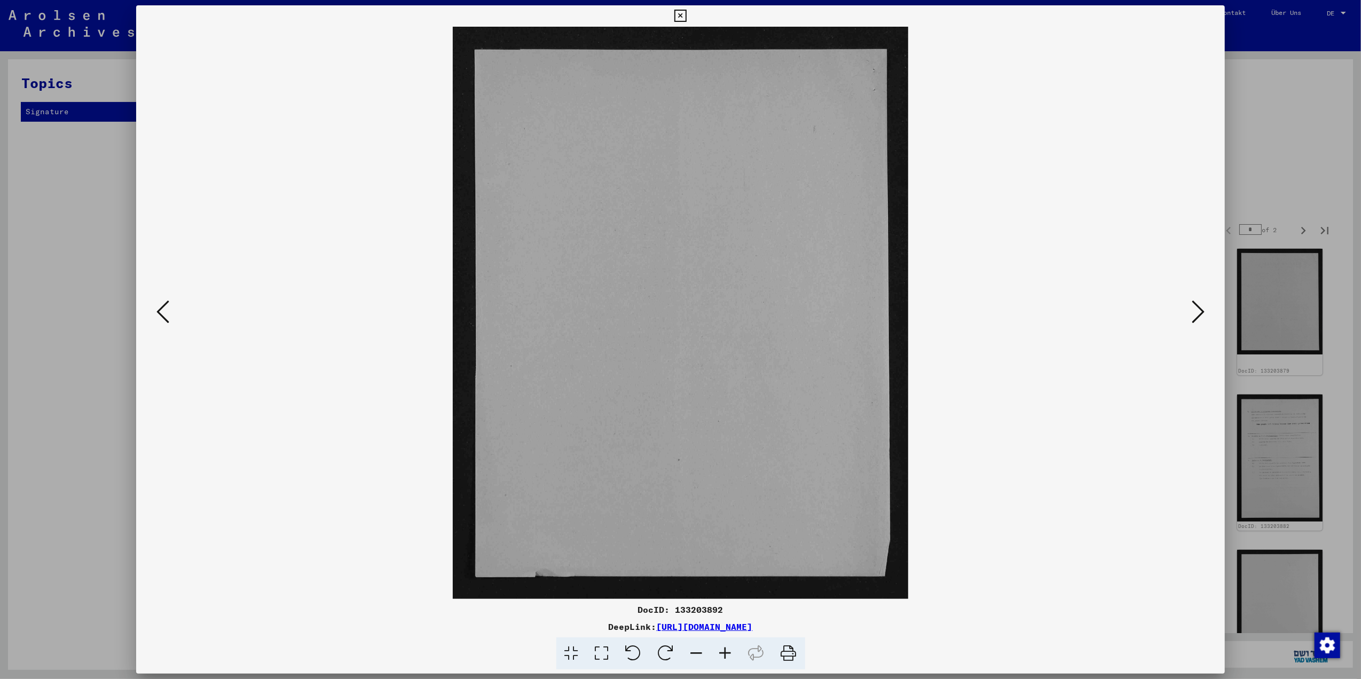
click at [1198, 306] on icon at bounding box center [1198, 312] width 13 height 26
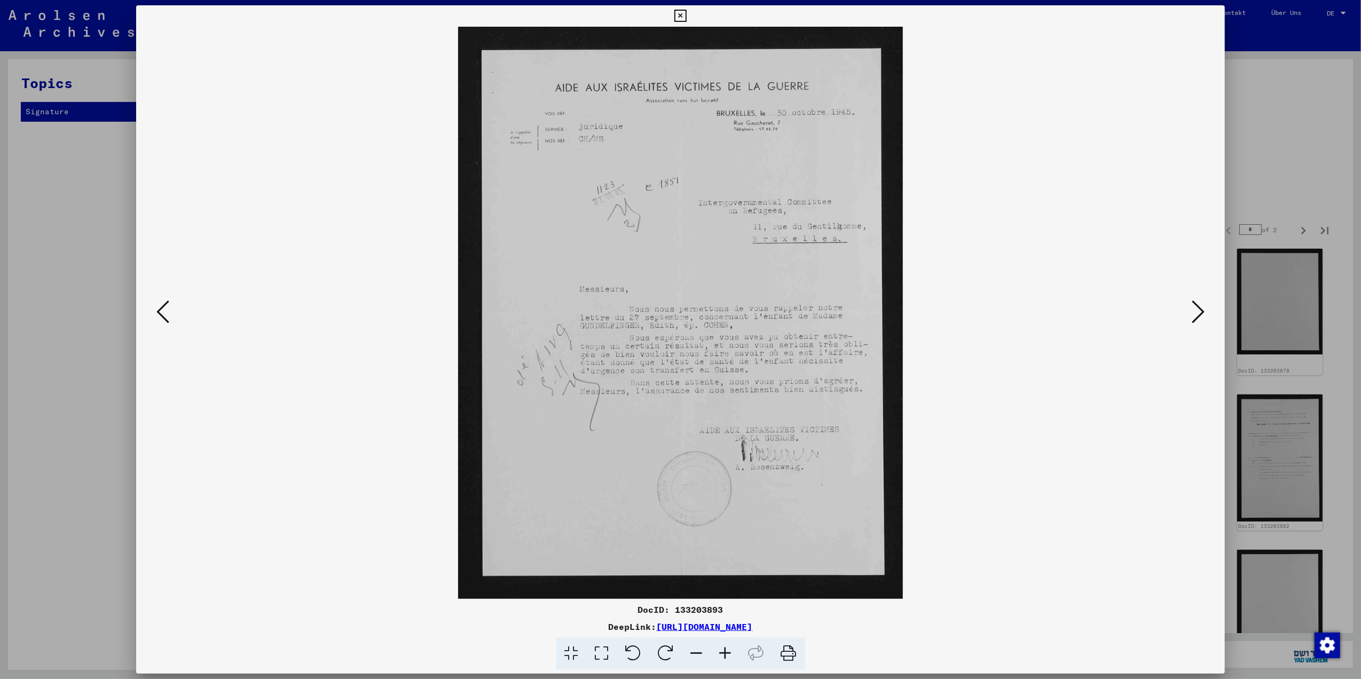
click at [1198, 306] on icon at bounding box center [1198, 312] width 13 height 26
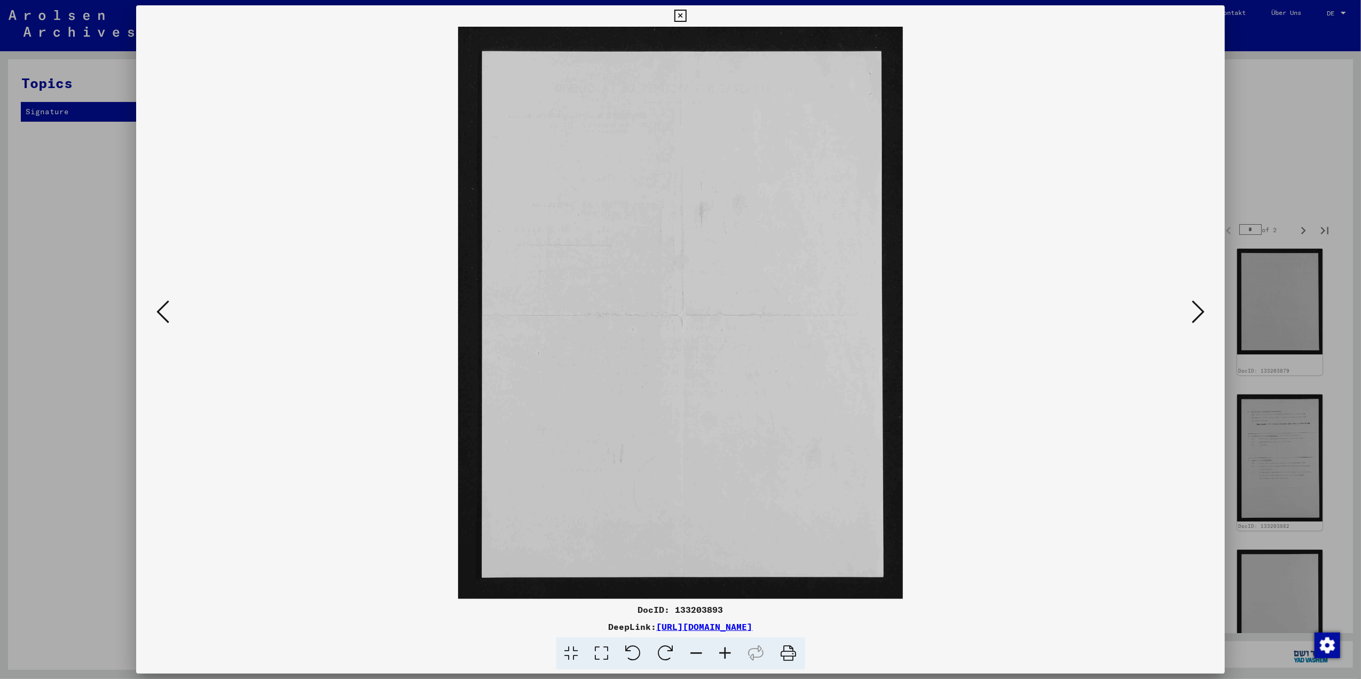
click at [1196, 306] on icon at bounding box center [1198, 312] width 13 height 26
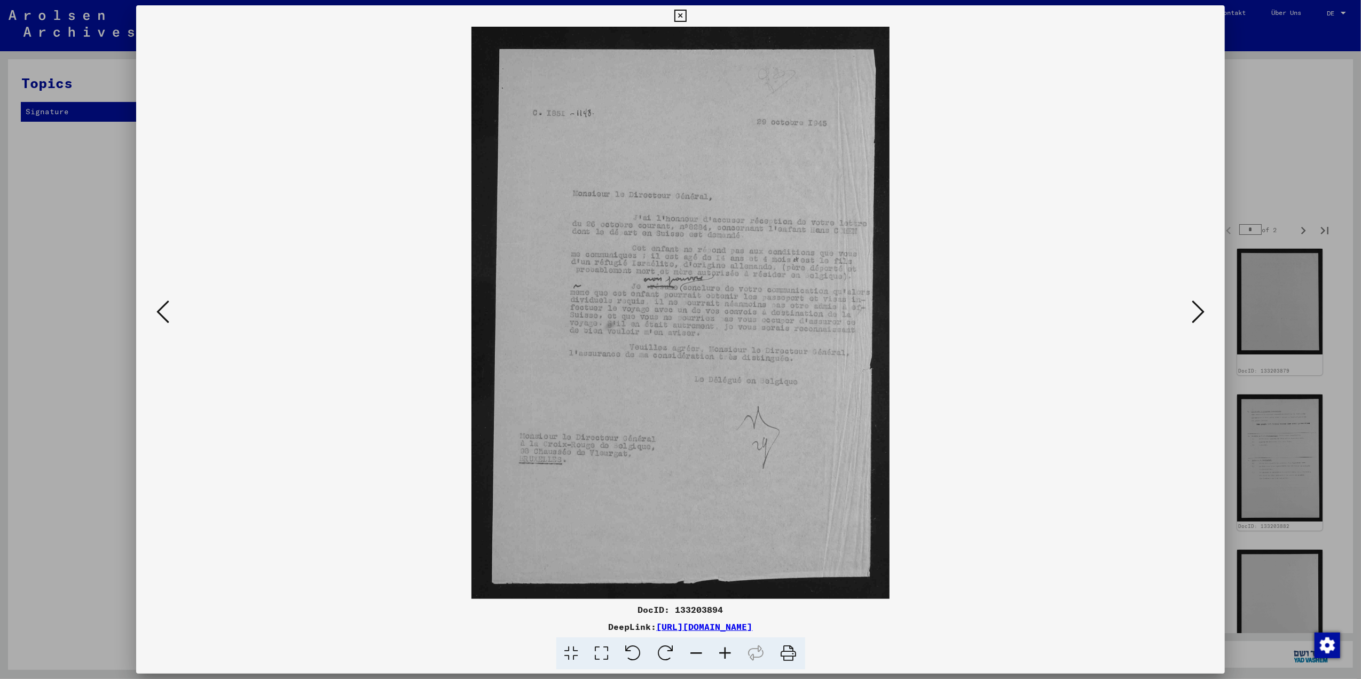
click at [1196, 306] on icon at bounding box center [1198, 312] width 13 height 26
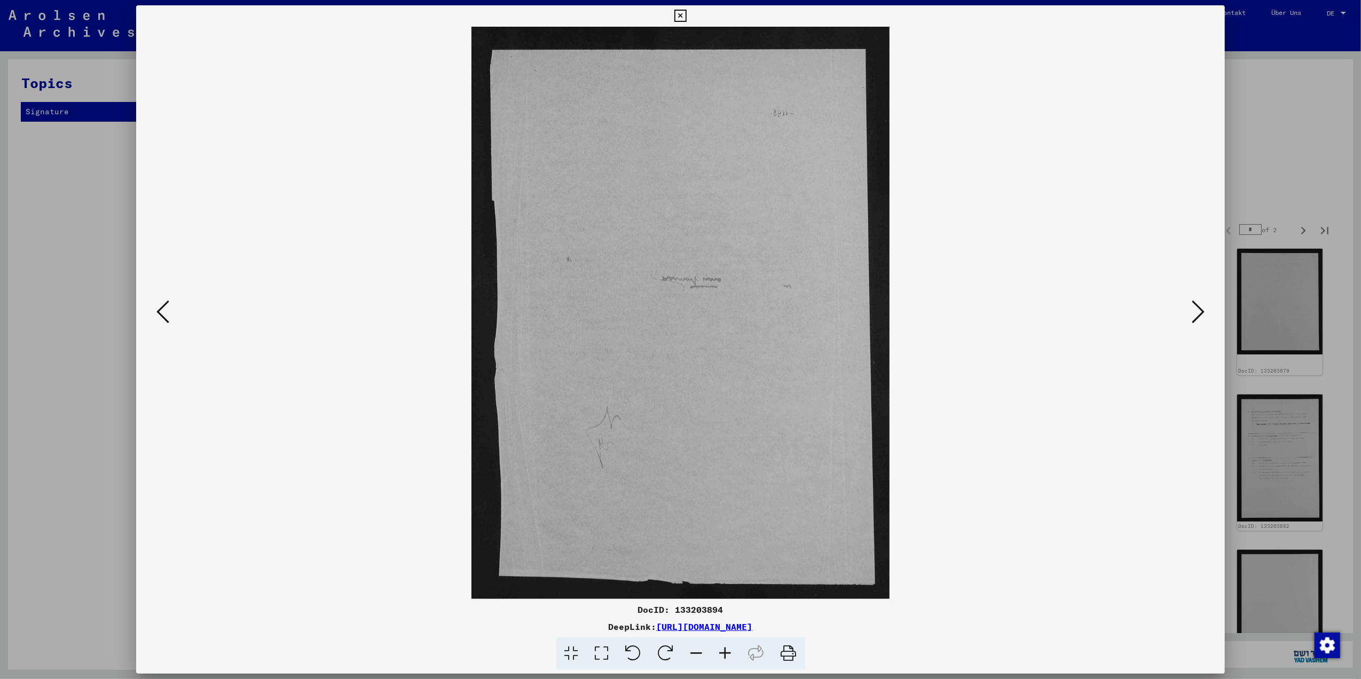
click at [1196, 306] on icon at bounding box center [1198, 312] width 13 height 26
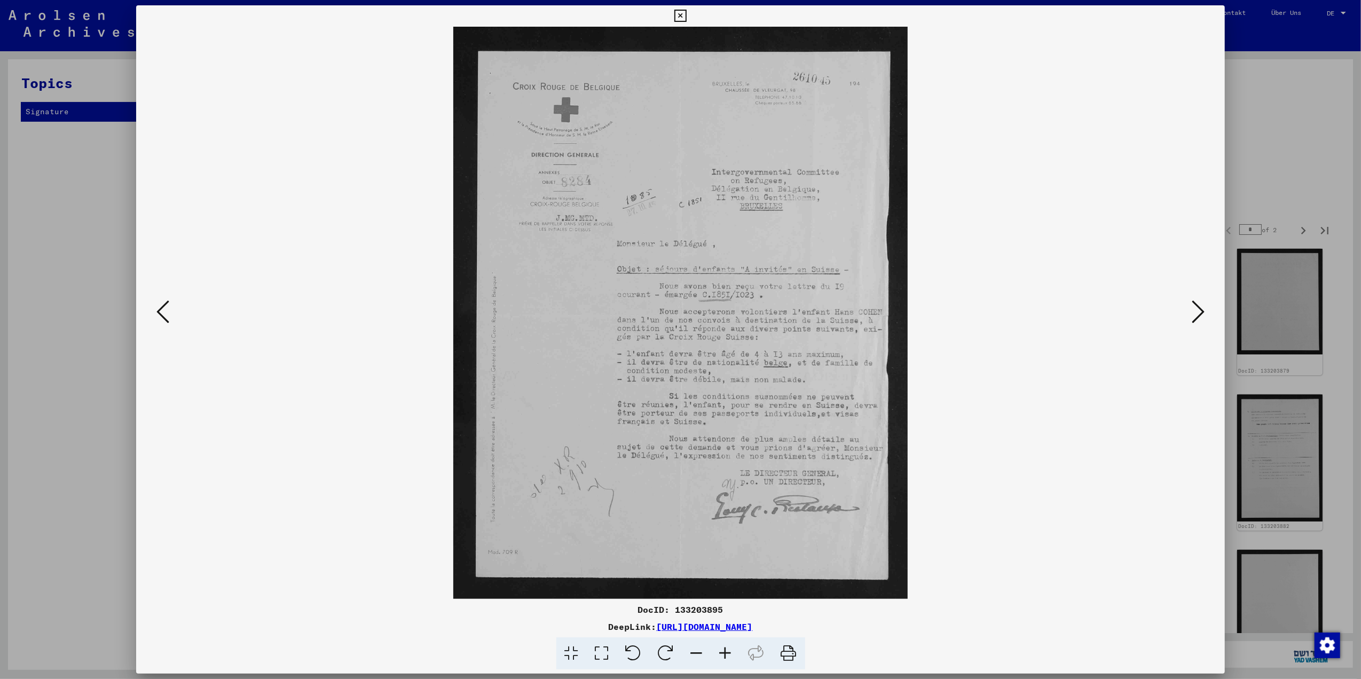
click at [1194, 306] on icon at bounding box center [1198, 312] width 13 height 26
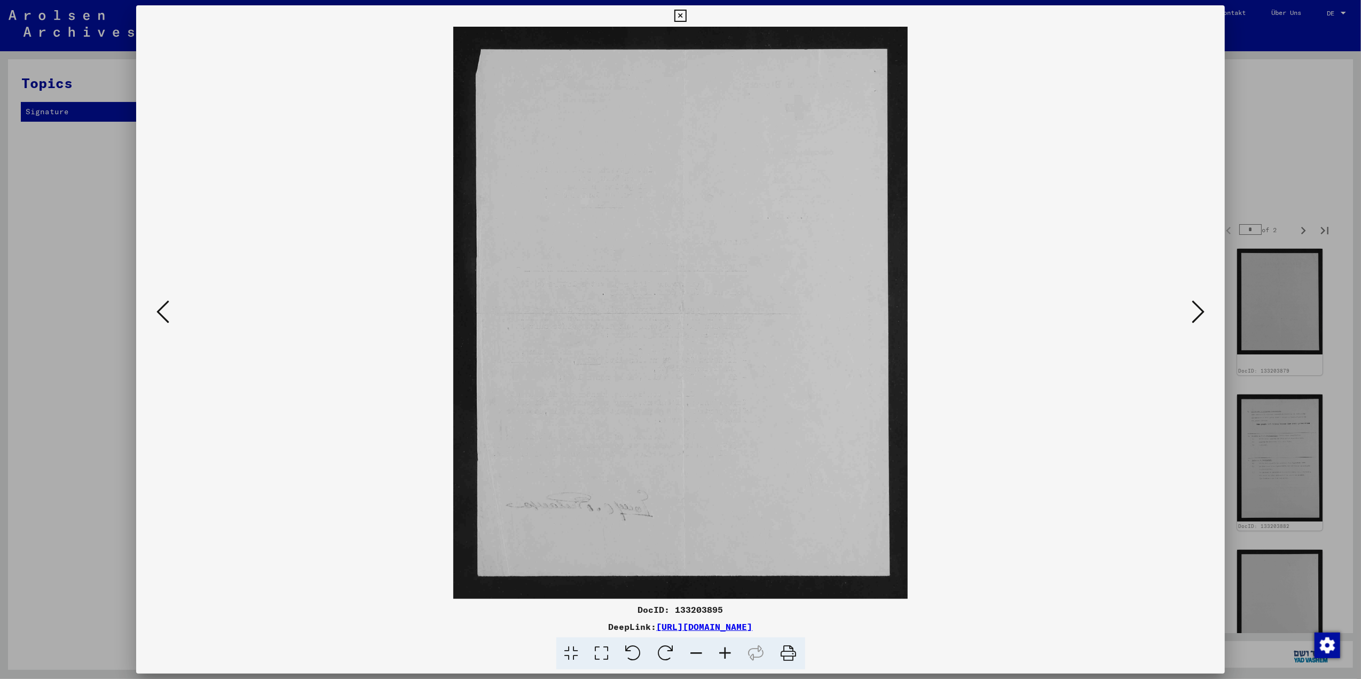
click at [1194, 306] on icon at bounding box center [1198, 312] width 13 height 26
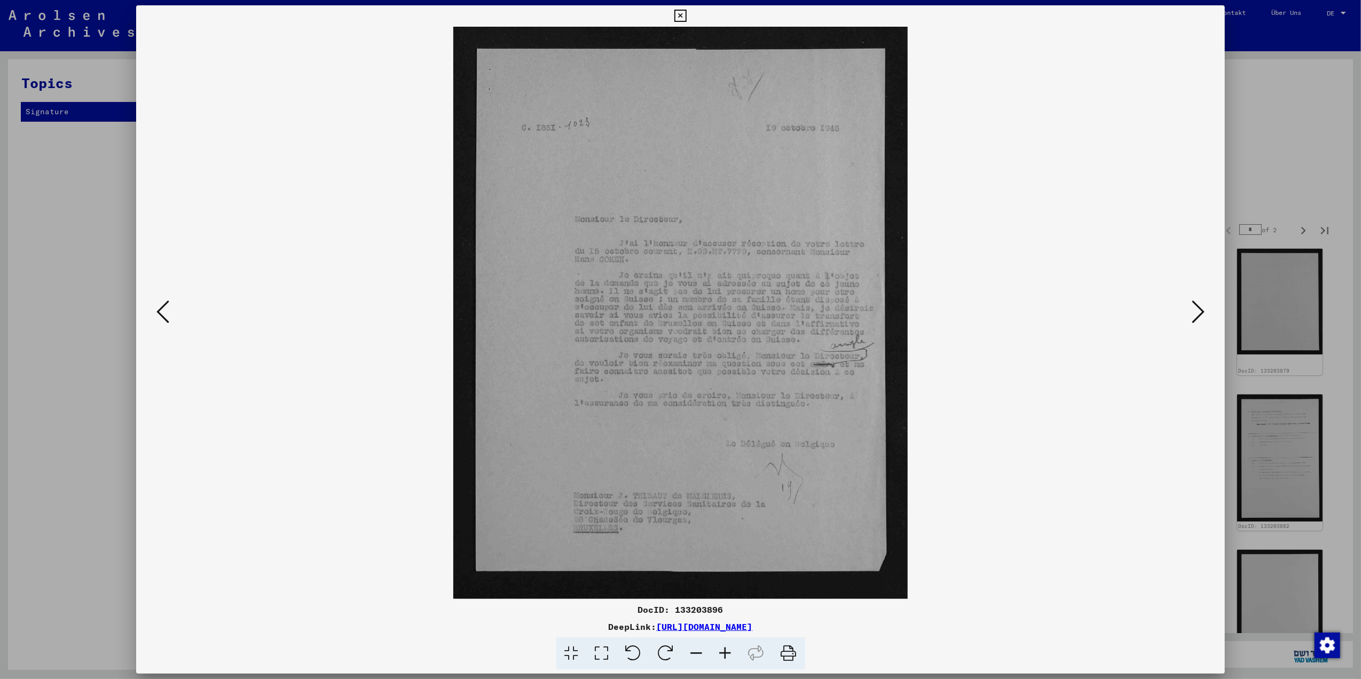
click at [1194, 306] on icon at bounding box center [1198, 312] width 13 height 26
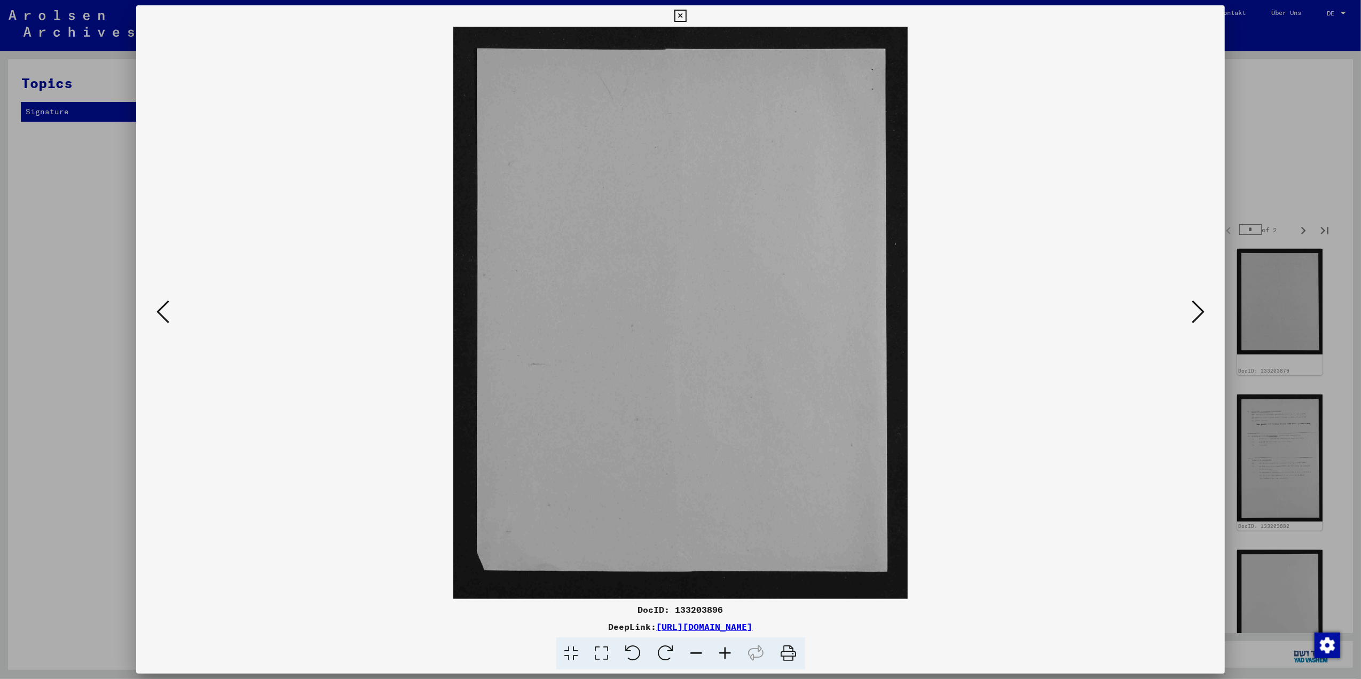
click at [1194, 306] on icon at bounding box center [1198, 312] width 13 height 26
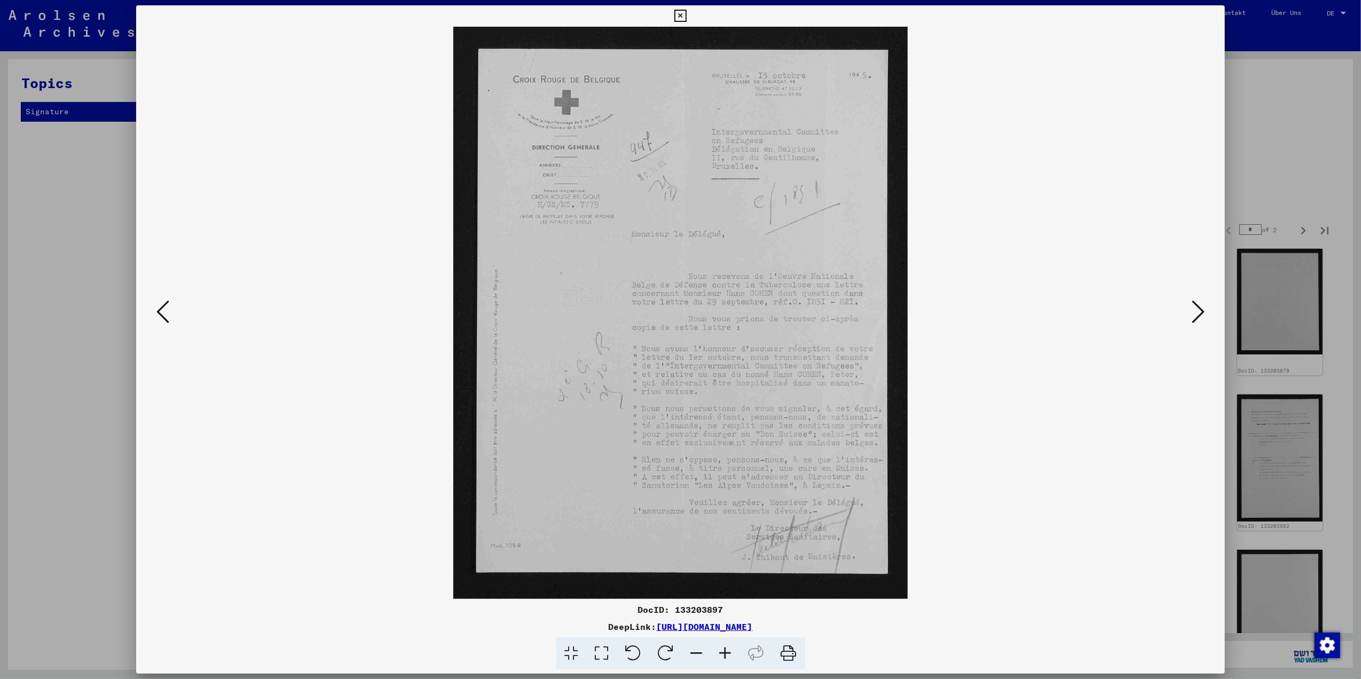
click at [1194, 306] on icon at bounding box center [1198, 312] width 13 height 26
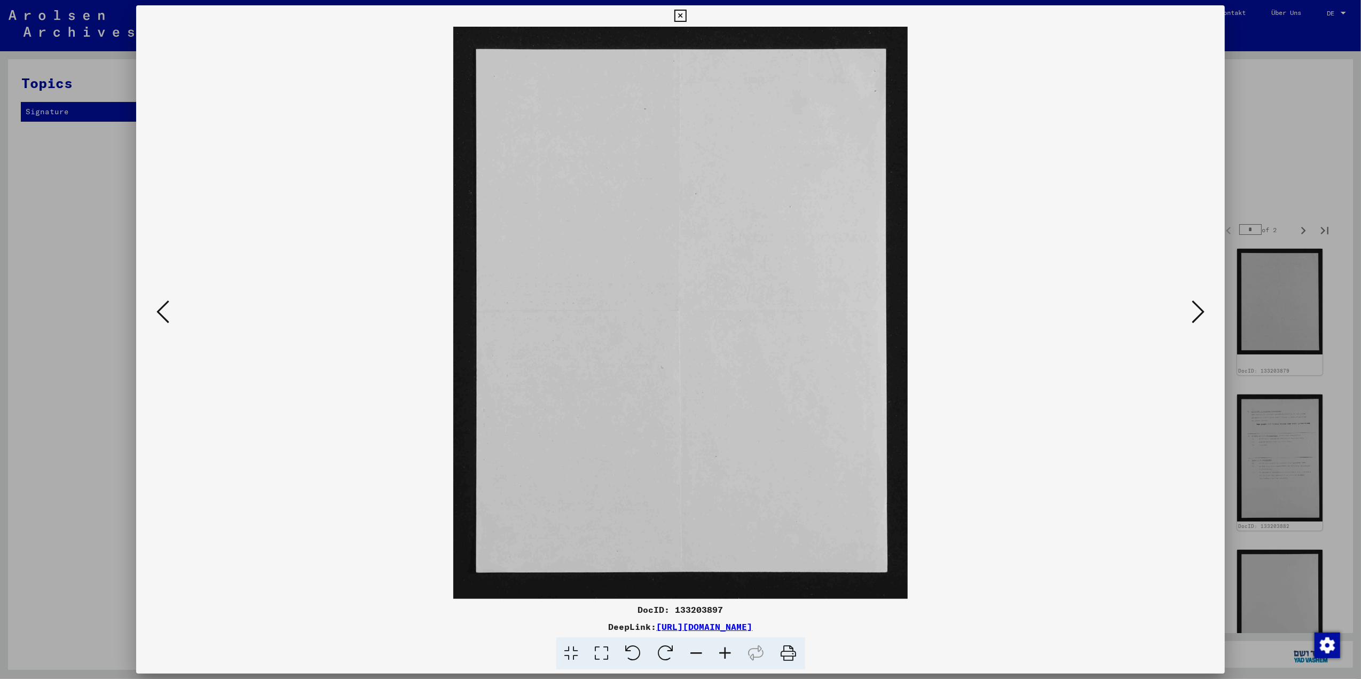
click at [1194, 306] on icon at bounding box center [1198, 312] width 13 height 26
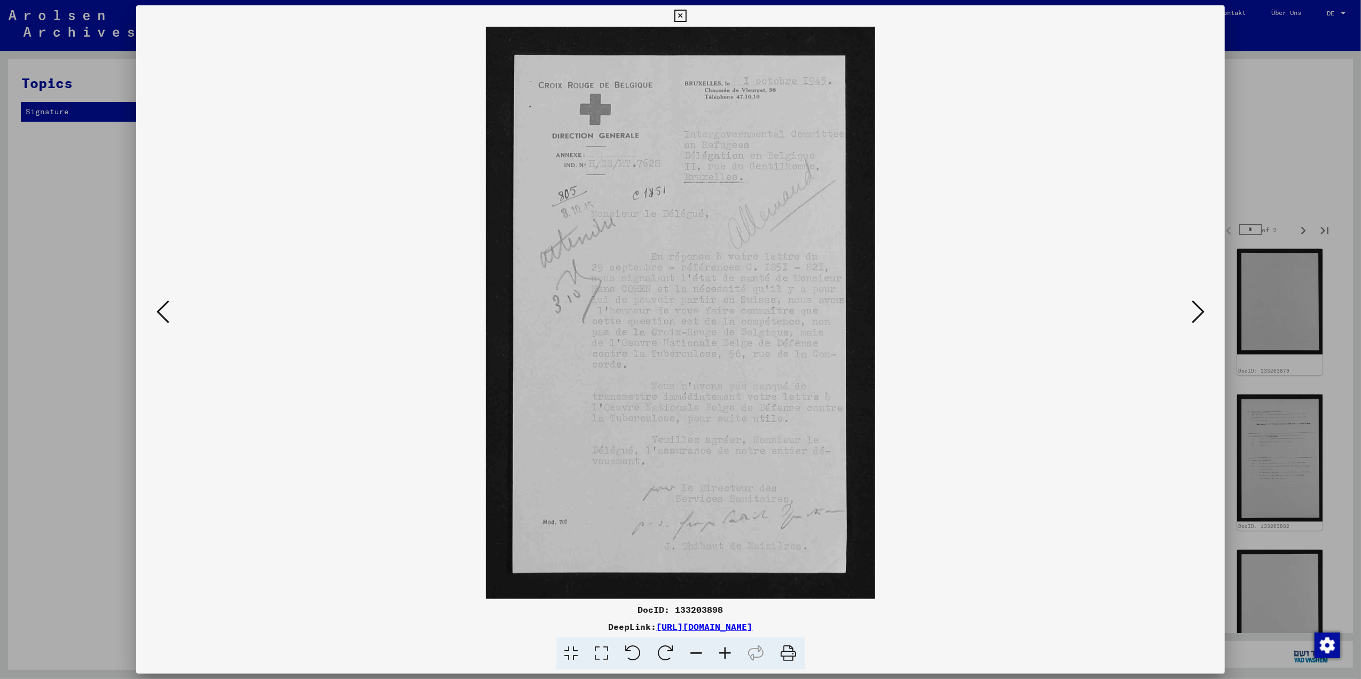
click at [1194, 306] on icon at bounding box center [1198, 312] width 13 height 26
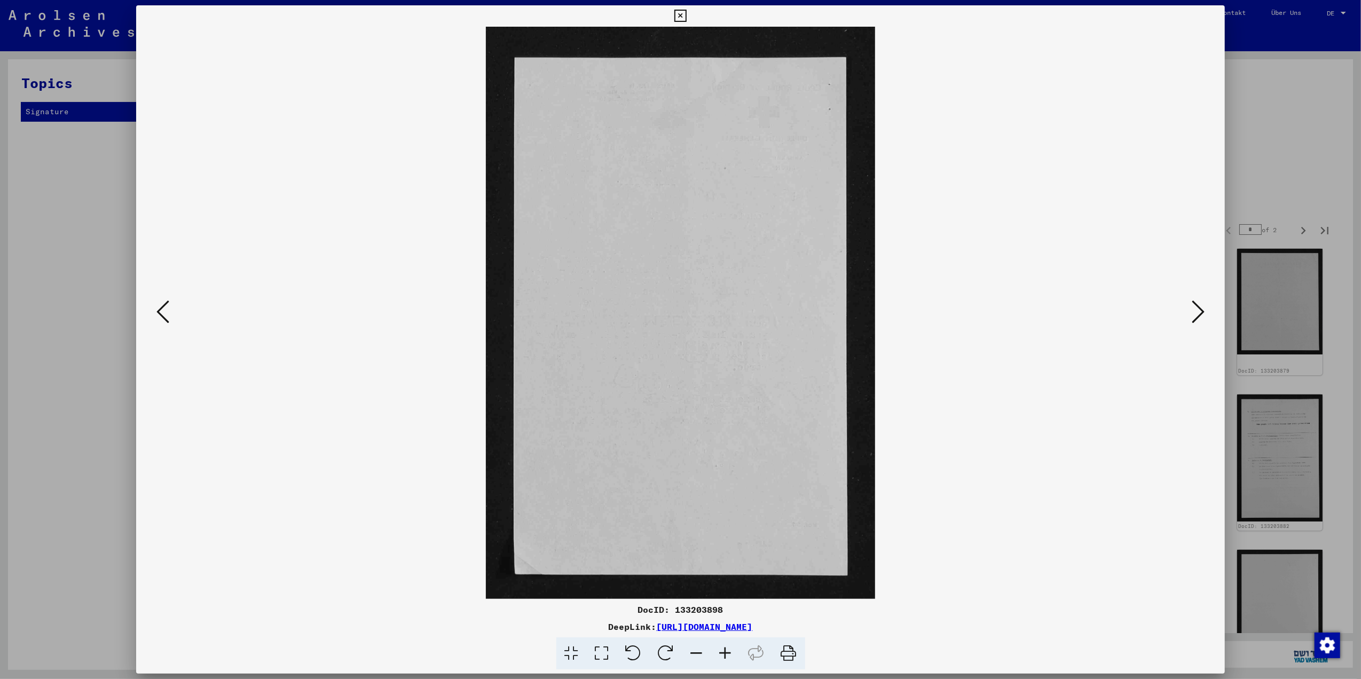
click at [1194, 306] on icon at bounding box center [1198, 312] width 13 height 26
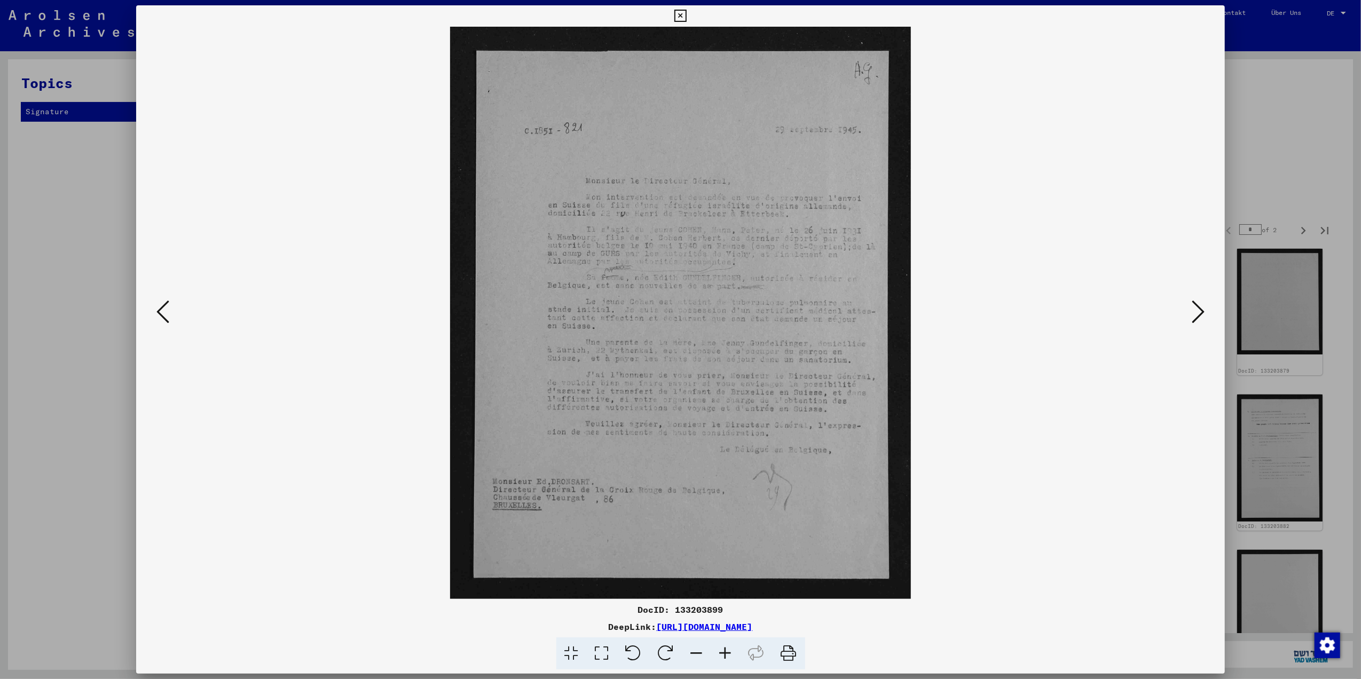
click at [1194, 306] on icon at bounding box center [1198, 312] width 13 height 26
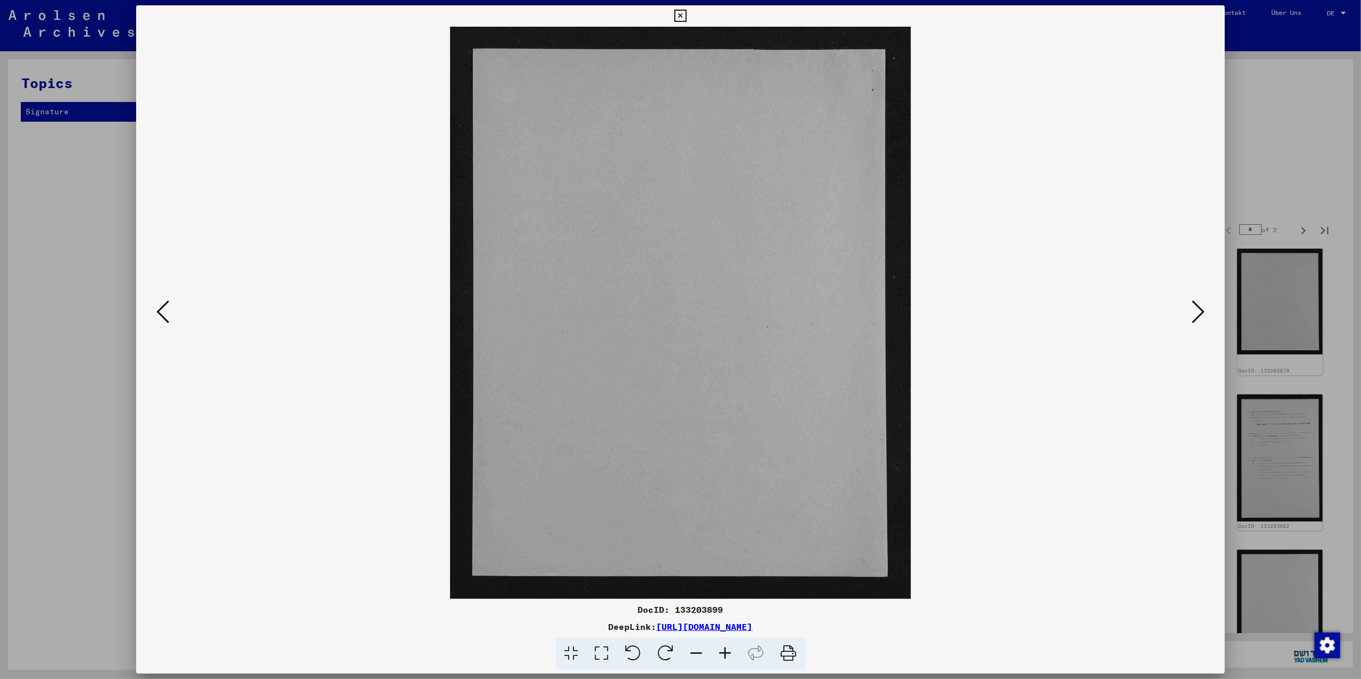
click at [1194, 306] on icon at bounding box center [1198, 312] width 13 height 26
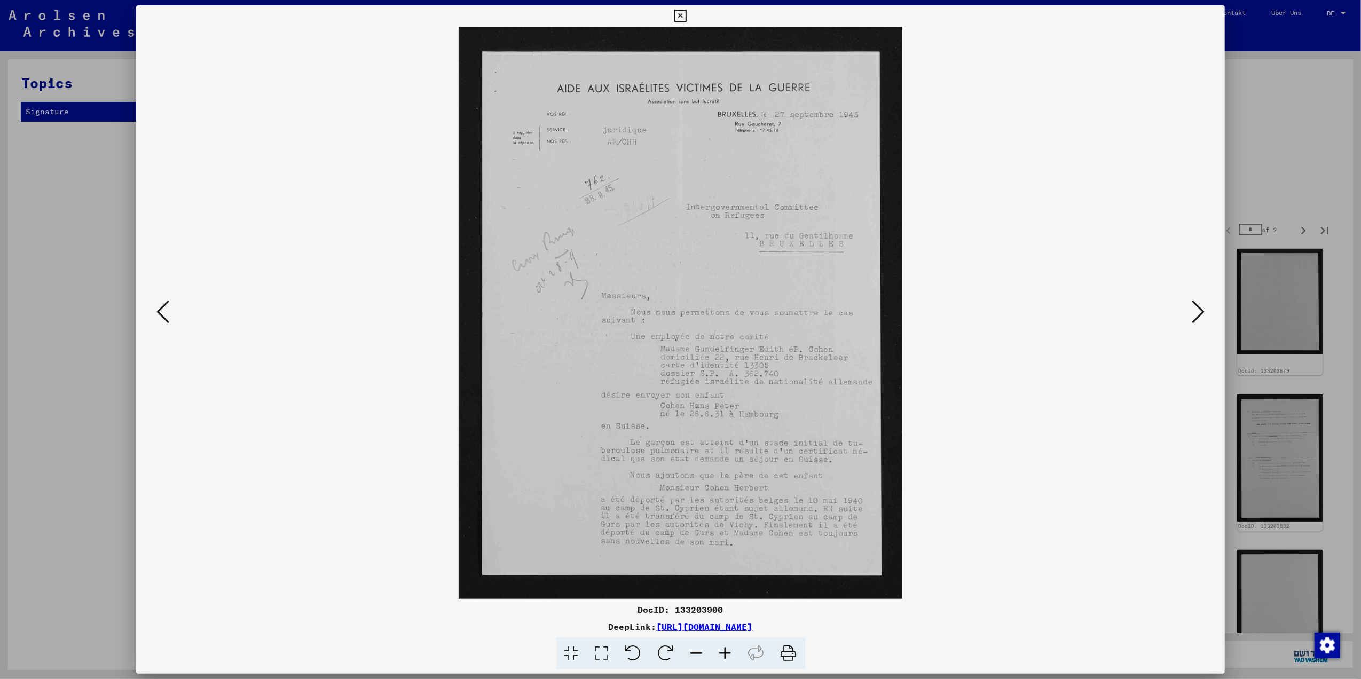
click at [1194, 306] on icon at bounding box center [1198, 312] width 13 height 26
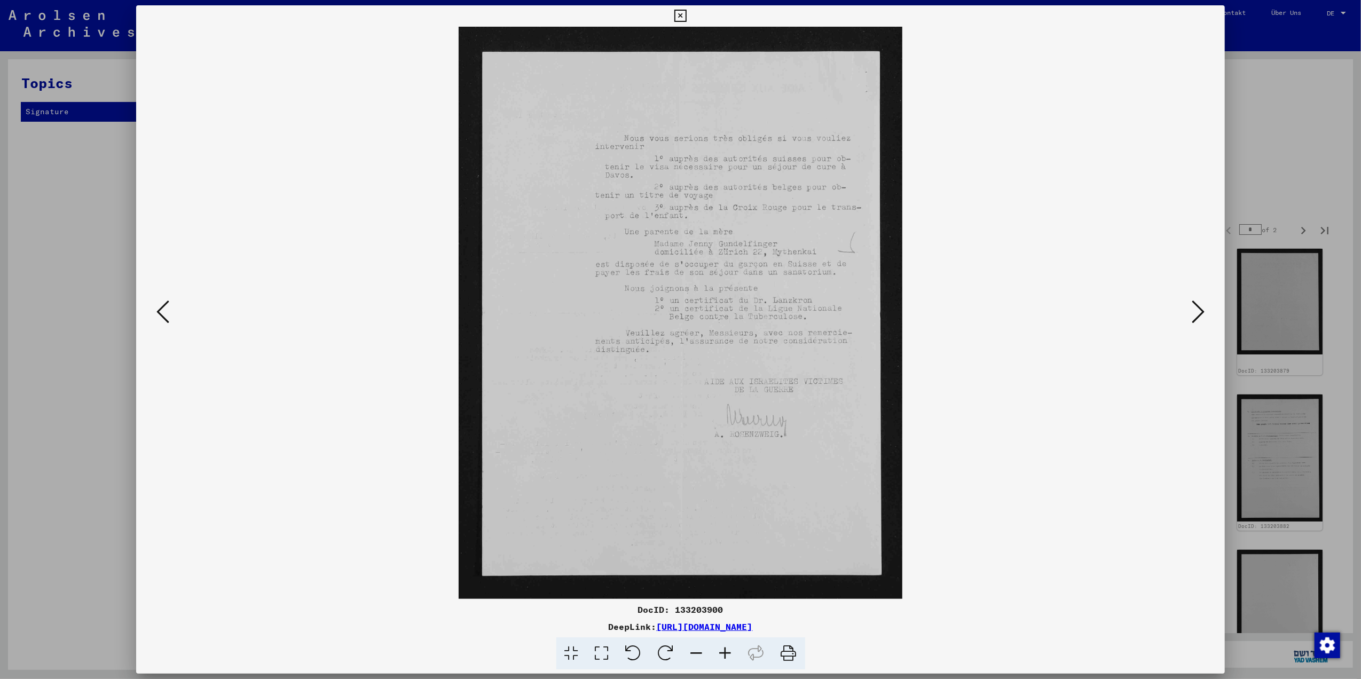
click at [1194, 306] on icon at bounding box center [1198, 312] width 13 height 26
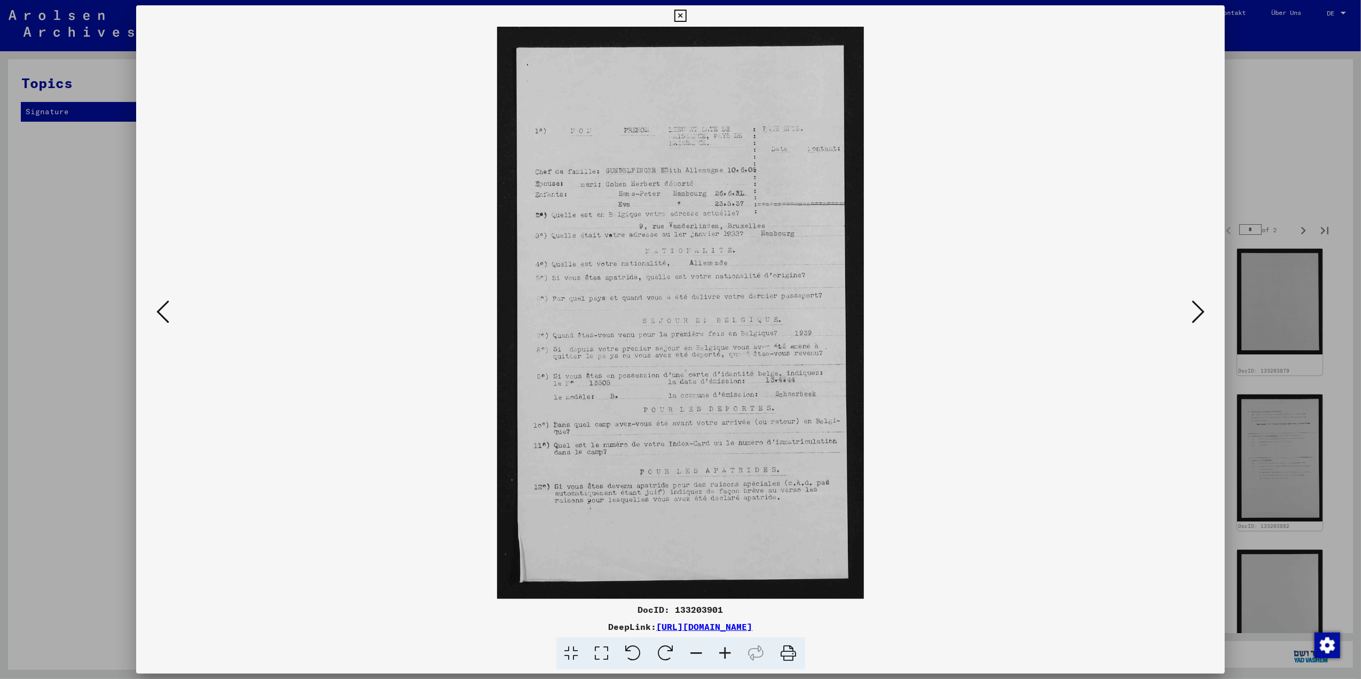
click at [1194, 306] on icon at bounding box center [1198, 312] width 13 height 26
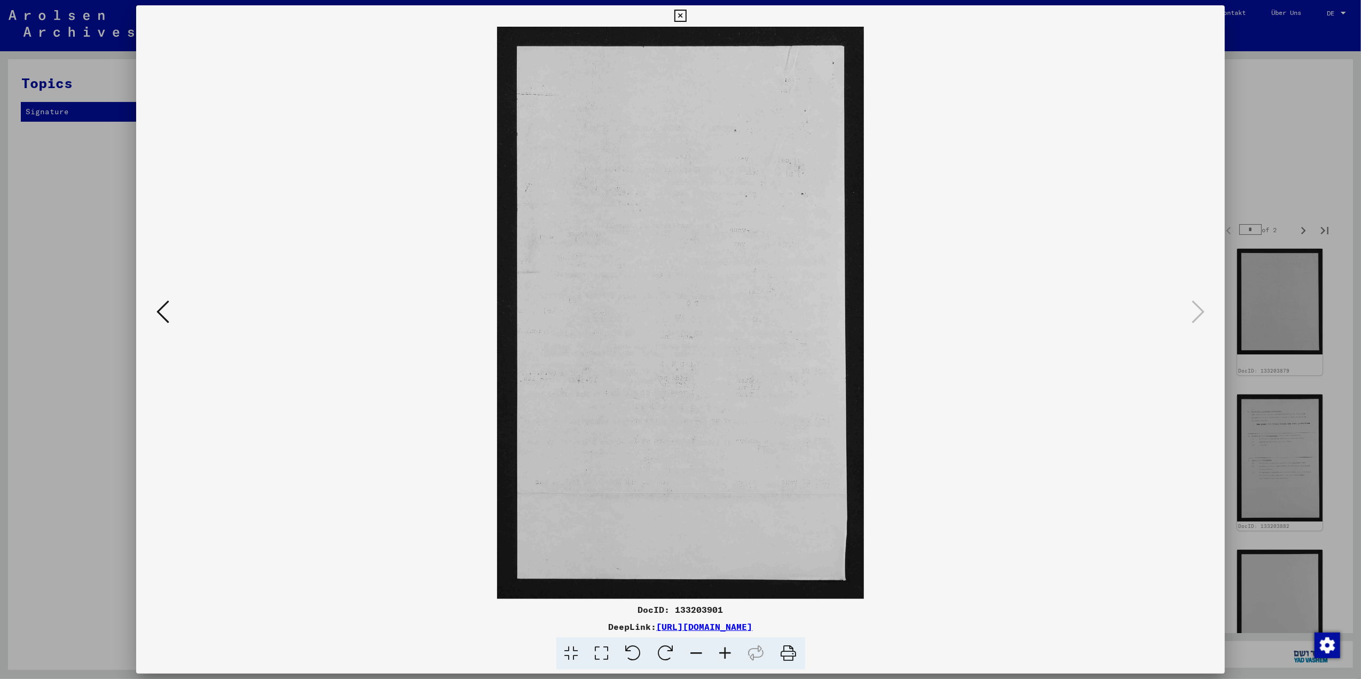
click at [1250, 233] on div at bounding box center [680, 339] width 1361 height 679
